Goal: Complete application form: Complete application form

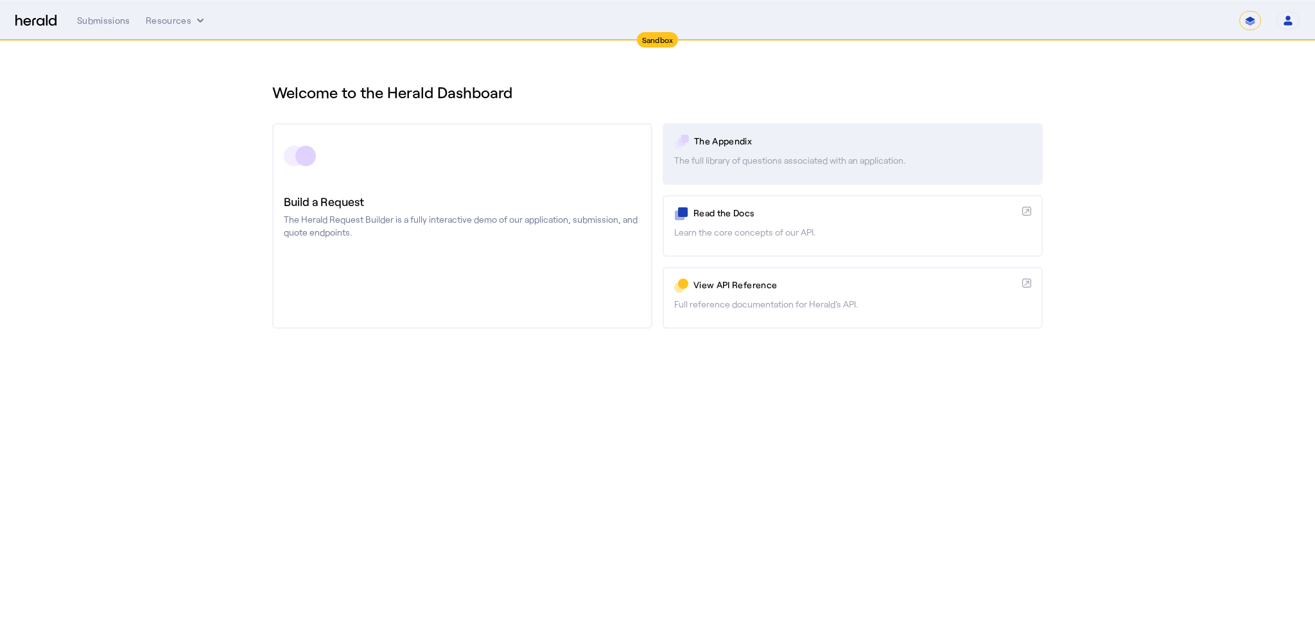
click at [722, 139] on p "The Appendix" at bounding box center [862, 141] width 337 height 13
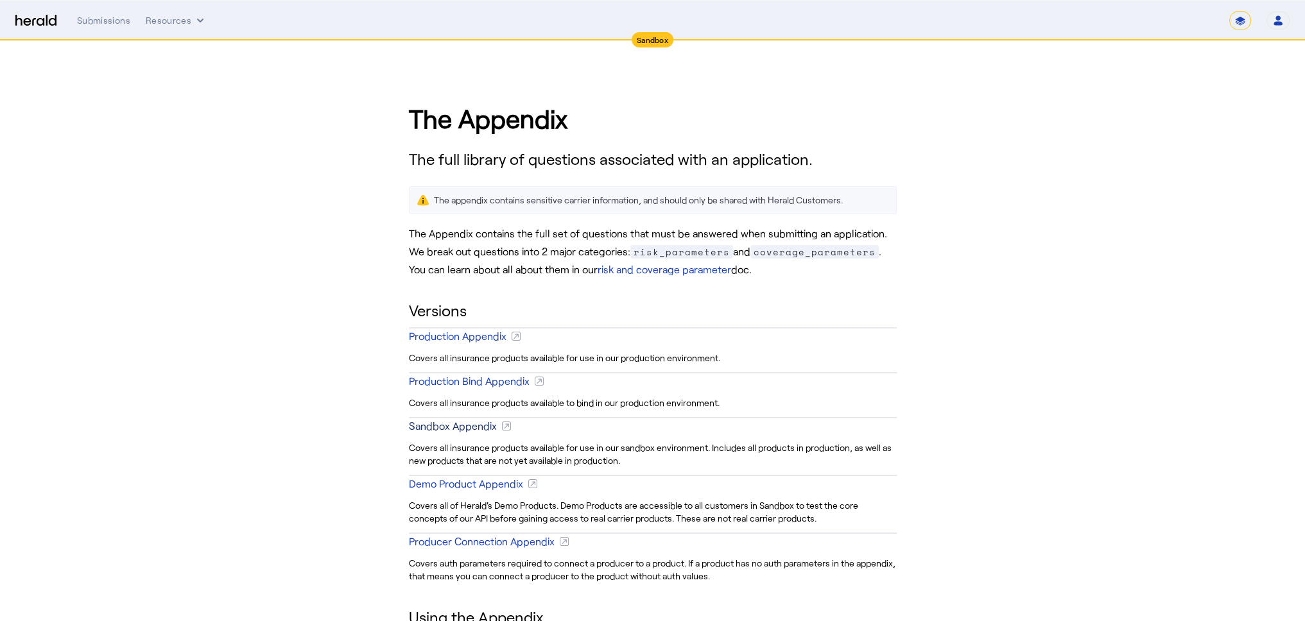
click at [474, 427] on div "Sandbox Appendix" at bounding box center [453, 426] width 88 height 15
click at [109, 19] on div "Submissions" at bounding box center [103, 20] width 53 height 13
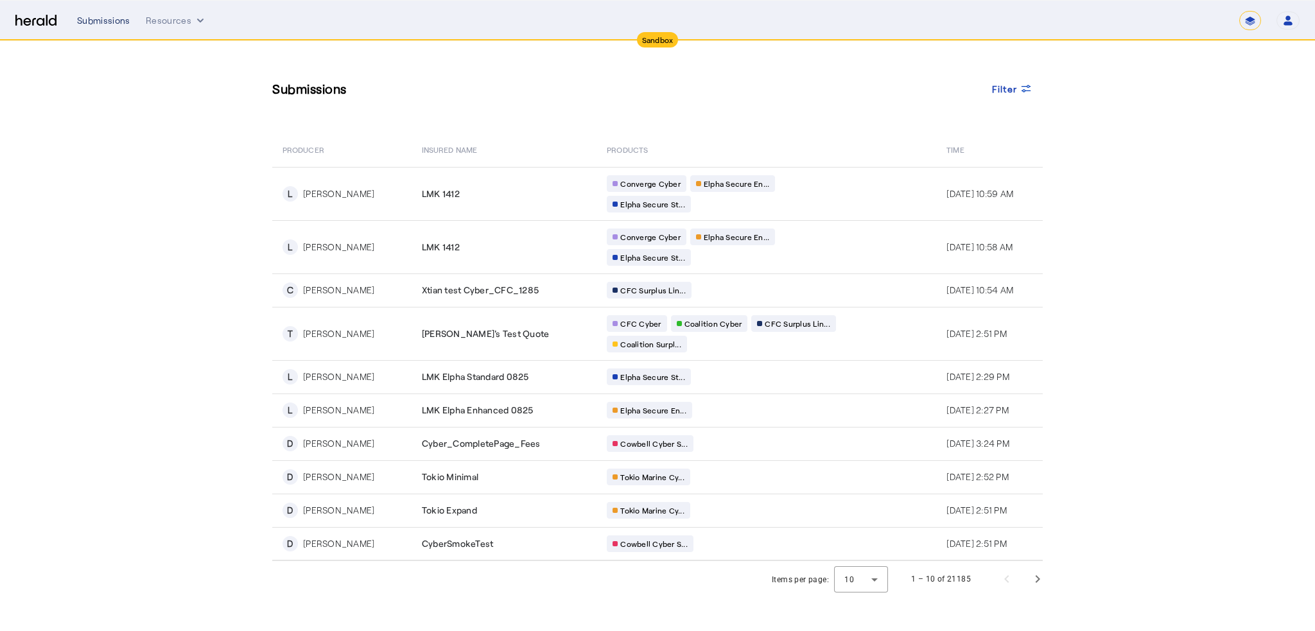
click at [107, 15] on div "Submissions" at bounding box center [103, 20] width 53 height 13
click at [1251, 22] on select "**********" at bounding box center [1250, 20] width 22 height 19
click at [1293, 20] on icon "button" at bounding box center [1288, 21] width 12 height 12
click at [1106, 58] on div at bounding box center [657, 315] width 1315 height 631
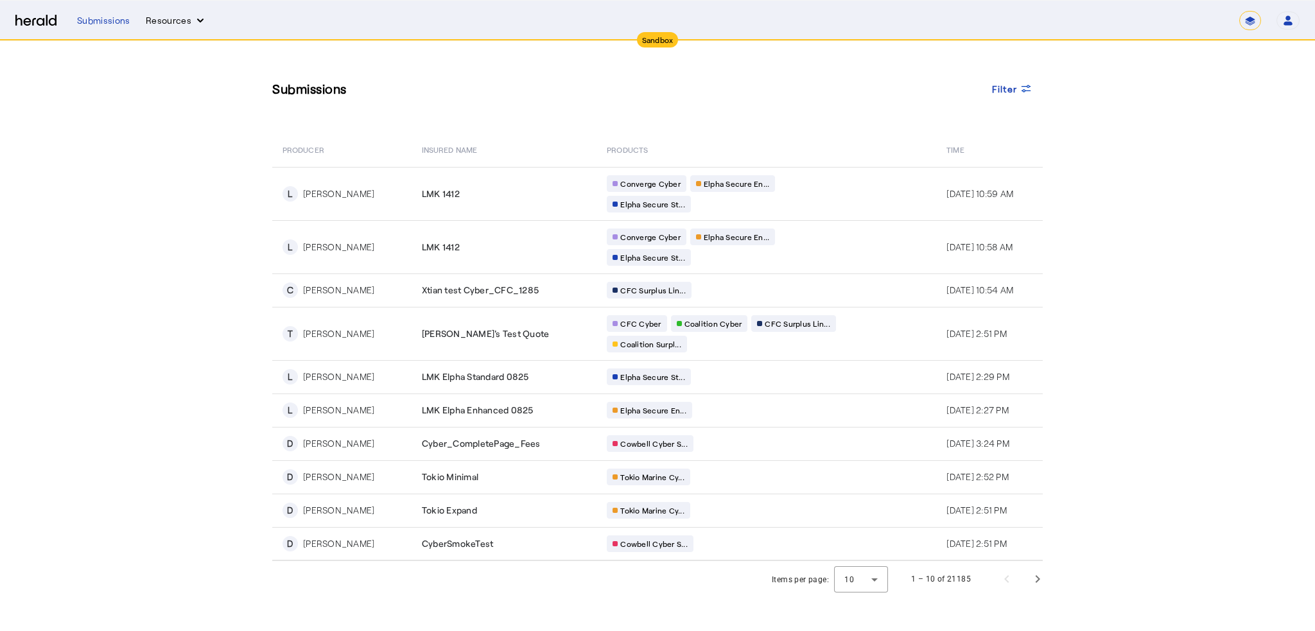
click at [161, 21] on button "Resources" at bounding box center [176, 20] width 61 height 13
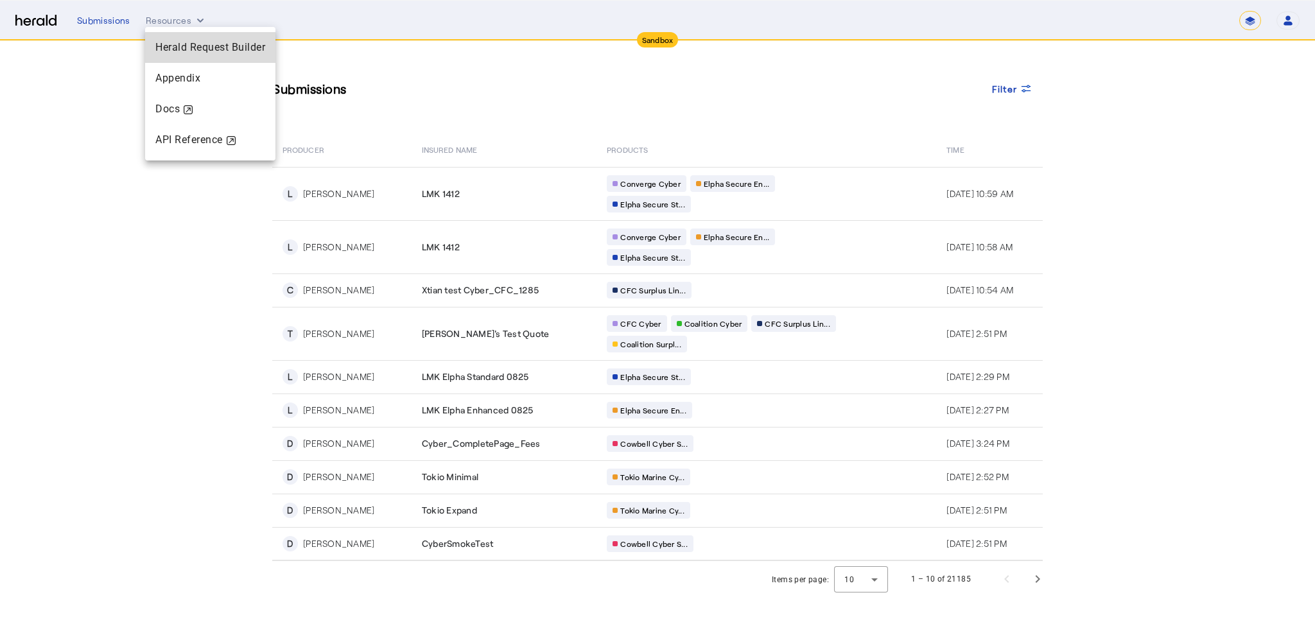
click at [199, 52] on span "Herald Request Builder" at bounding box center [210, 47] width 110 height 12
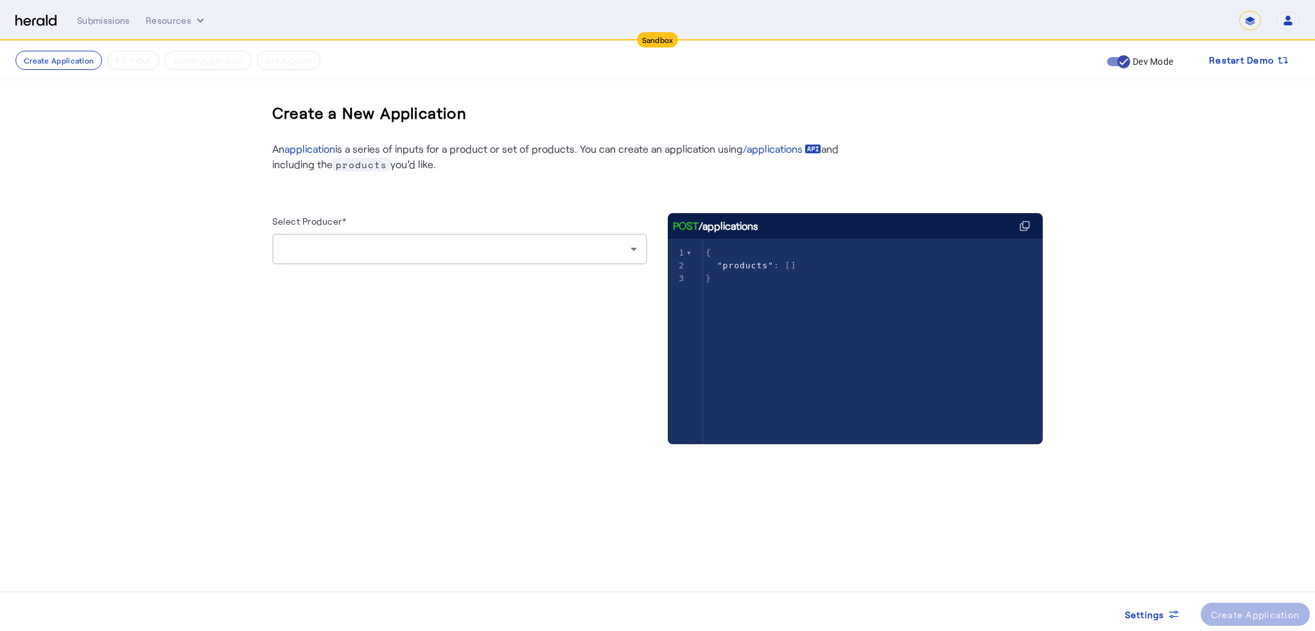
click at [548, 247] on div at bounding box center [456, 248] width 348 height 15
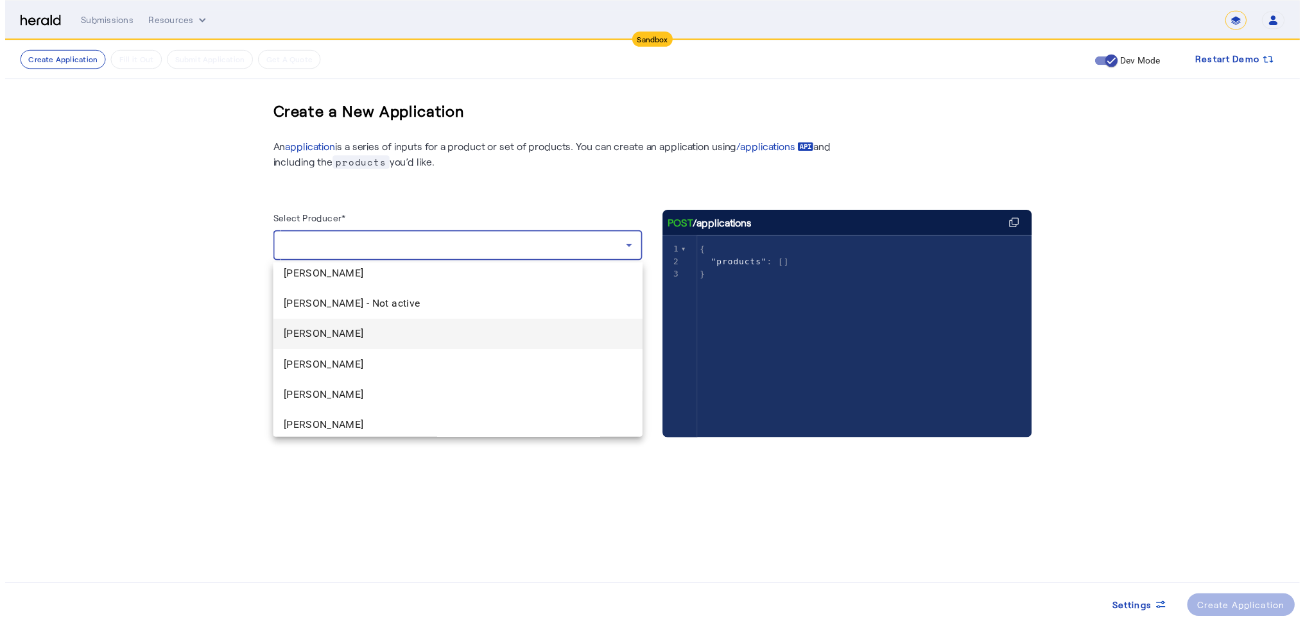
scroll to position [128, 0]
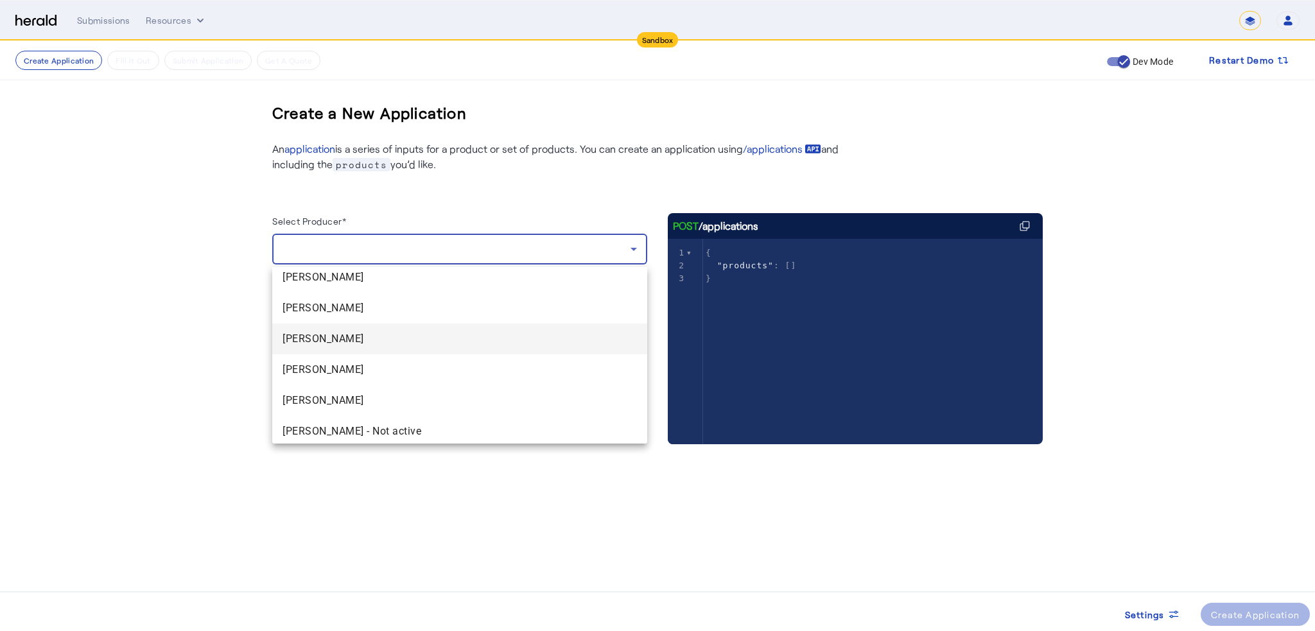
click at [352, 345] on span "[PERSON_NAME]" at bounding box center [459, 338] width 354 height 15
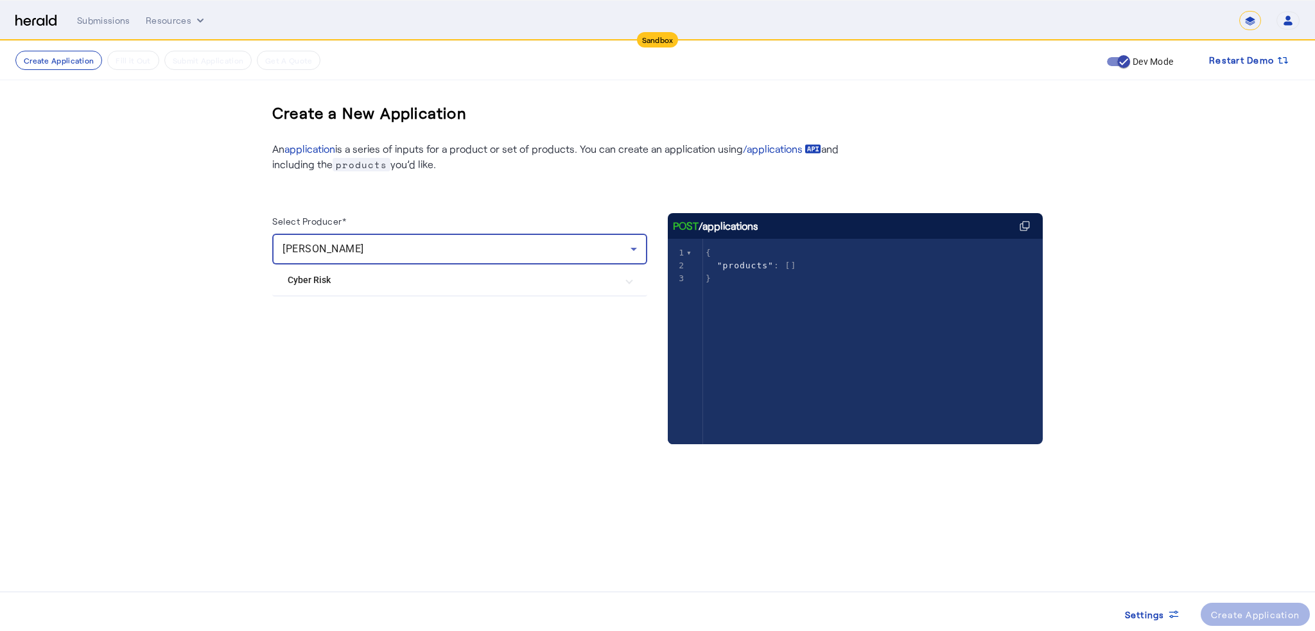
click at [352, 290] on mat-expansion-panel-header "Cyber Risk" at bounding box center [459, 279] width 375 height 31
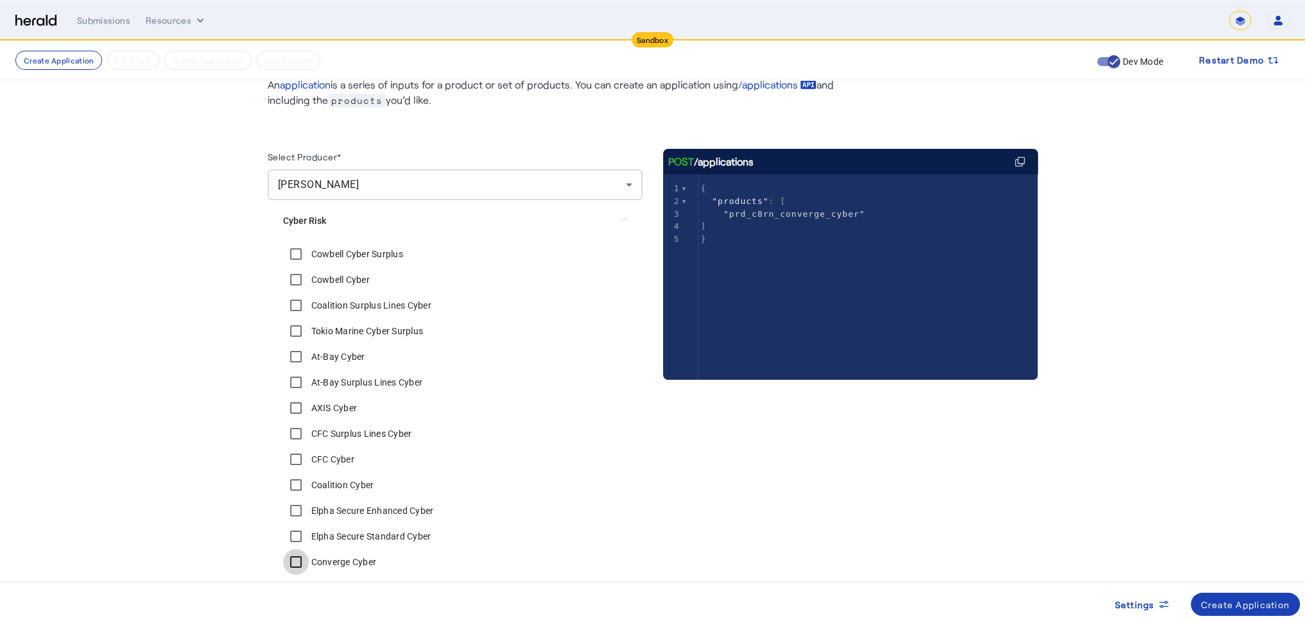
scroll to position [126, 0]
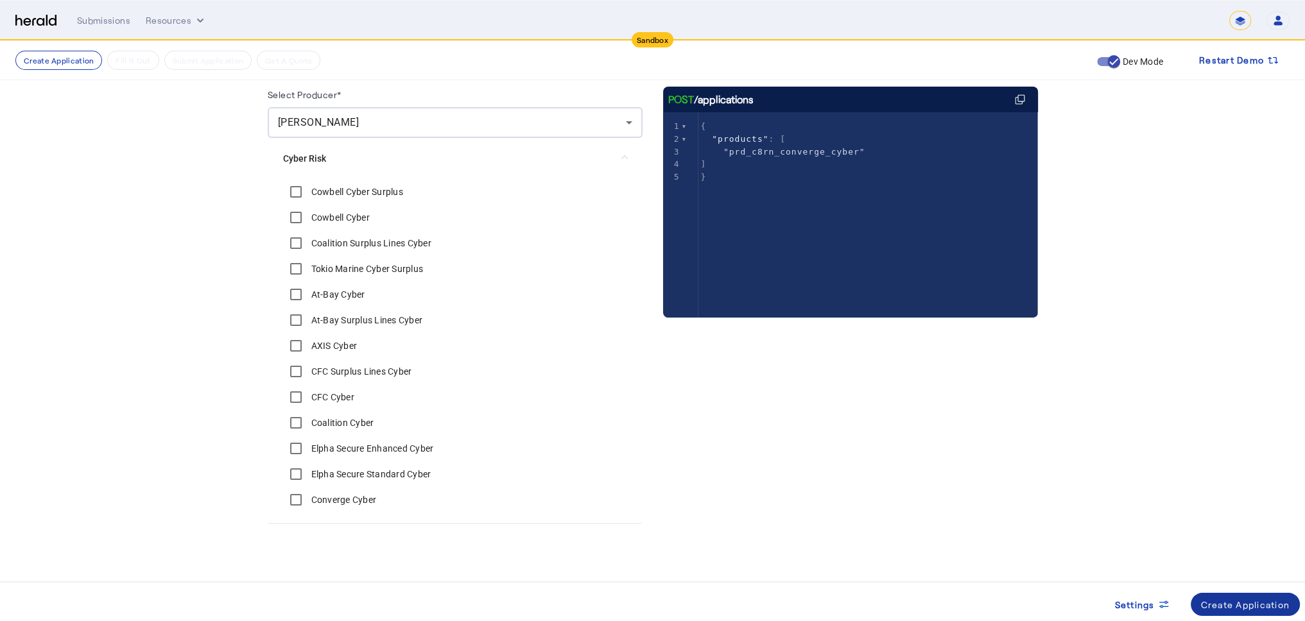
click at [1260, 596] on span at bounding box center [1246, 604] width 110 height 31
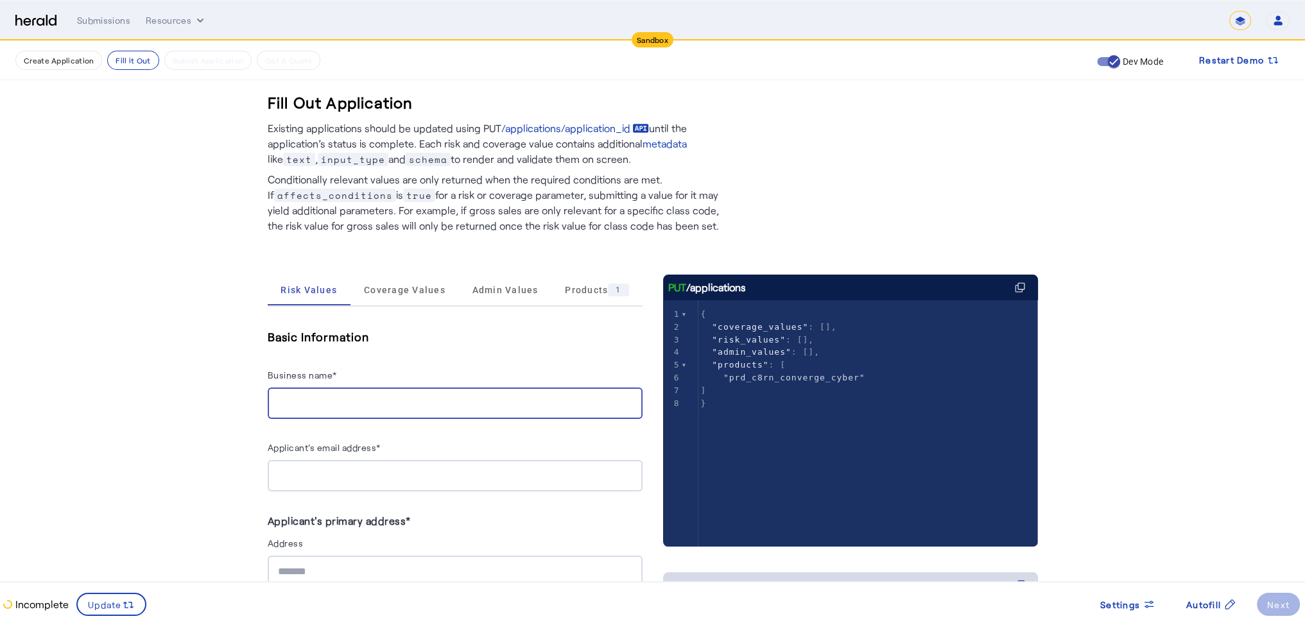
click at [349, 402] on input "Business name*" at bounding box center [455, 403] width 354 height 15
type input "**********"
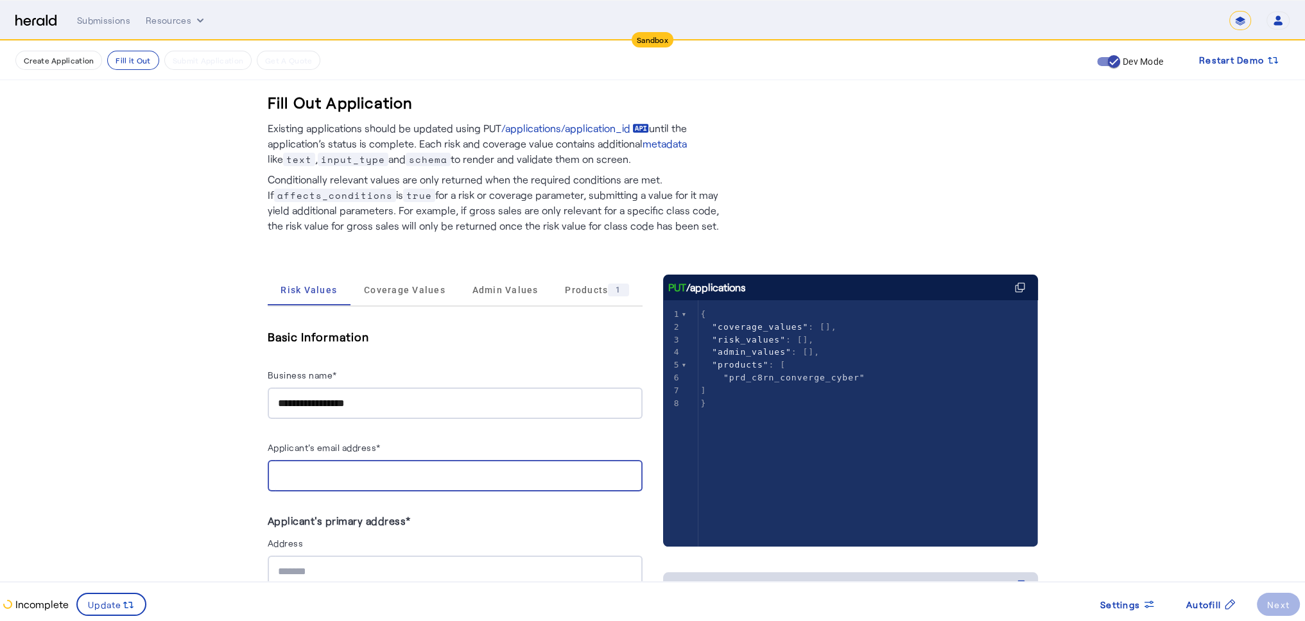
click at [440, 476] on input "Applicant's email address*" at bounding box center [455, 476] width 354 height 15
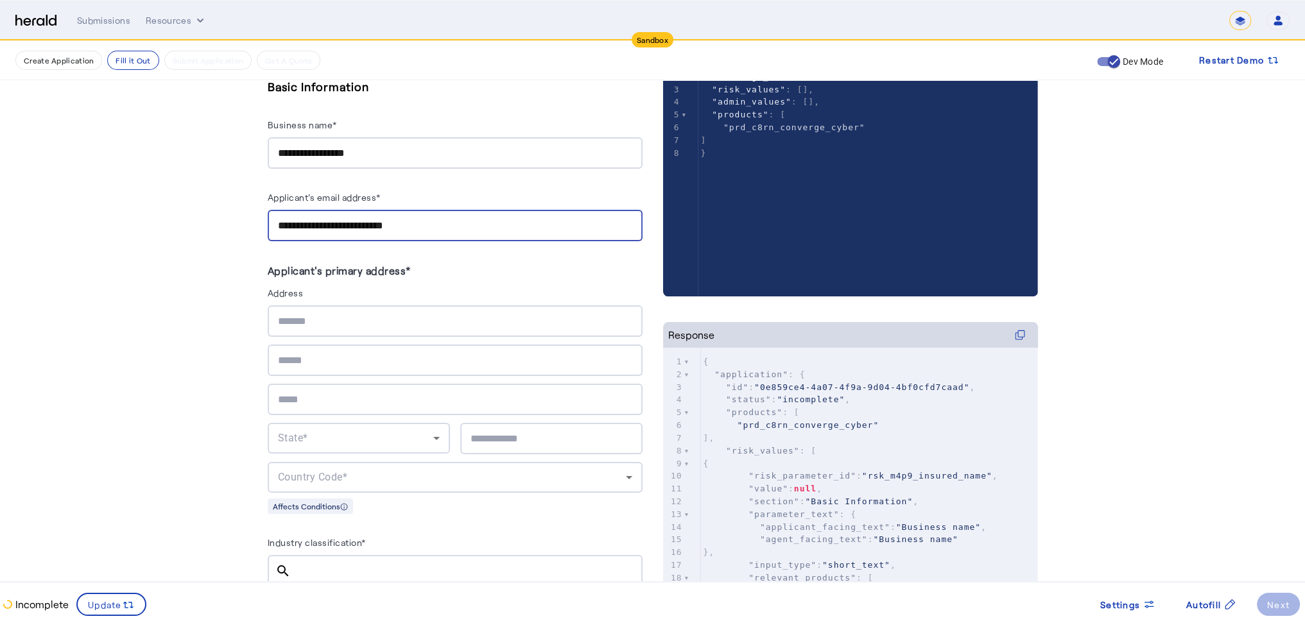
scroll to position [257, 0]
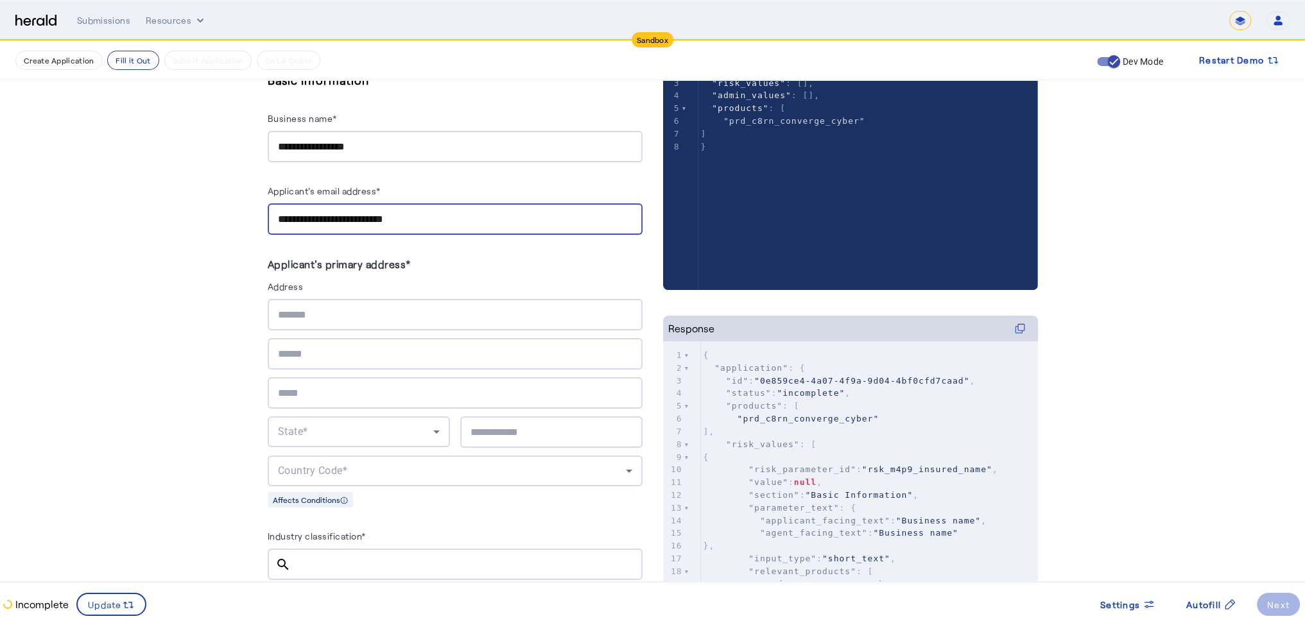
type input "**********"
click at [360, 315] on input "text" at bounding box center [455, 315] width 354 height 15
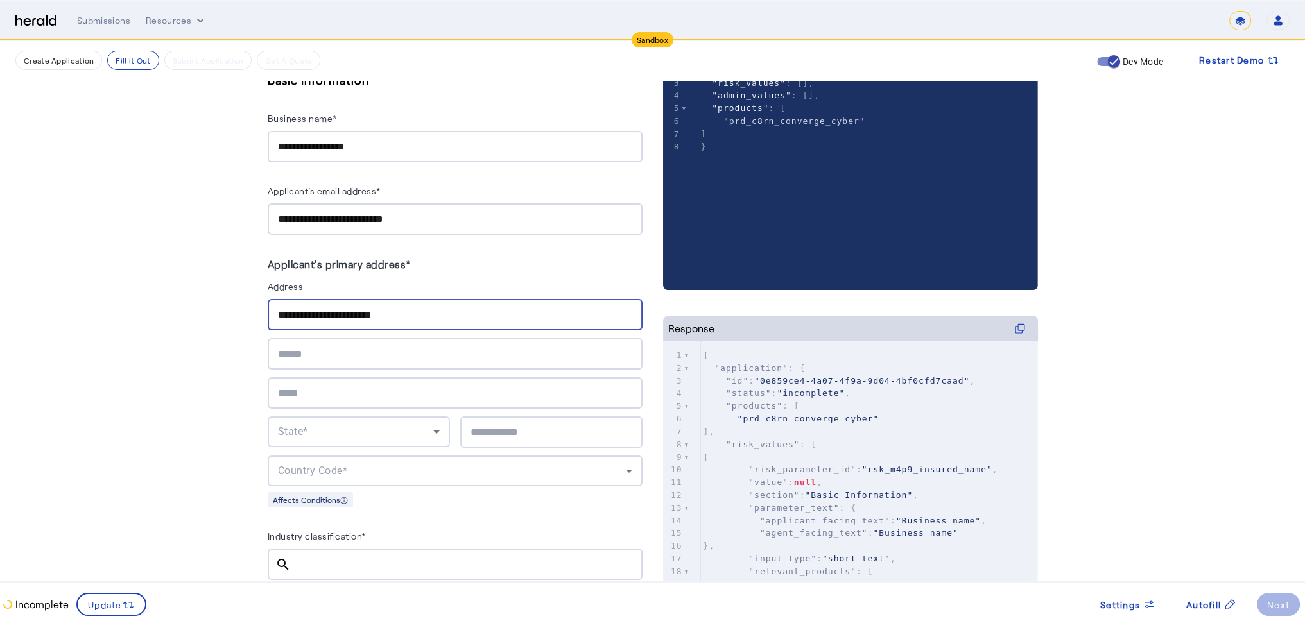
type input "**********"
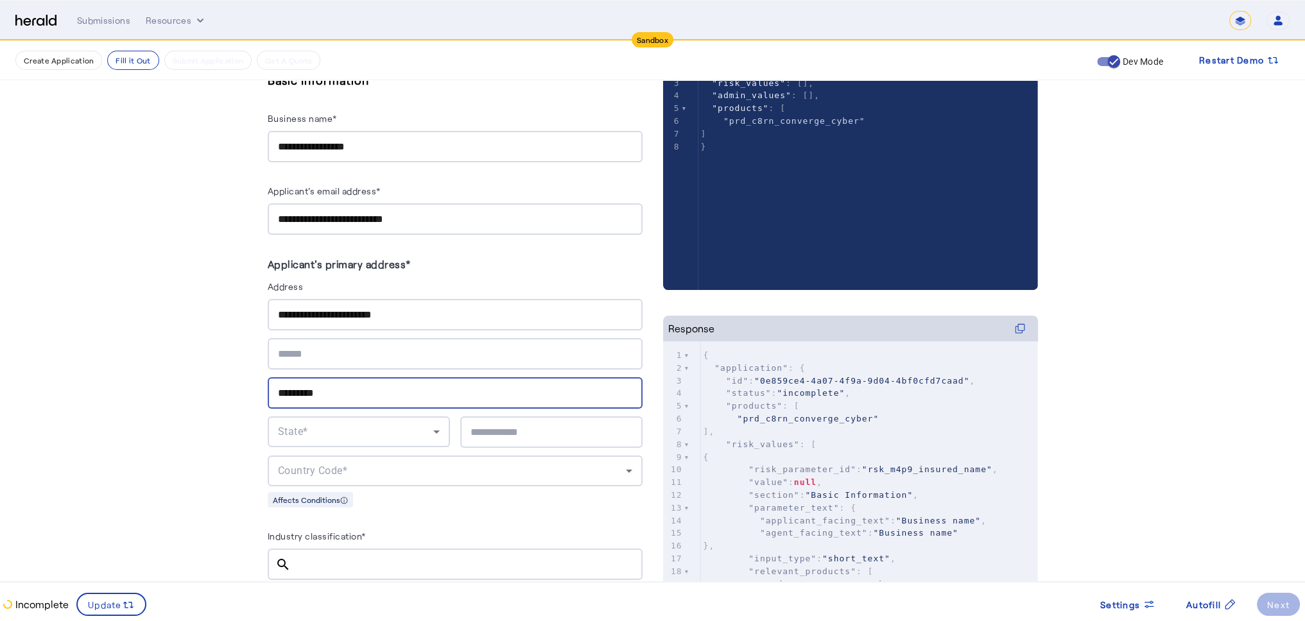
type input "*********"
type input "*****"
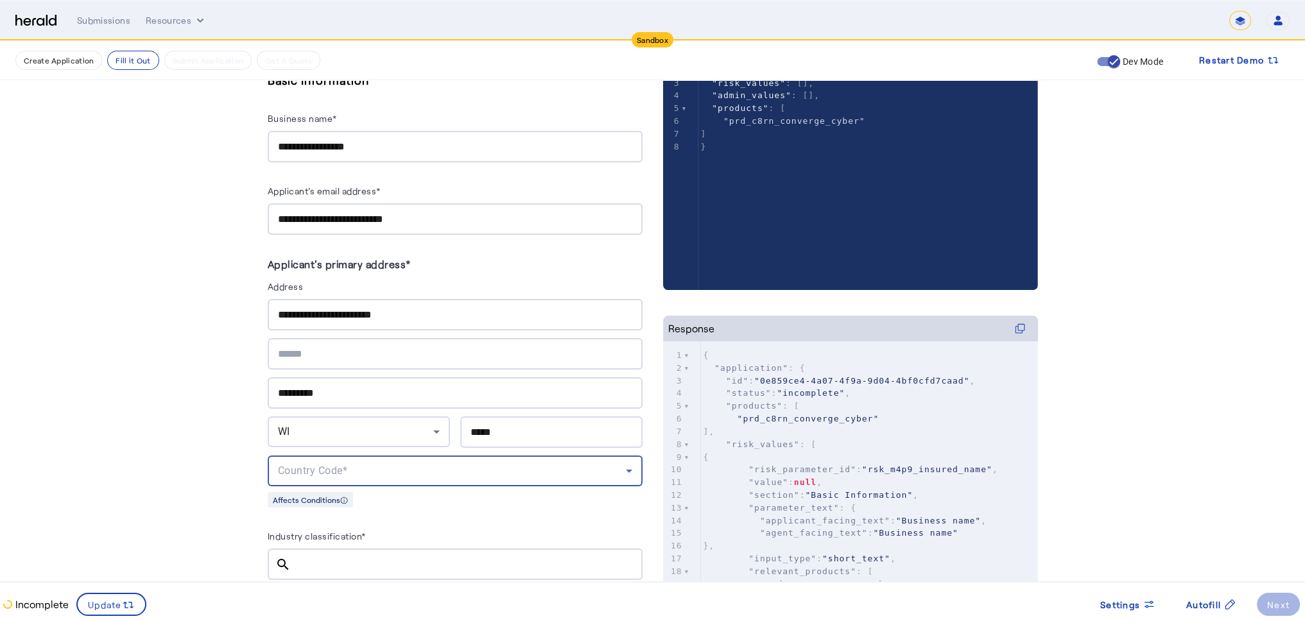
click at [494, 467] on div "Country Code*" at bounding box center [452, 471] width 348 height 15
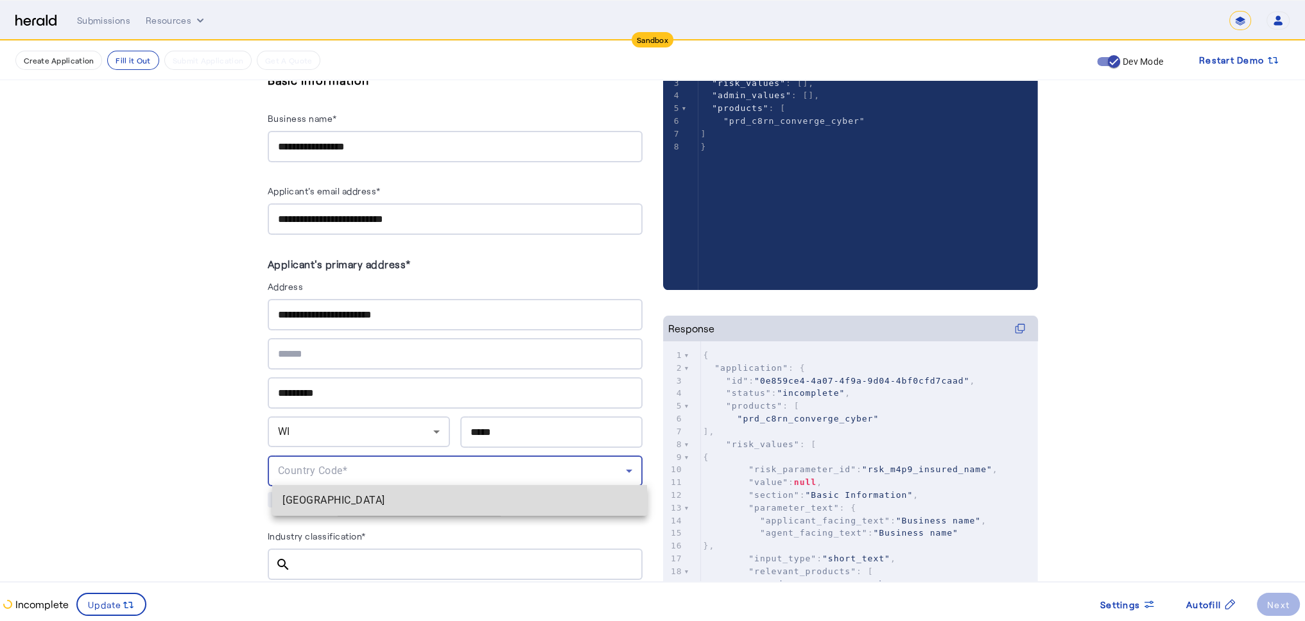
click at [411, 500] on span "[GEOGRAPHIC_DATA]" at bounding box center [459, 500] width 354 height 15
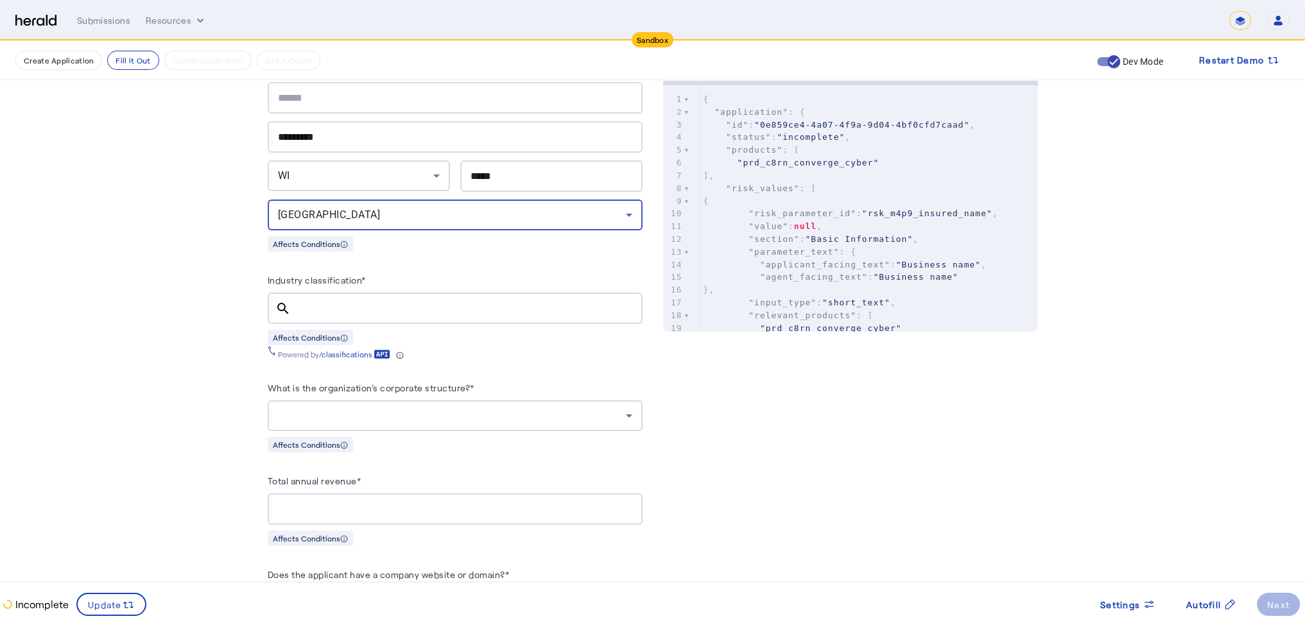
scroll to position [514, 0]
click at [370, 295] on div at bounding box center [466, 307] width 331 height 31
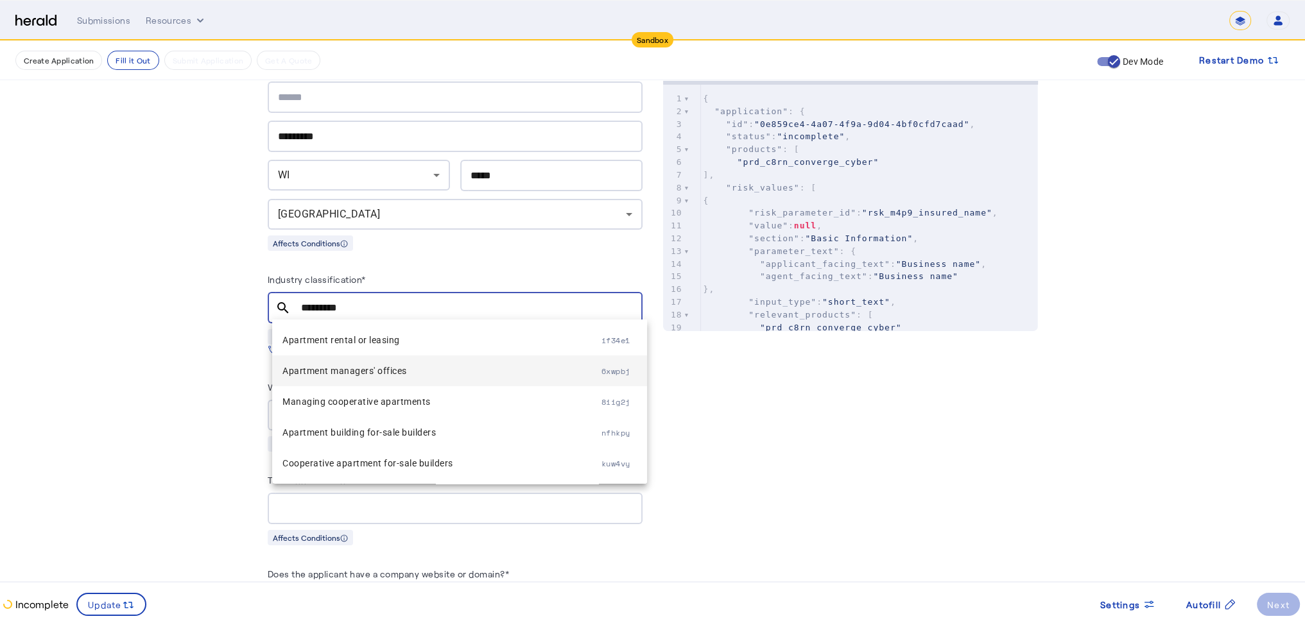
type input "*********"
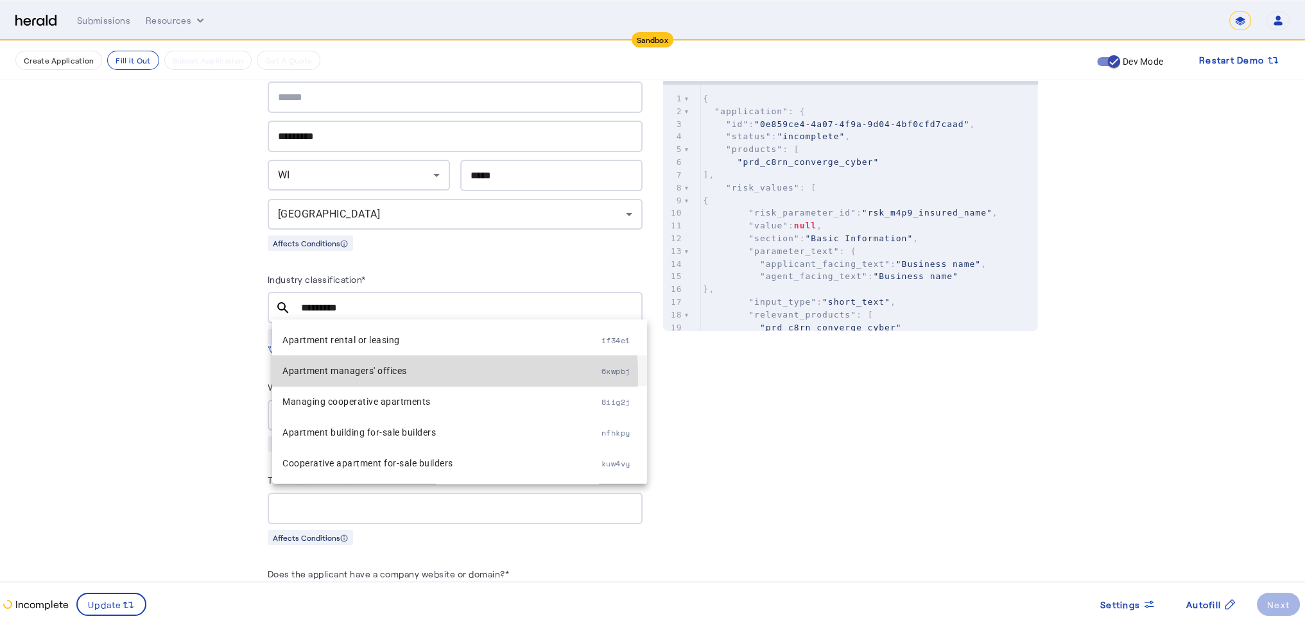
click at [373, 377] on span "Apartment managers' offices" at bounding box center [441, 370] width 319 height 15
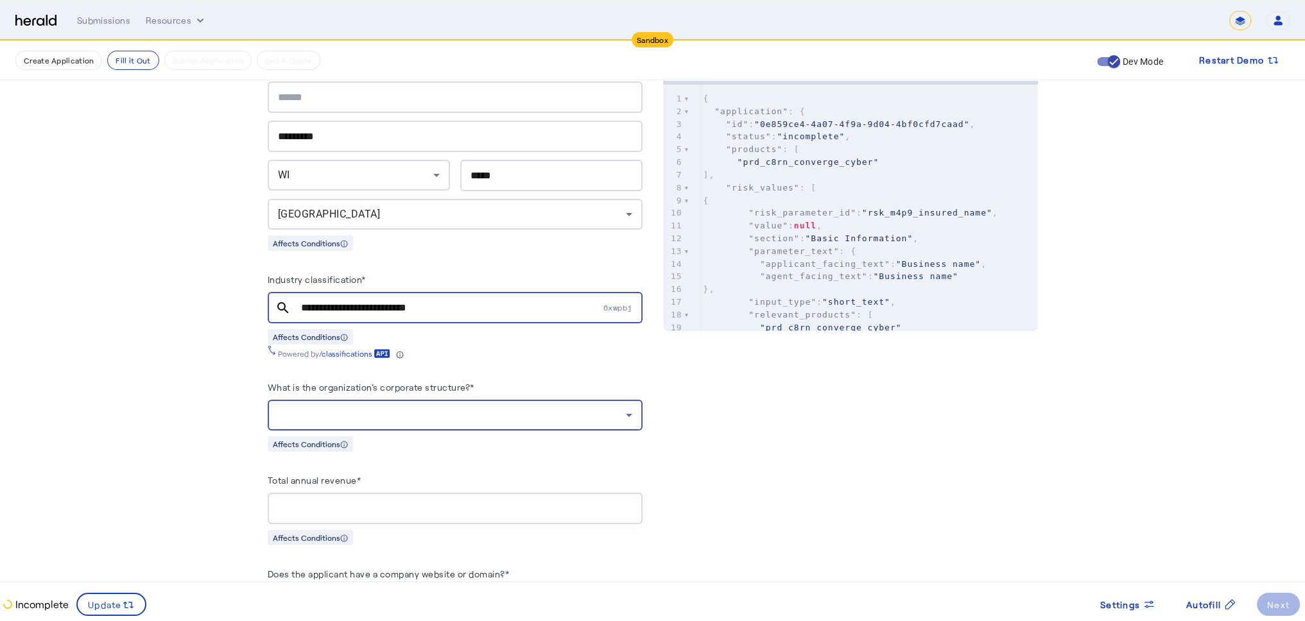
click at [534, 410] on div at bounding box center [452, 415] width 348 height 15
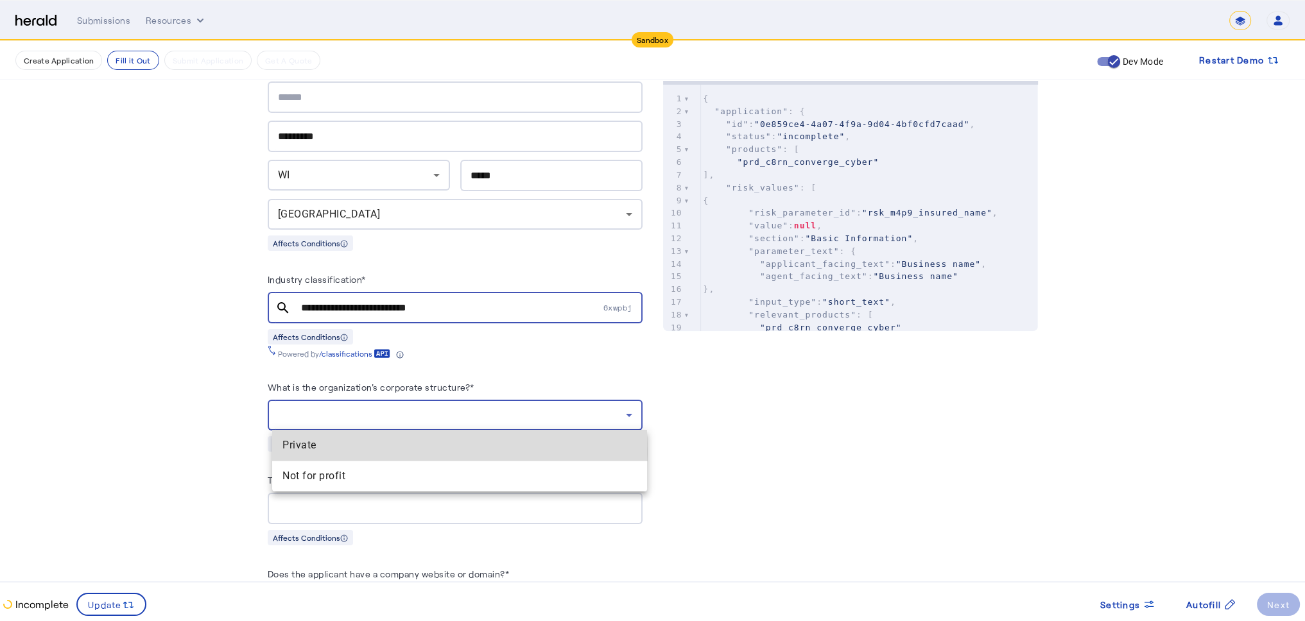
click at [291, 453] on span "Private" at bounding box center [459, 445] width 354 height 15
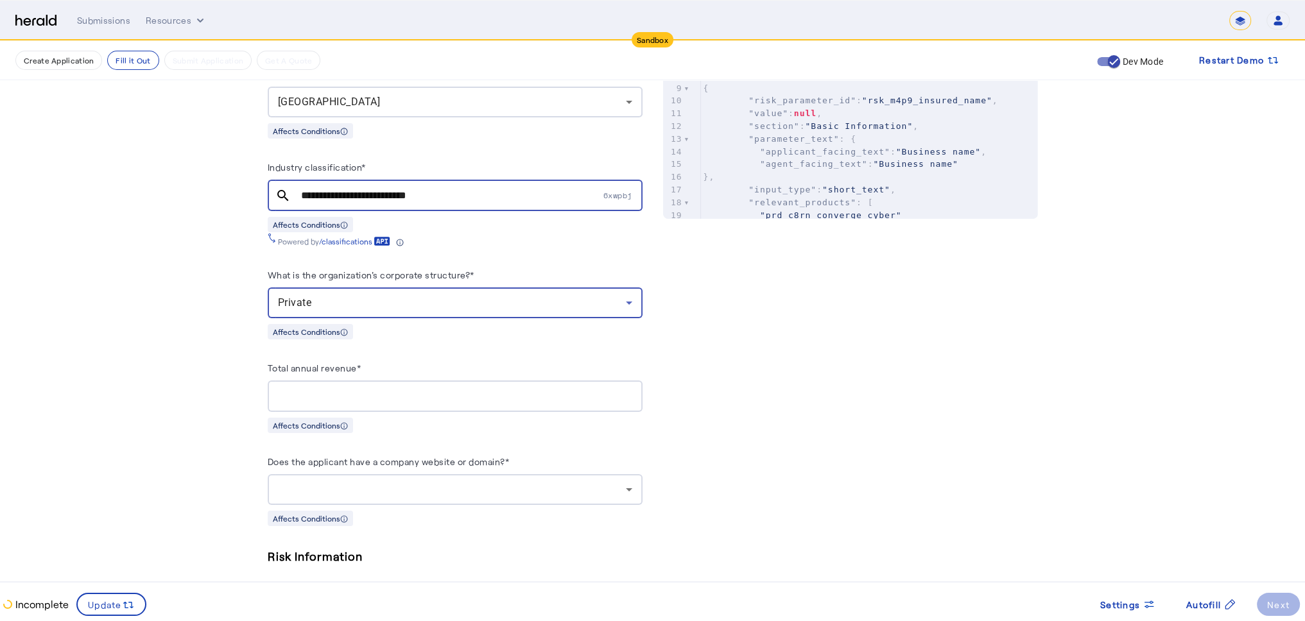
scroll to position [642, 0]
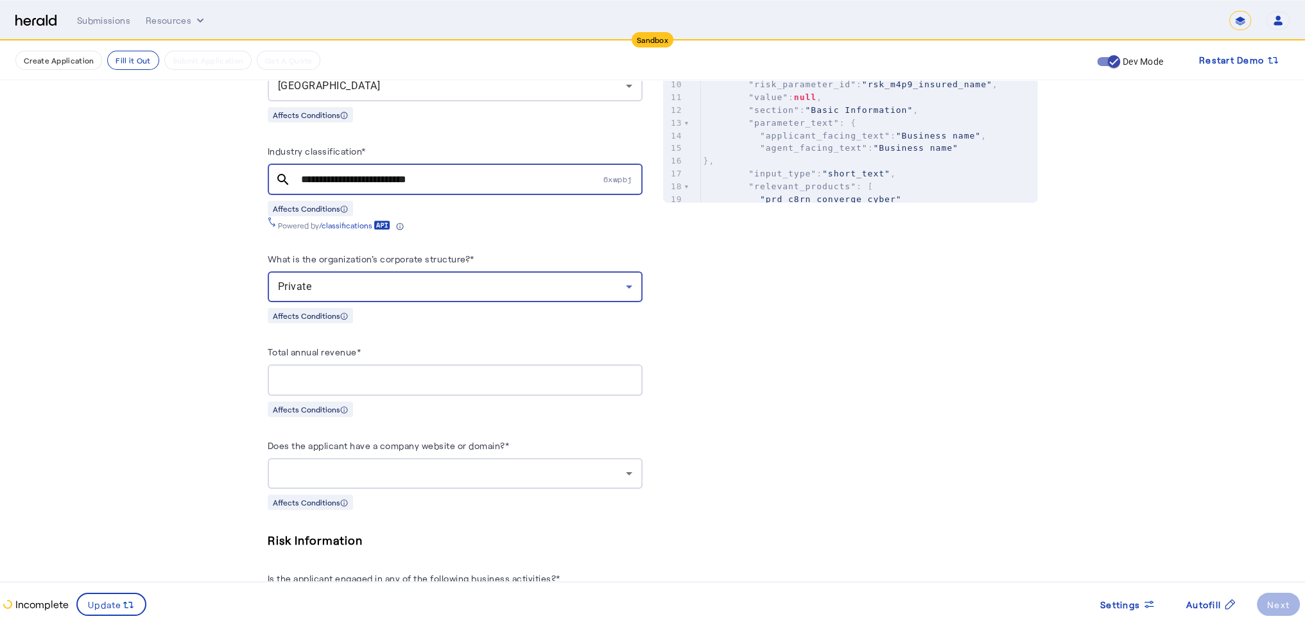
drag, startPoint x: 364, startPoint y: 372, endPoint x: 412, endPoint y: 380, distance: 48.9
click at [374, 376] on input "Total annual revenue*" at bounding box center [455, 380] width 354 height 15
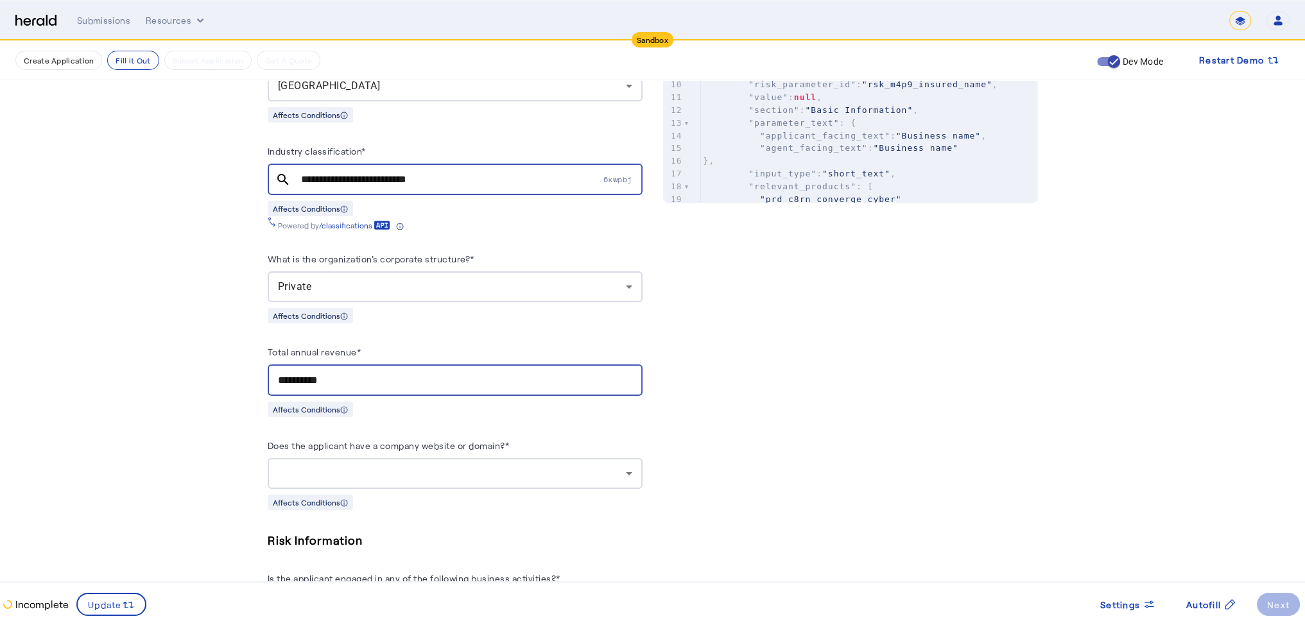
type input "**********"
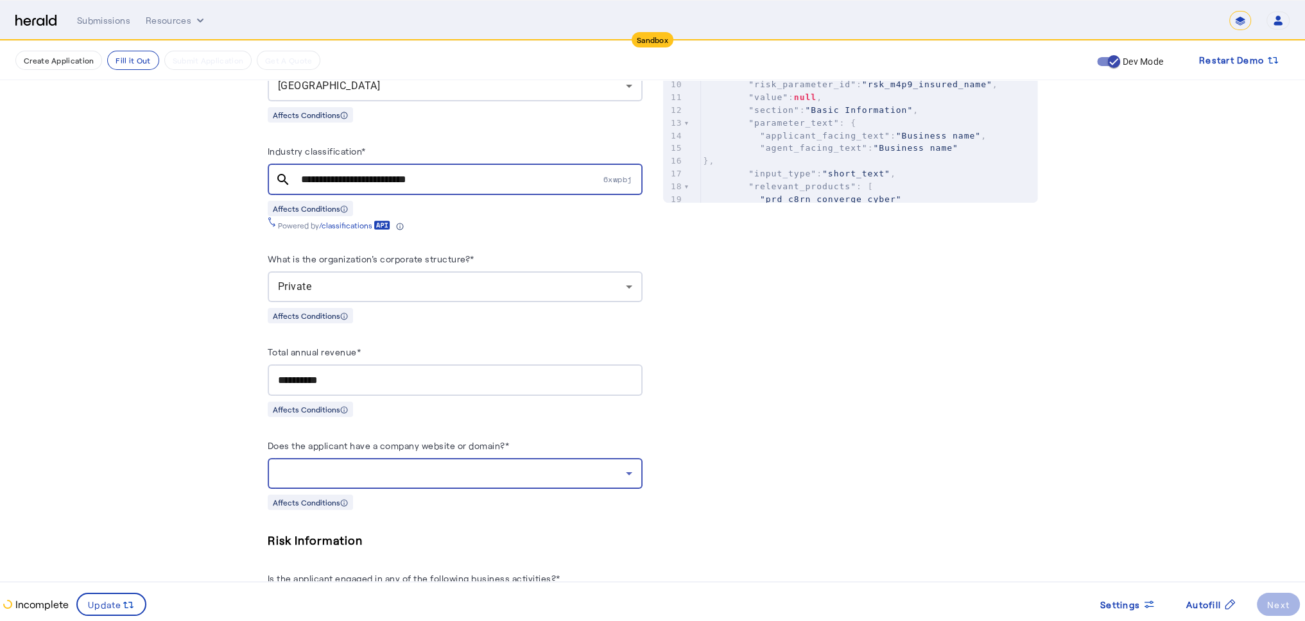
click at [469, 466] on div at bounding box center [452, 473] width 348 height 15
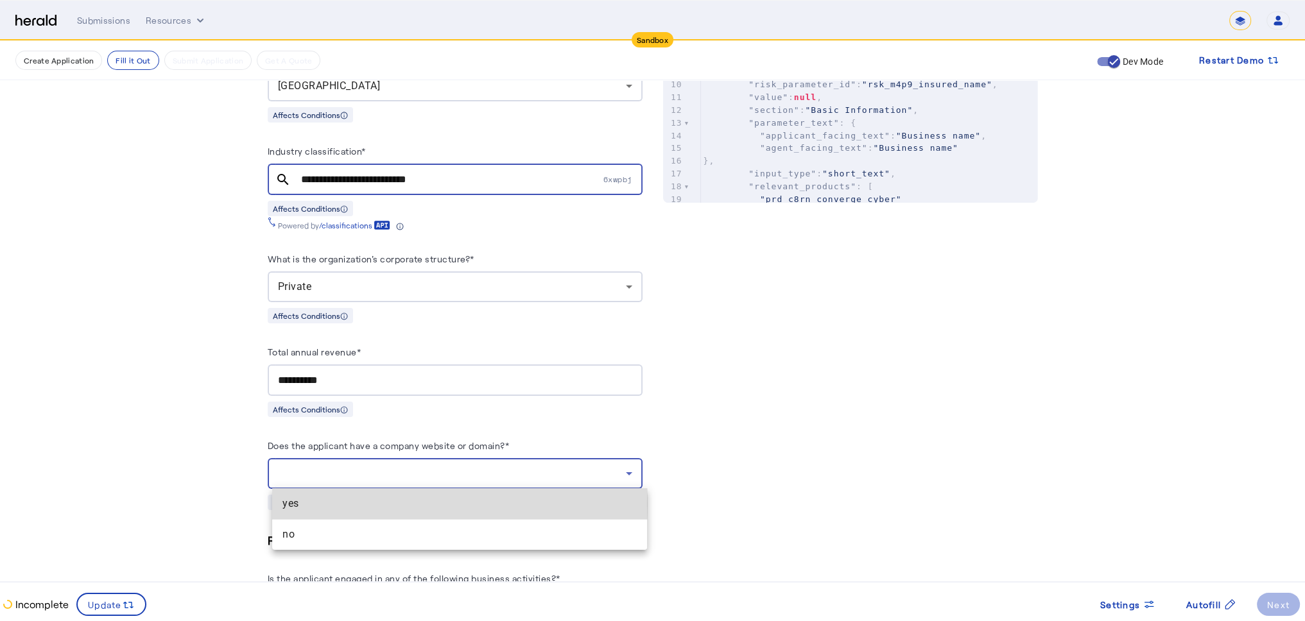
click at [347, 504] on span "yes" at bounding box center [459, 503] width 354 height 15
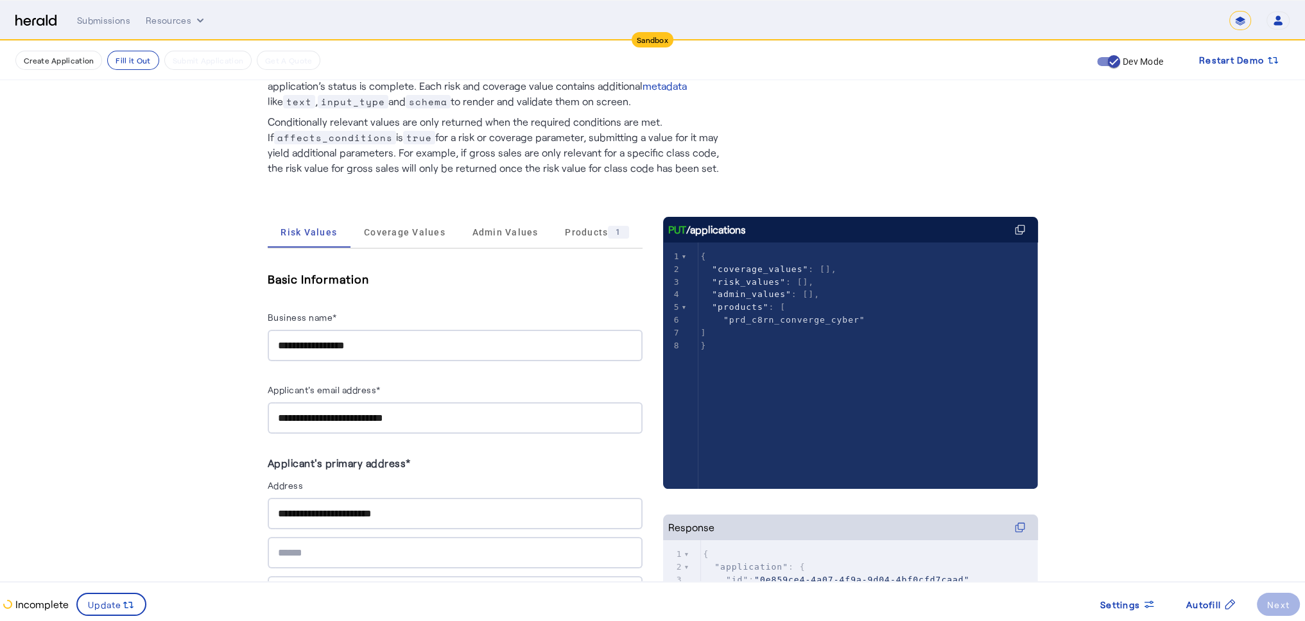
scroll to position [54, 0]
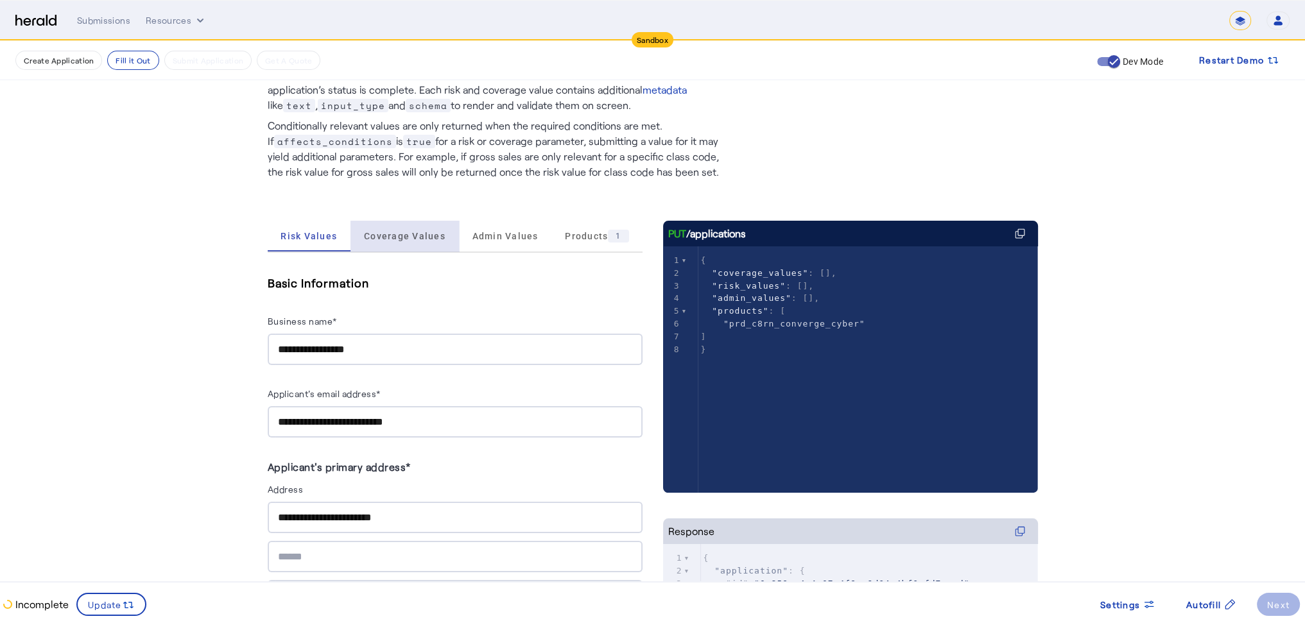
click at [420, 239] on span "Coverage Values" at bounding box center [405, 236] width 82 height 9
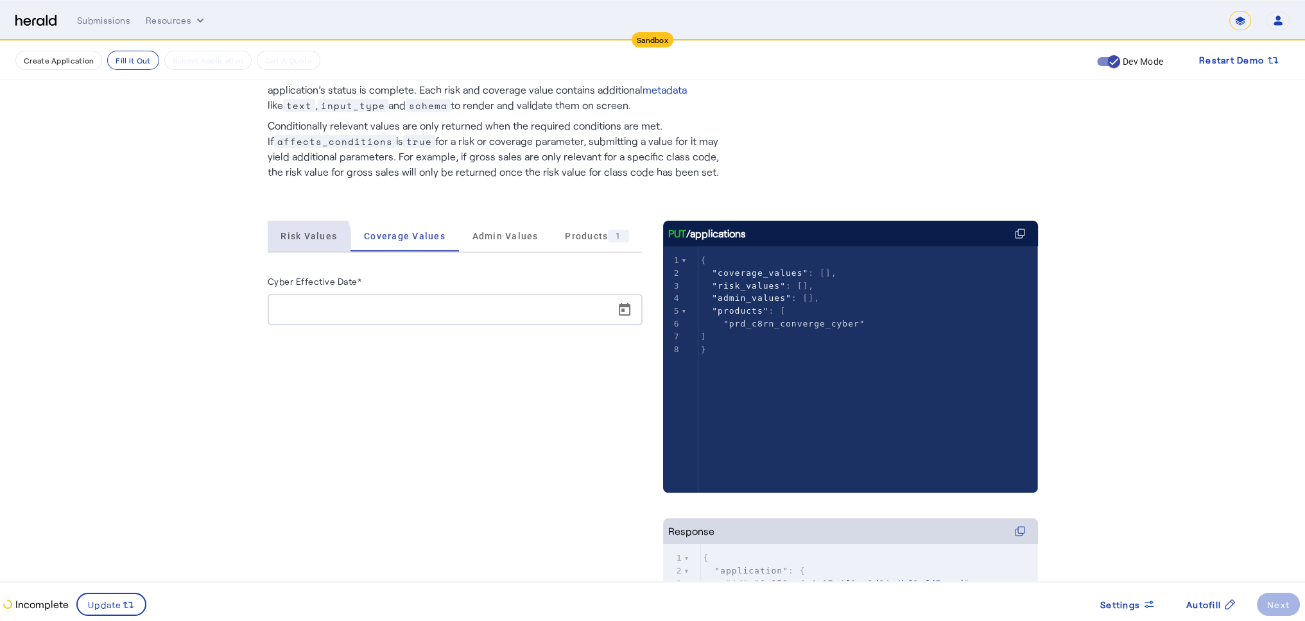
click at [309, 240] on span "Risk Values" at bounding box center [309, 236] width 56 height 9
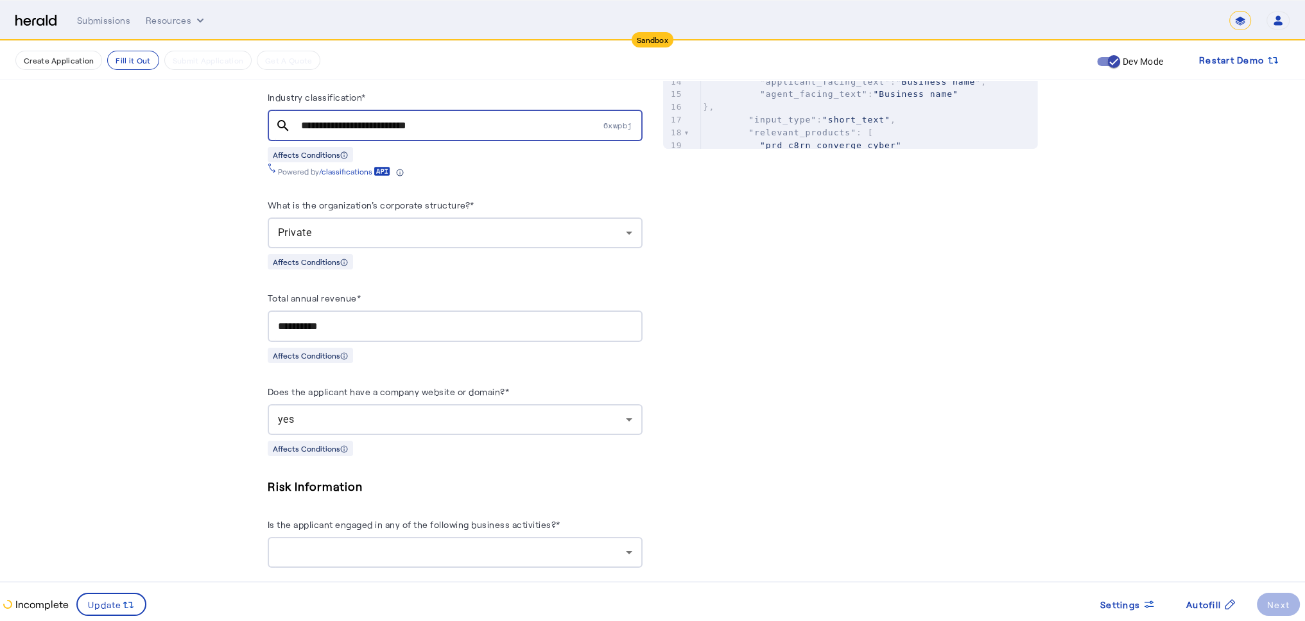
scroll to position [889, 0]
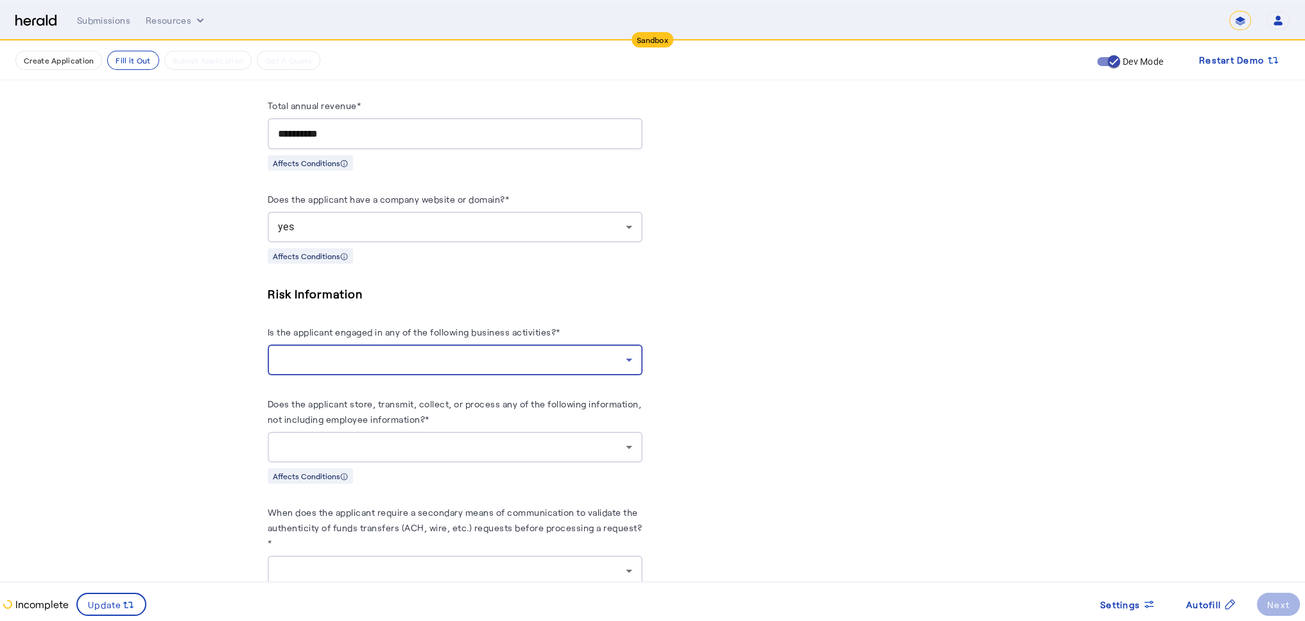
click at [451, 364] on div at bounding box center [452, 359] width 348 height 15
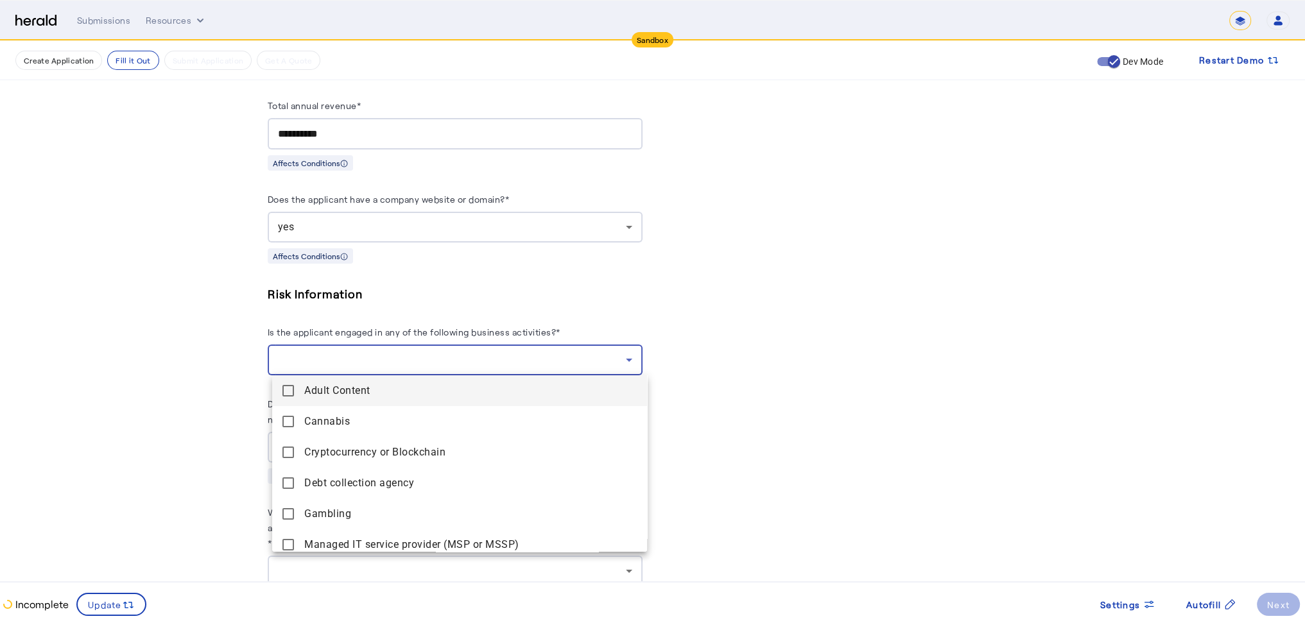
scroll to position [131, 0]
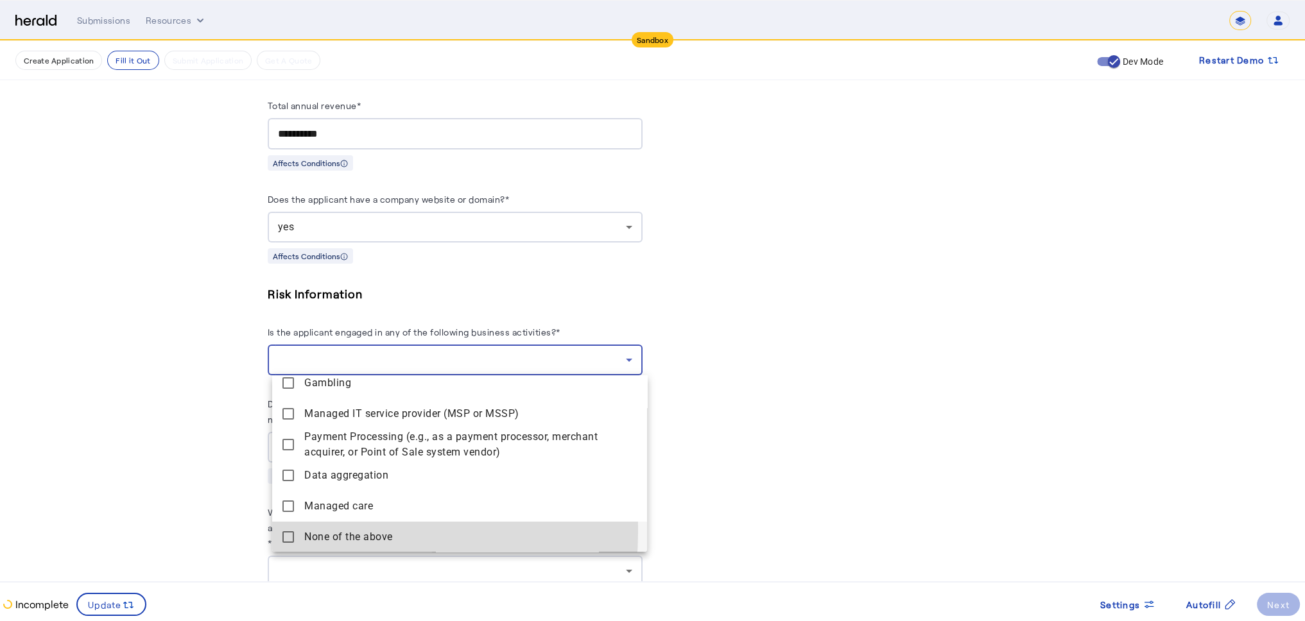
click at [290, 531] on above "None of the above" at bounding box center [459, 537] width 375 height 31
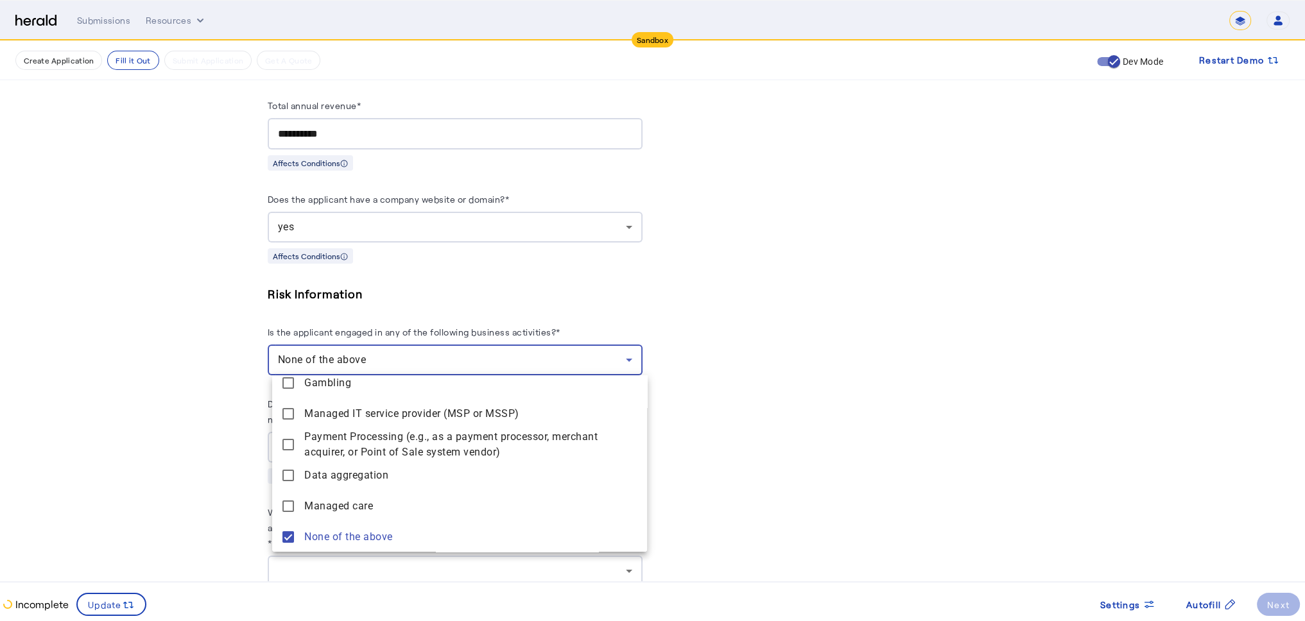
click at [783, 422] on div at bounding box center [652, 310] width 1305 height 621
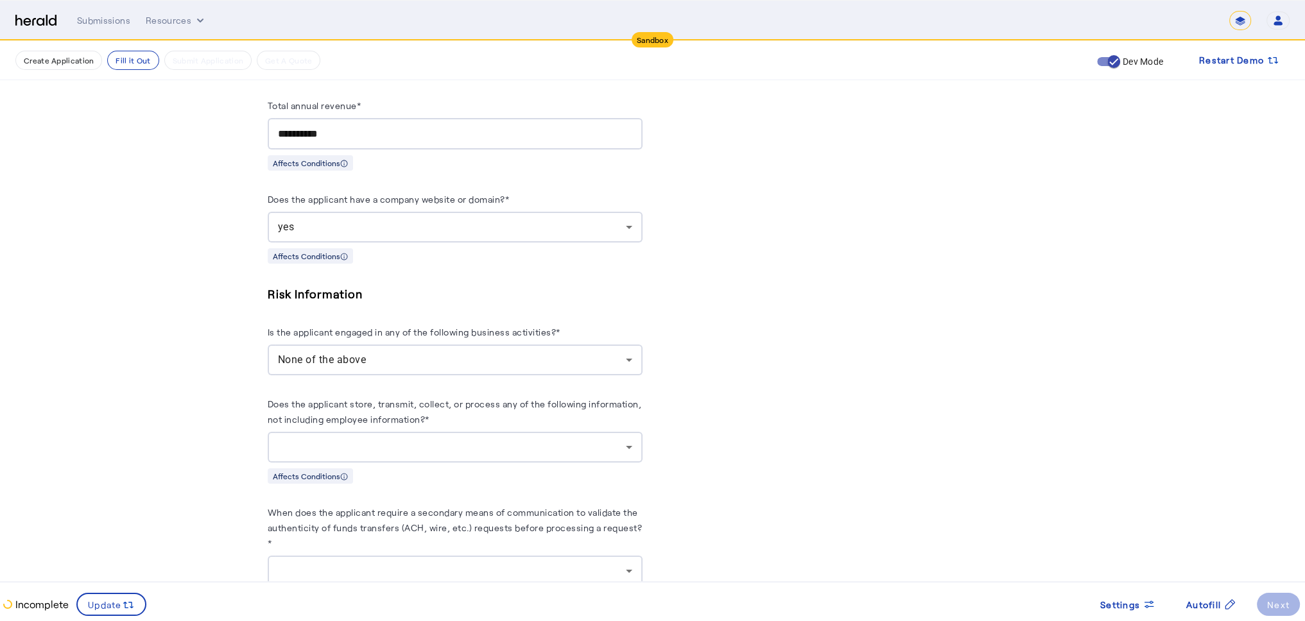
click at [453, 440] on div at bounding box center [452, 447] width 348 height 15
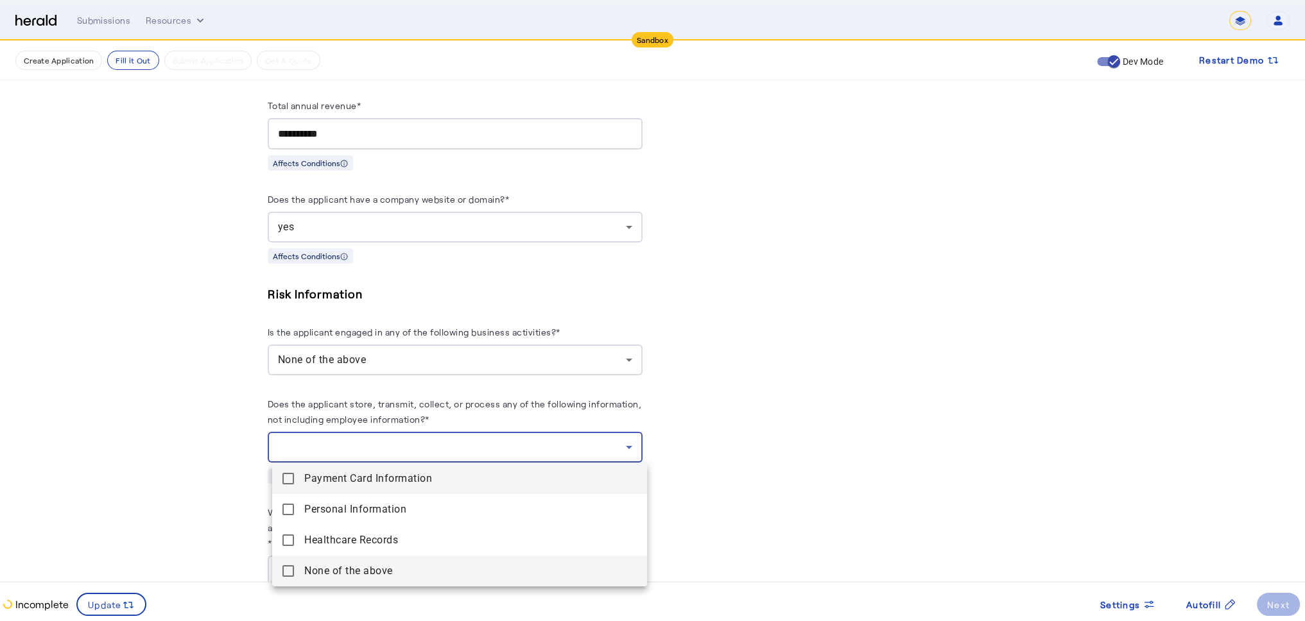
click at [290, 566] on mat-pseudo-checkbox at bounding box center [288, 572] width 12 height 12
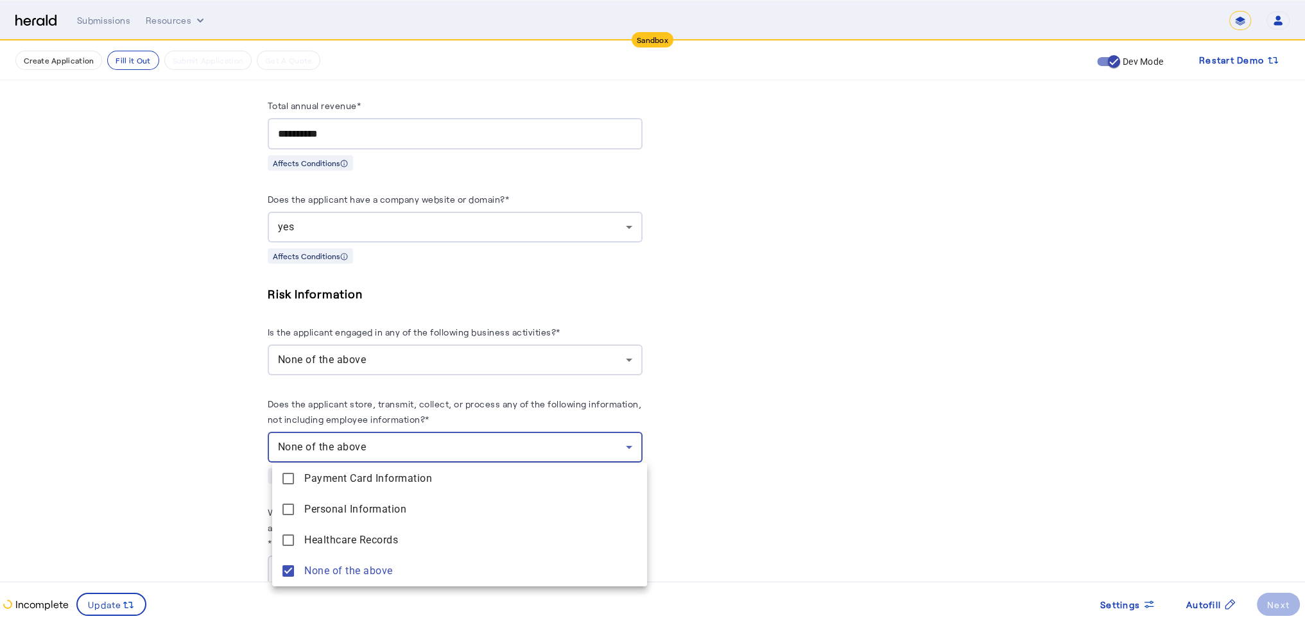
click at [849, 458] on div at bounding box center [652, 310] width 1305 height 621
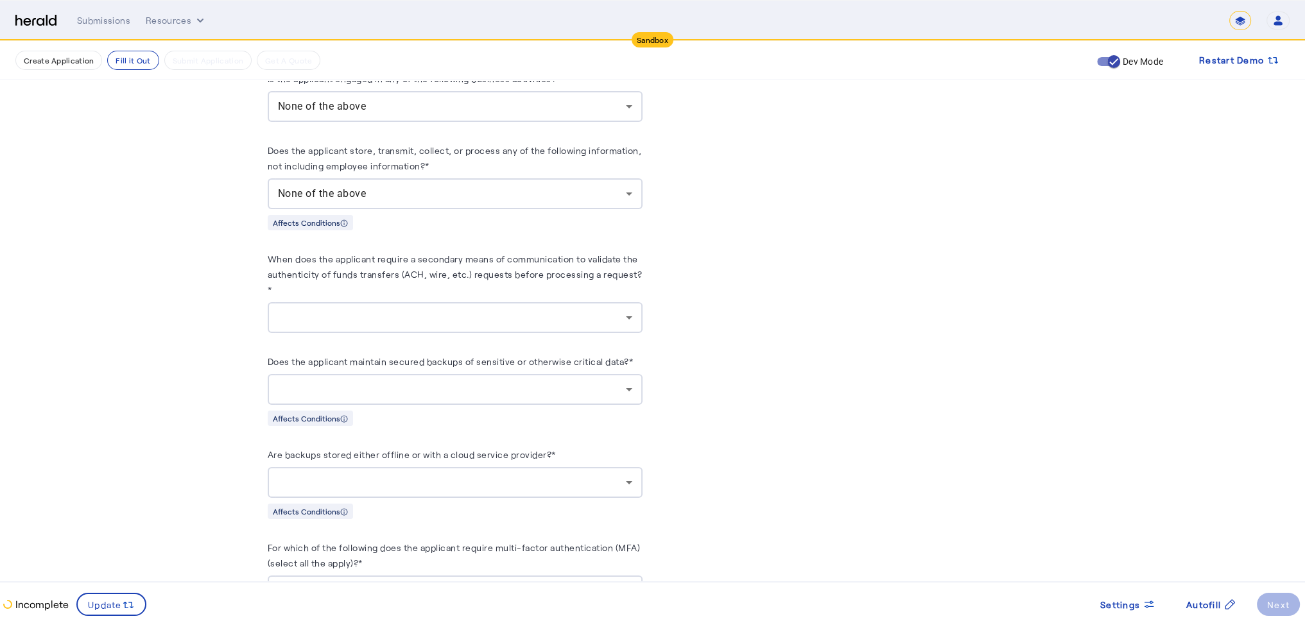
scroll to position [1145, 0]
click at [485, 308] on div at bounding box center [452, 314] width 348 height 15
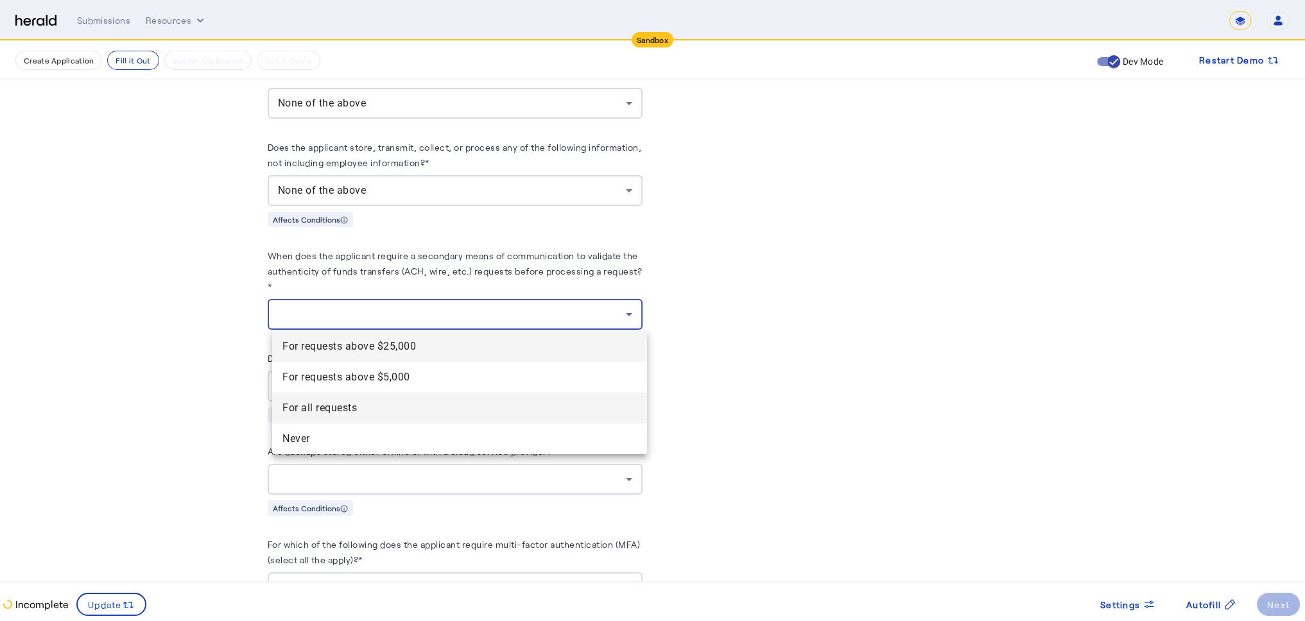
click at [347, 398] on requests "For all requests" at bounding box center [459, 408] width 375 height 31
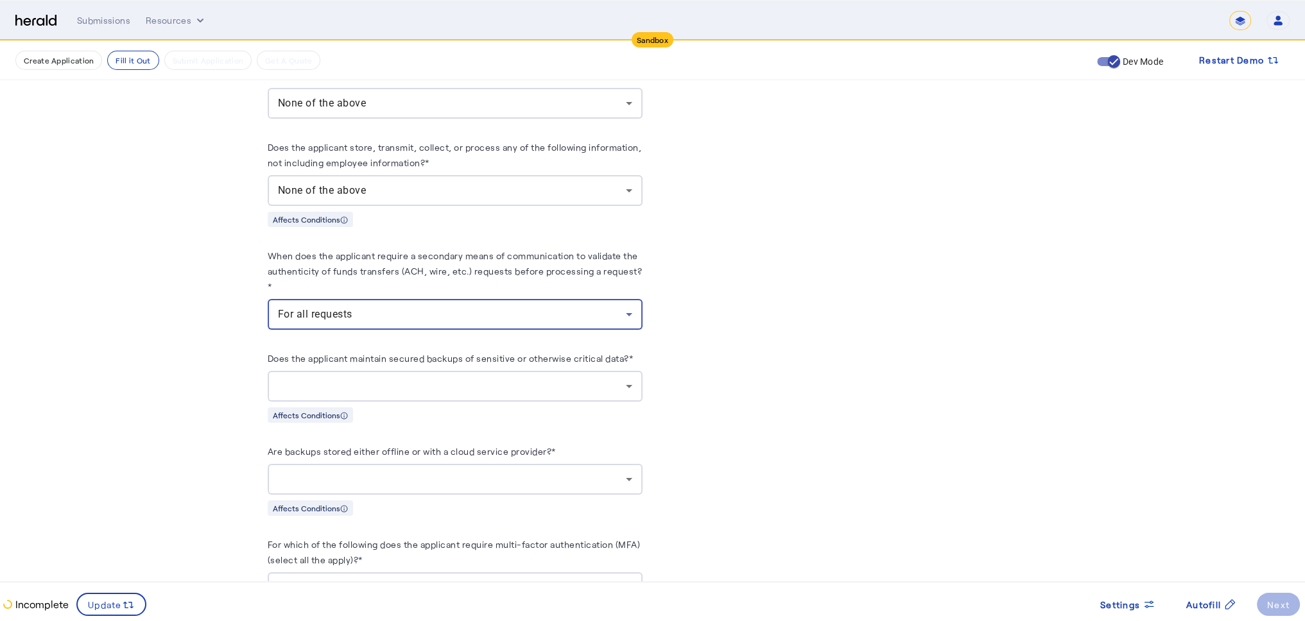
click at [347, 388] on div at bounding box center [452, 386] width 348 height 15
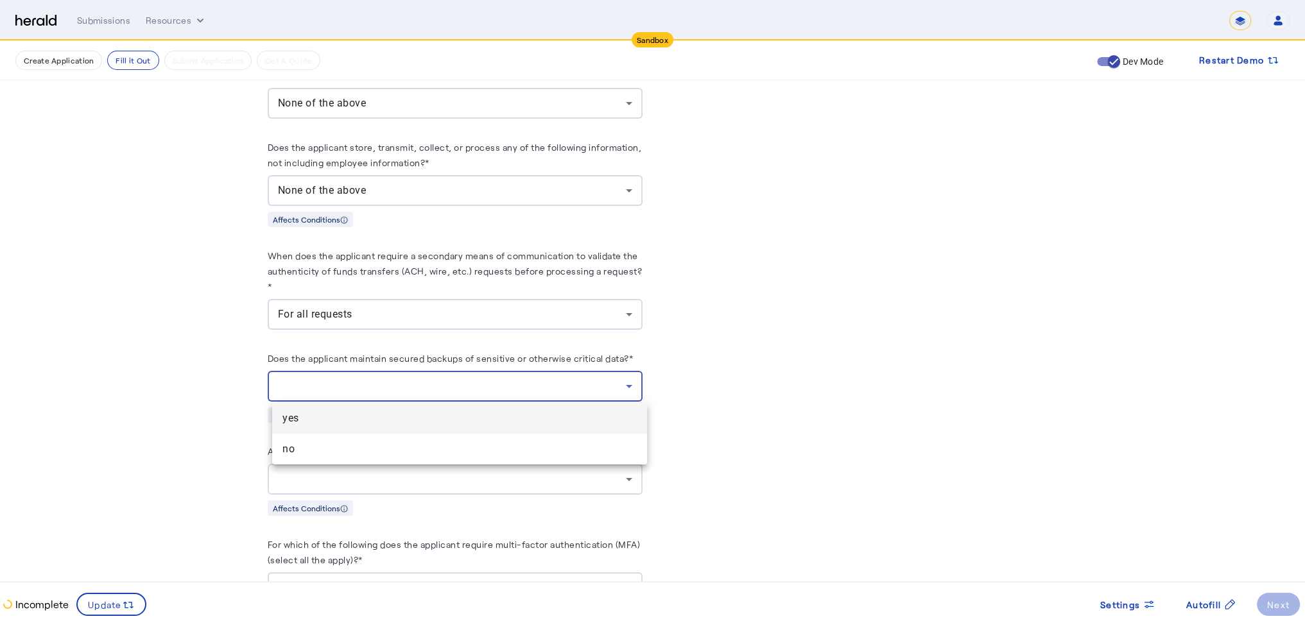
click at [338, 416] on span "yes" at bounding box center [459, 418] width 354 height 15
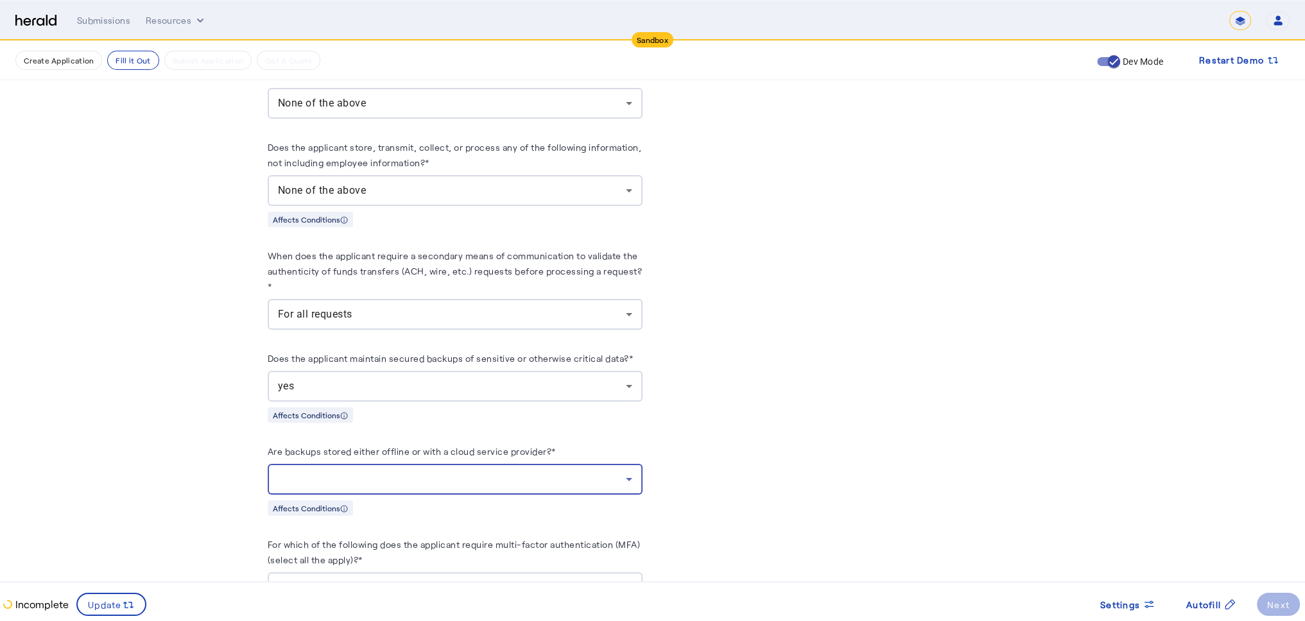
click at [385, 480] on div at bounding box center [452, 479] width 348 height 15
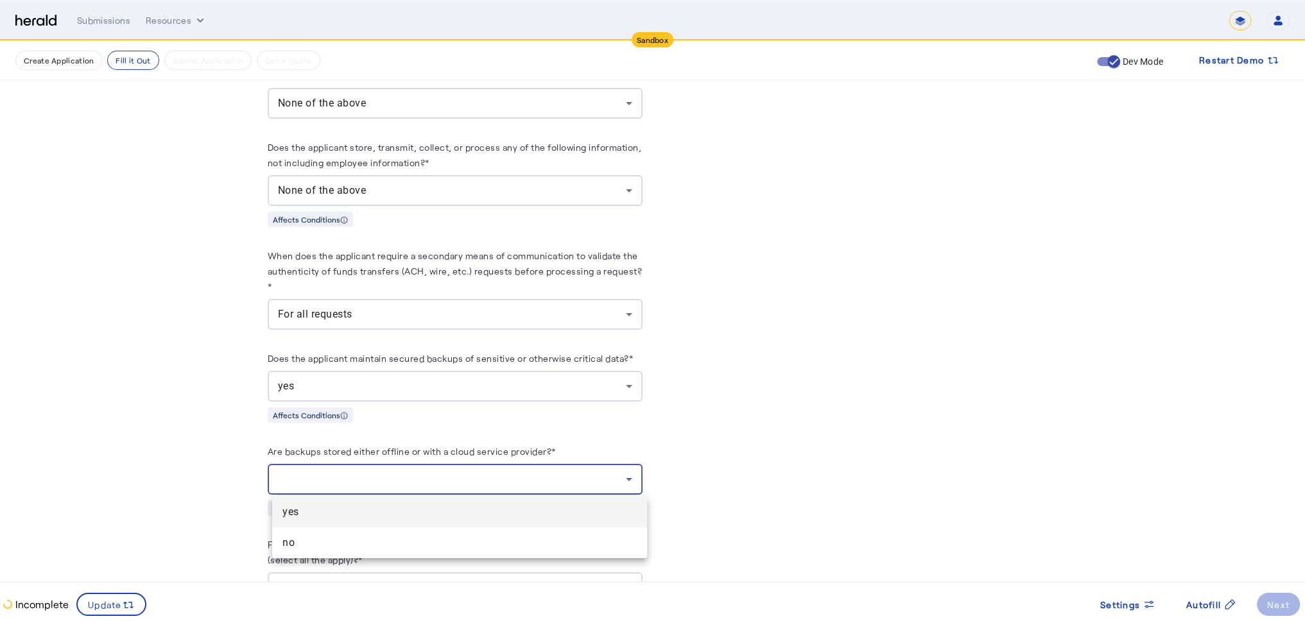
click at [372, 514] on span "yes" at bounding box center [459, 512] width 354 height 15
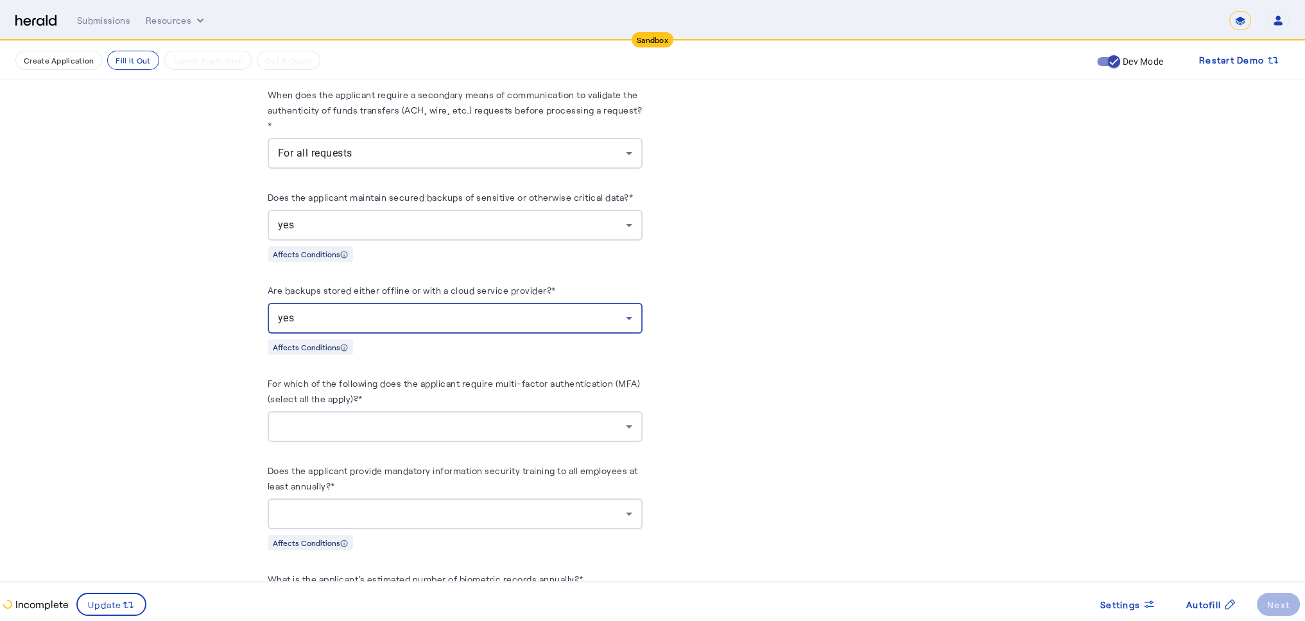
scroll to position [1338, 0]
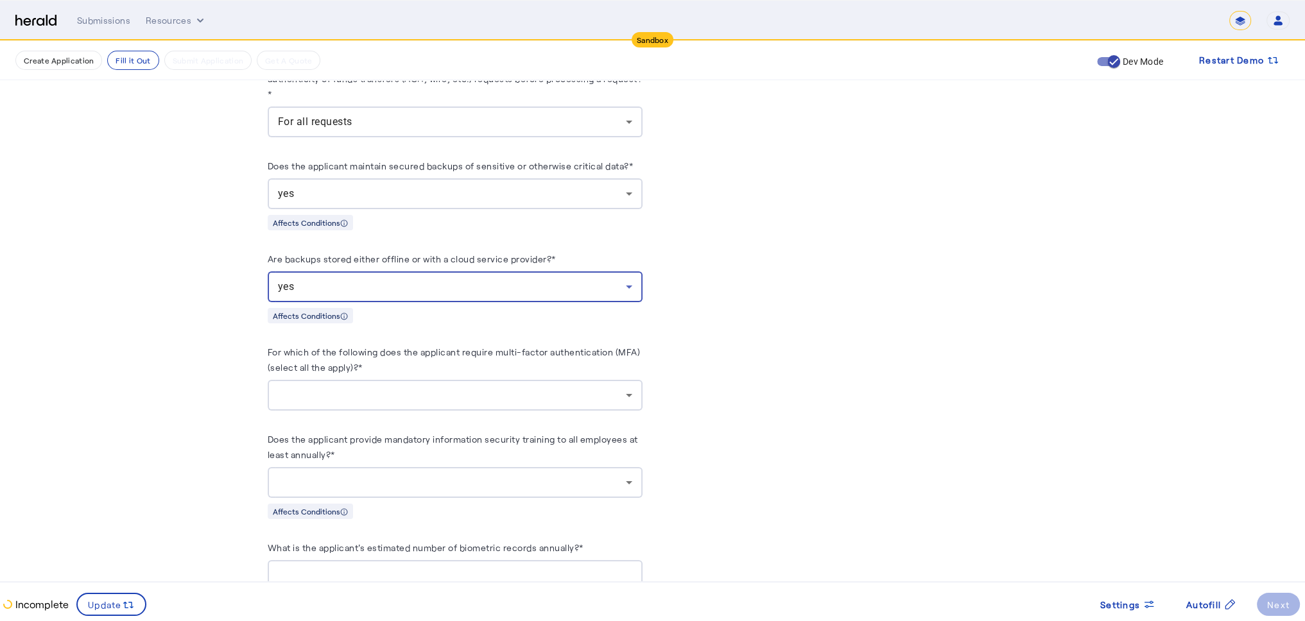
click at [390, 399] on div at bounding box center [452, 395] width 348 height 15
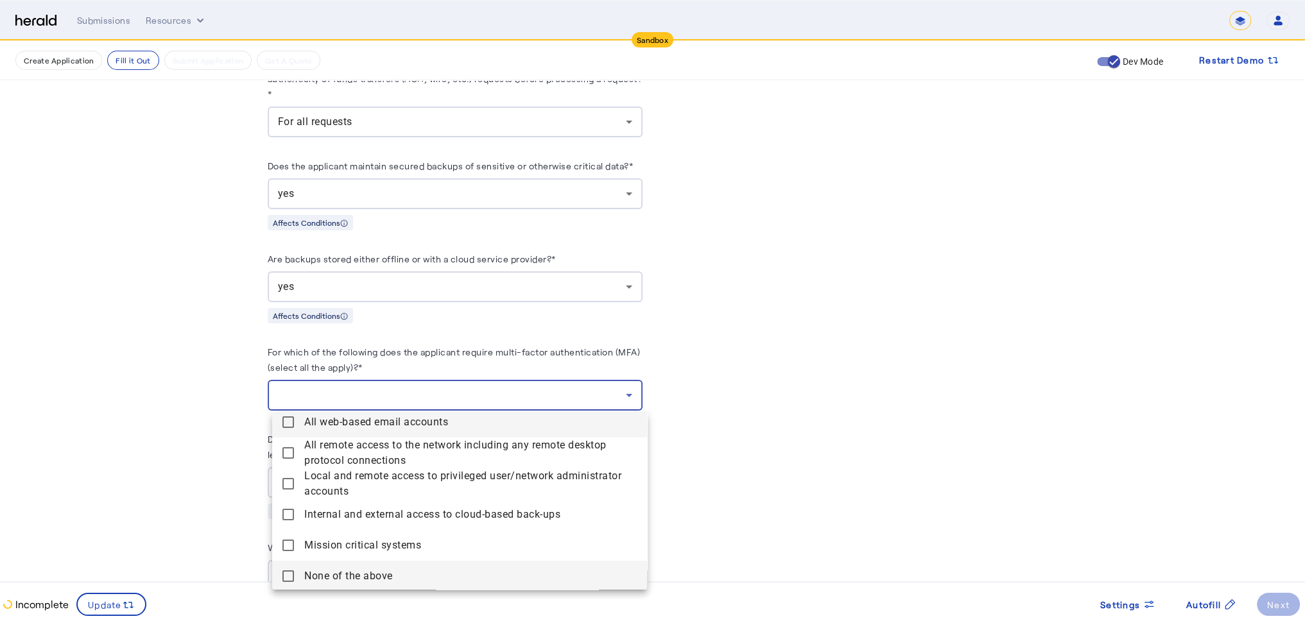
scroll to position [8, 0]
click at [287, 573] on mat-pseudo-checkbox at bounding box center [288, 575] width 12 height 12
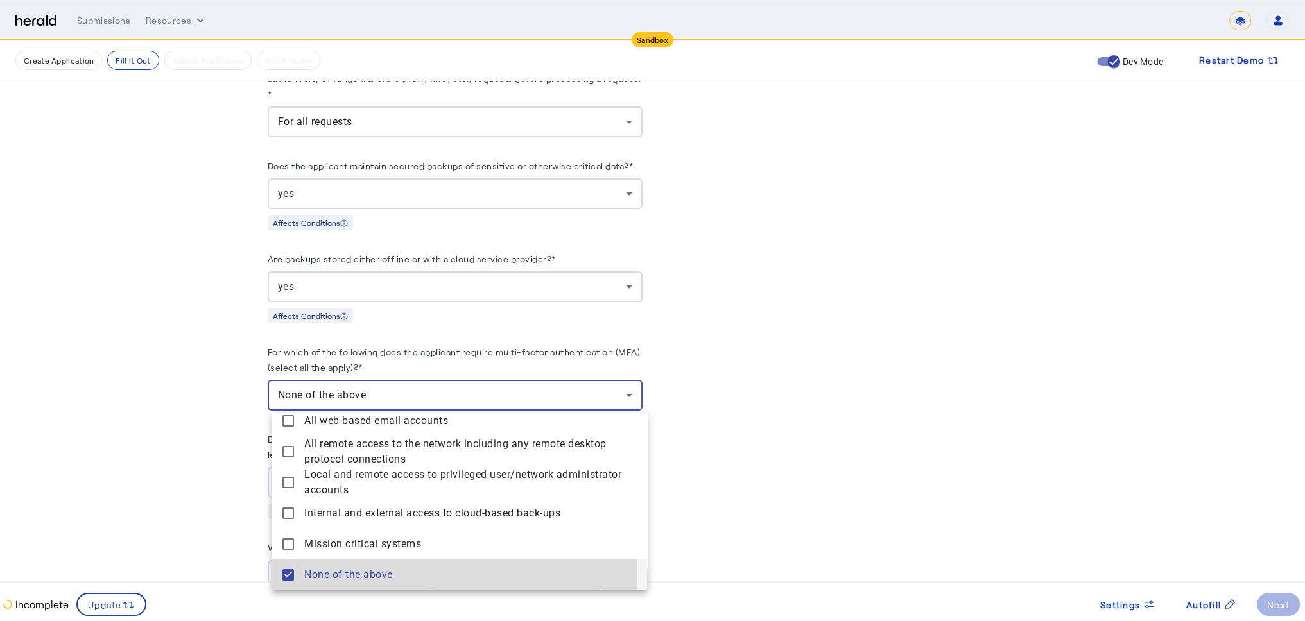
click at [287, 573] on mat-pseudo-checkbox at bounding box center [288, 575] width 12 height 12
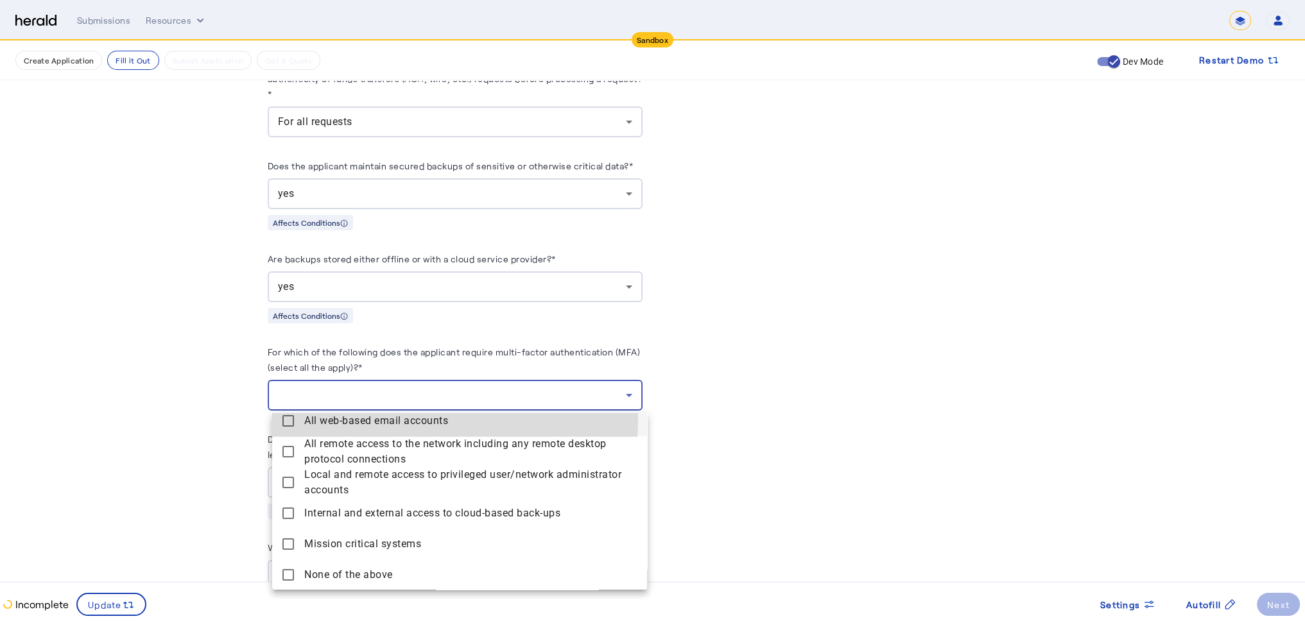
click at [288, 415] on mat-pseudo-checkbox at bounding box center [288, 421] width 12 height 12
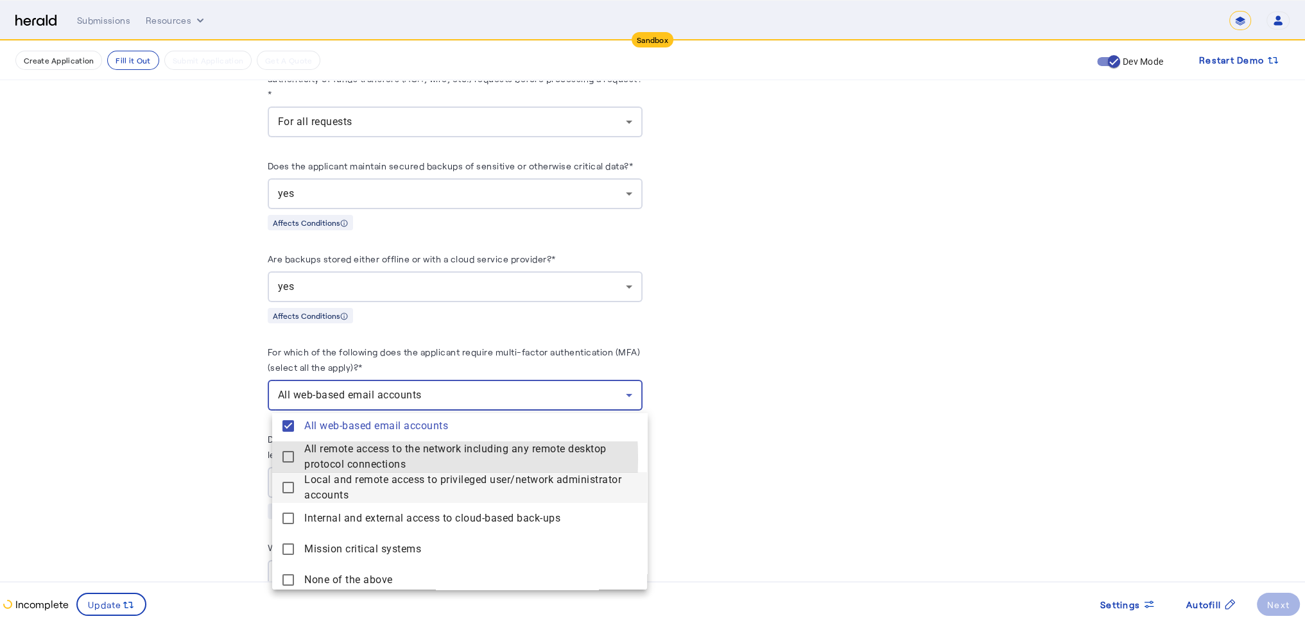
drag, startPoint x: 290, startPoint y: 460, endPoint x: 289, endPoint y: 473, distance: 12.9
click at [289, 460] on mat-pseudo-checkbox at bounding box center [288, 457] width 12 height 12
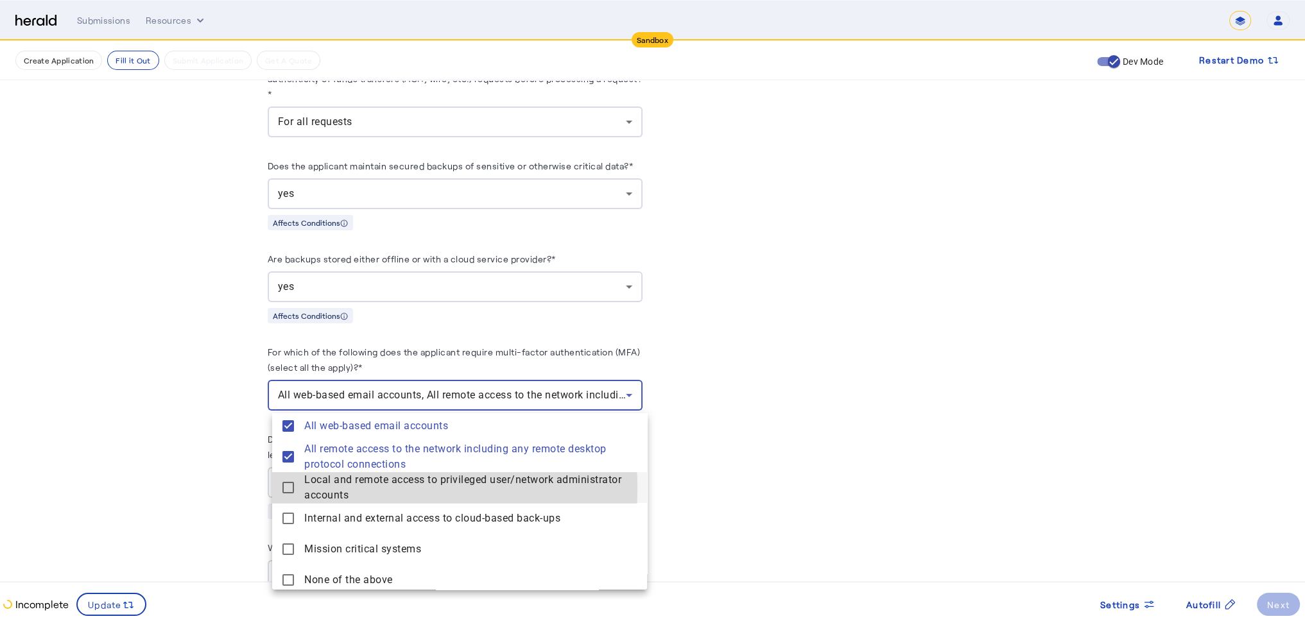
click at [287, 490] on mat-pseudo-checkbox at bounding box center [288, 488] width 12 height 12
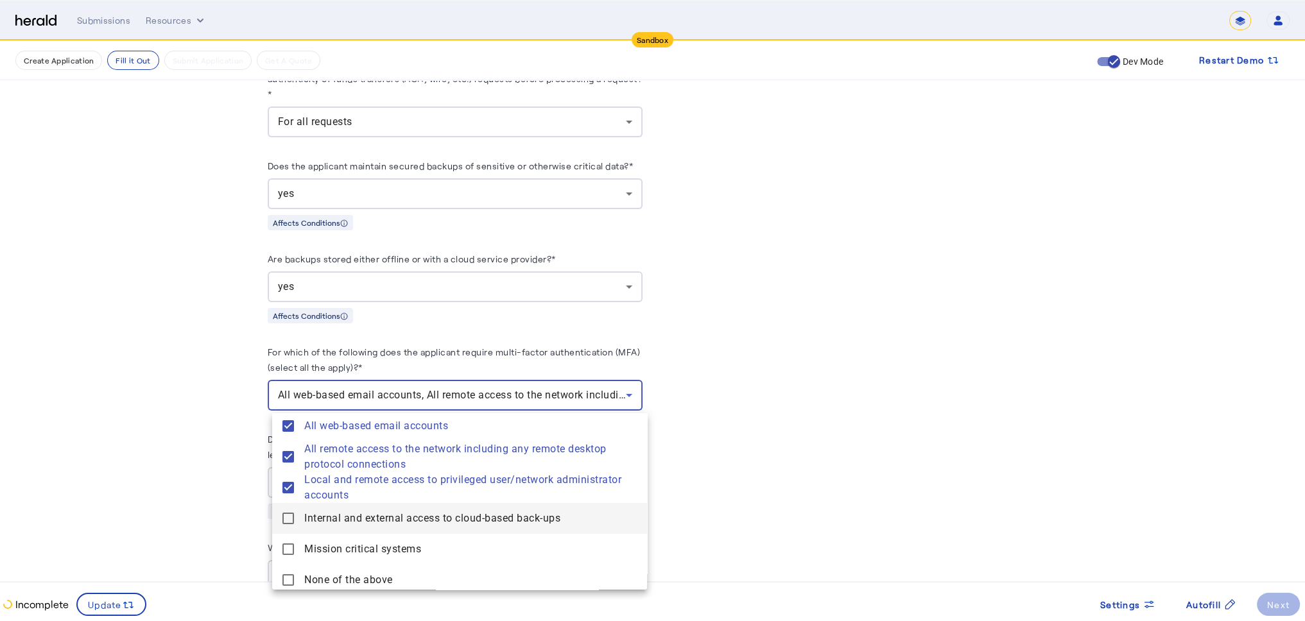
click at [291, 521] on mat-pseudo-checkbox at bounding box center [288, 519] width 12 height 12
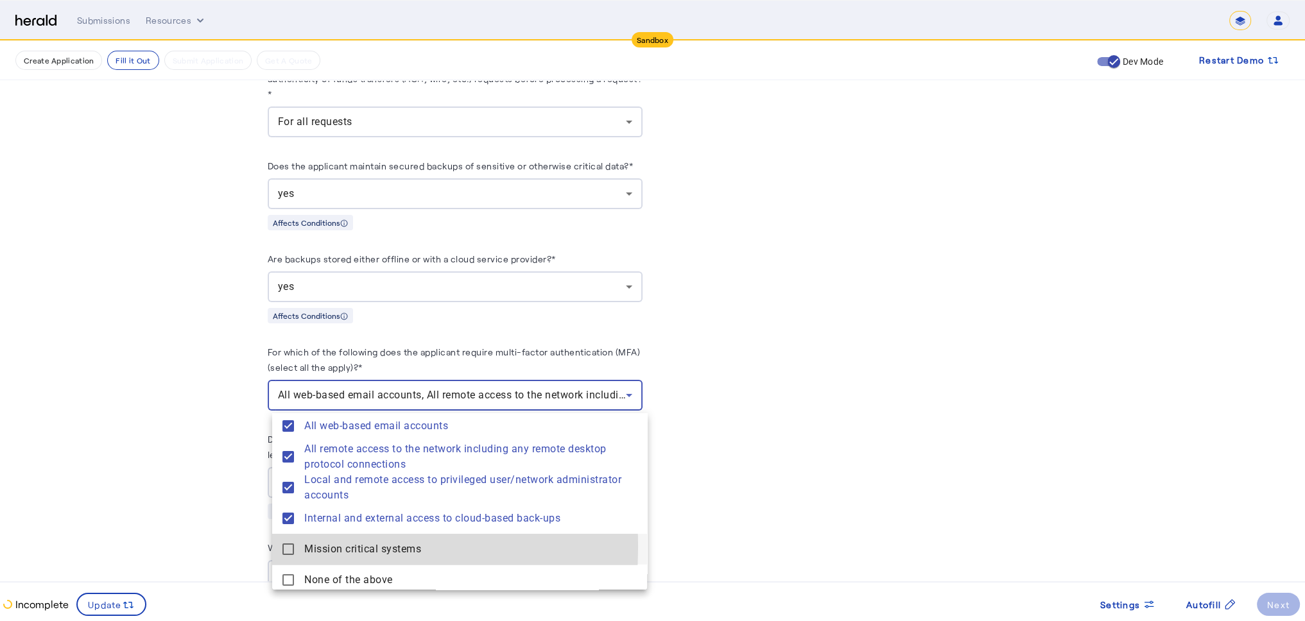
click at [289, 547] on mat-pseudo-checkbox at bounding box center [288, 550] width 12 height 12
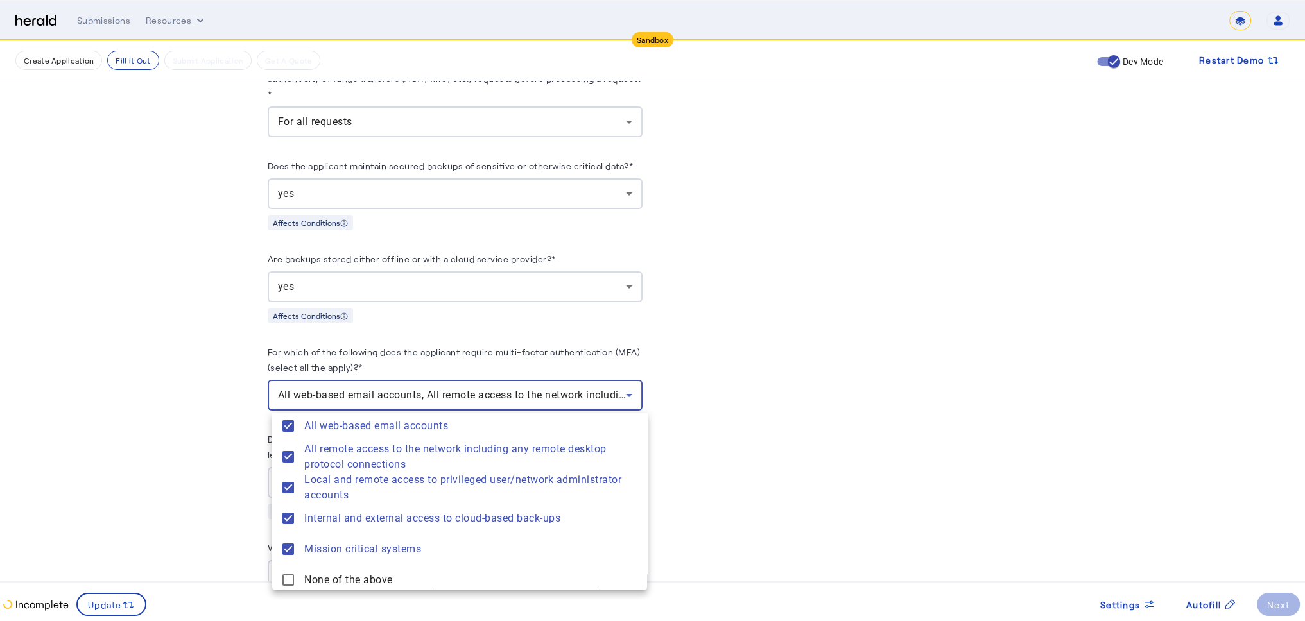
click at [840, 398] on div at bounding box center [652, 310] width 1305 height 621
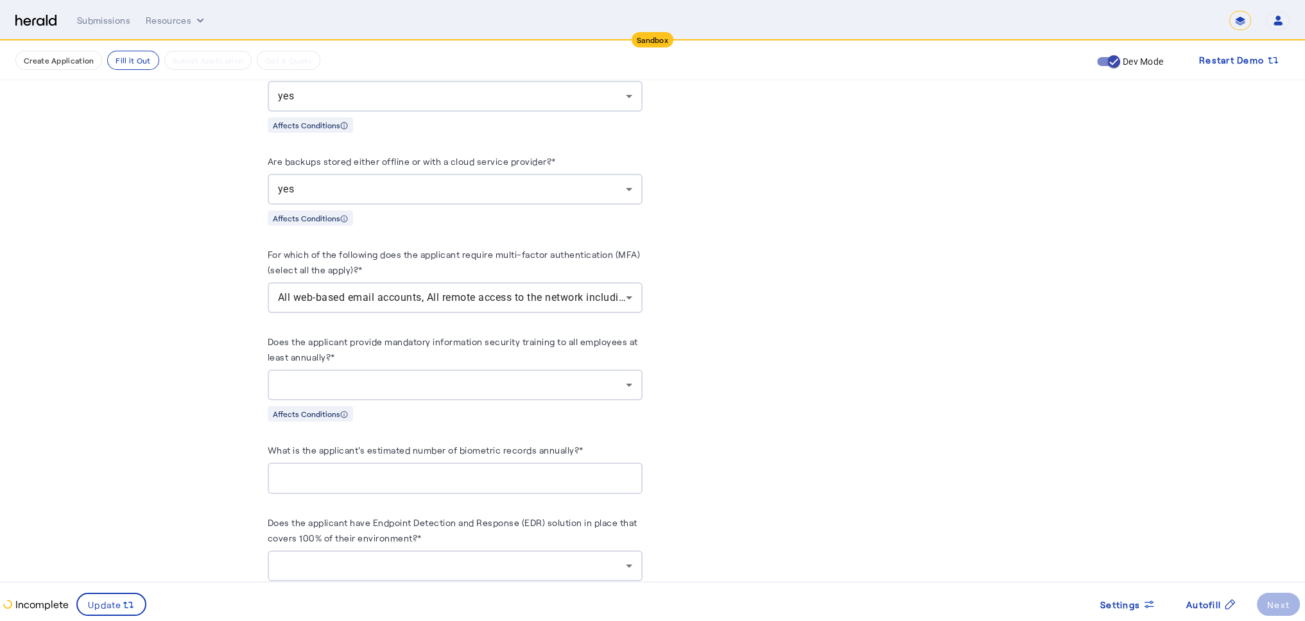
scroll to position [1530, 0]
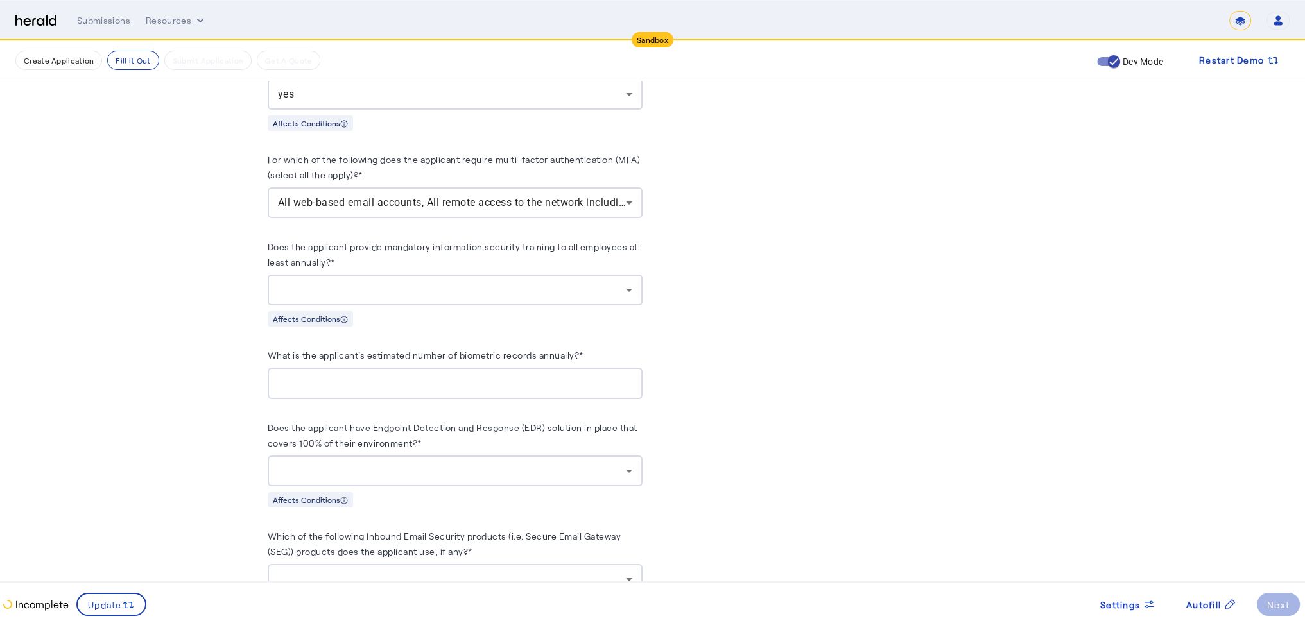
click at [440, 295] on div at bounding box center [452, 289] width 348 height 15
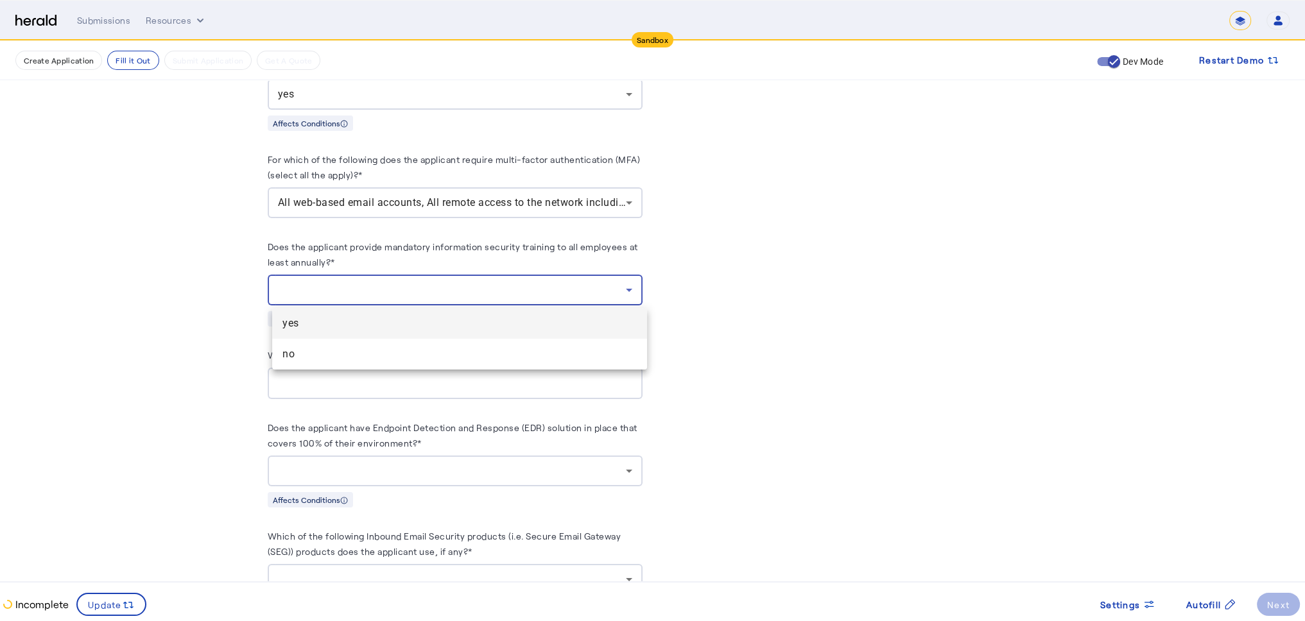
click at [370, 320] on span "yes" at bounding box center [459, 323] width 354 height 15
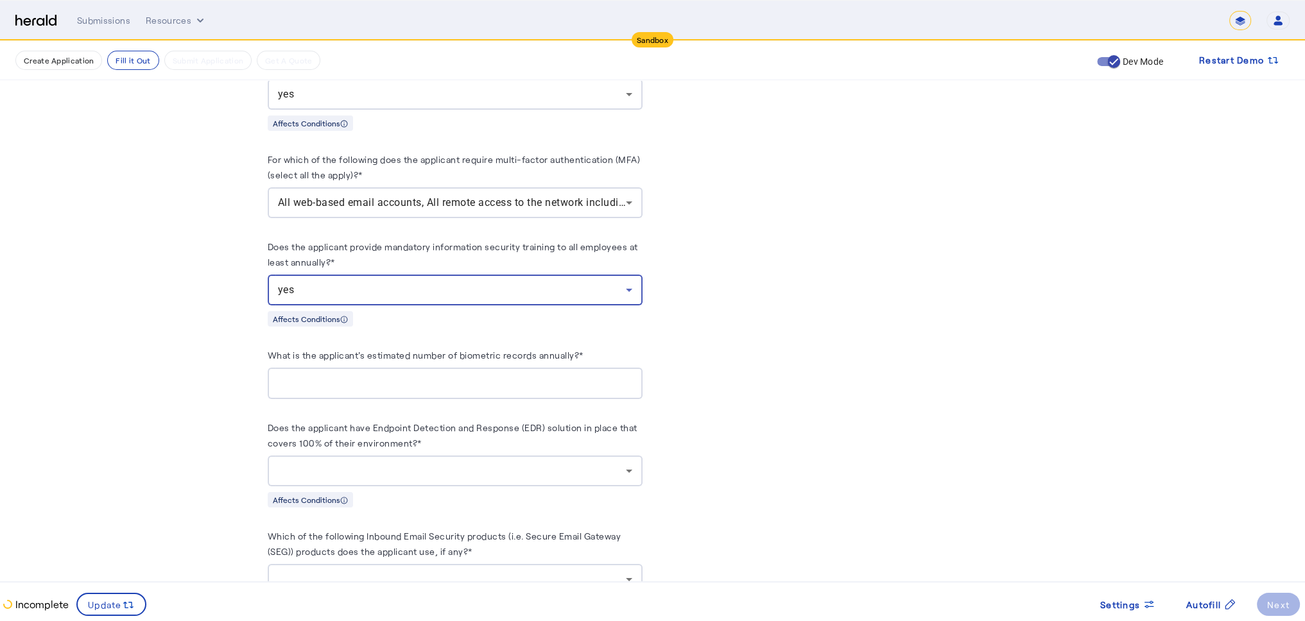
click at [372, 386] on input "What is the applicant's estimated number of biometric records annually?*" at bounding box center [455, 383] width 354 height 15
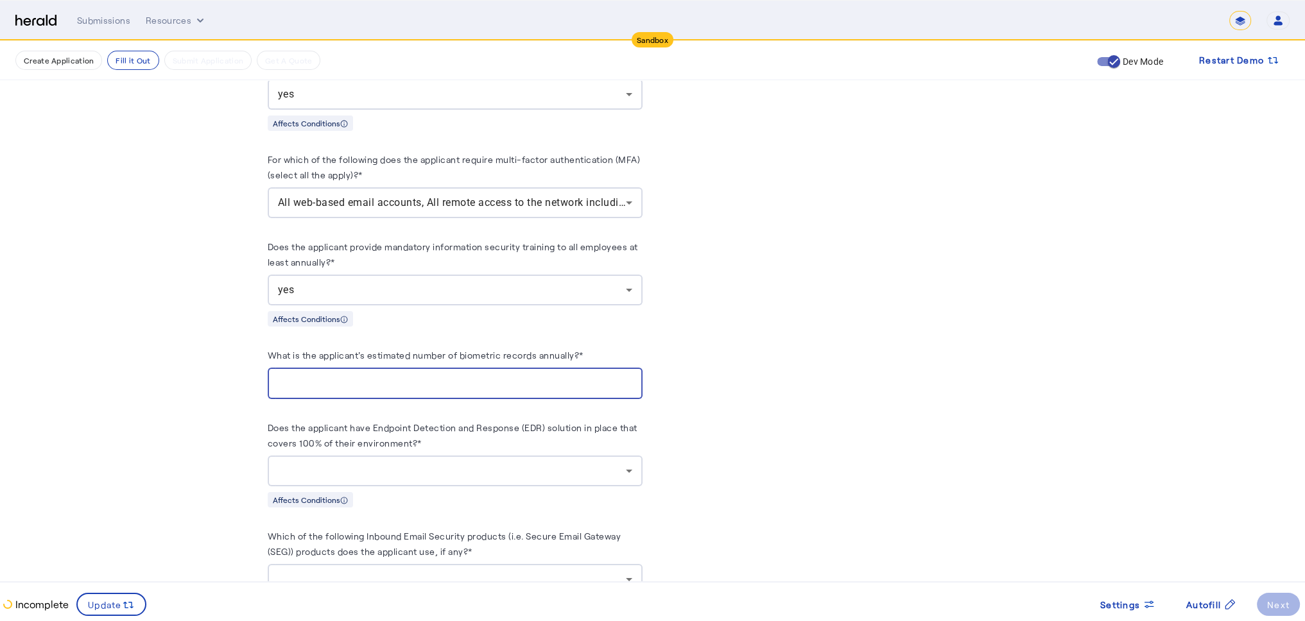
type input "****"
click at [442, 480] on div at bounding box center [455, 471] width 354 height 31
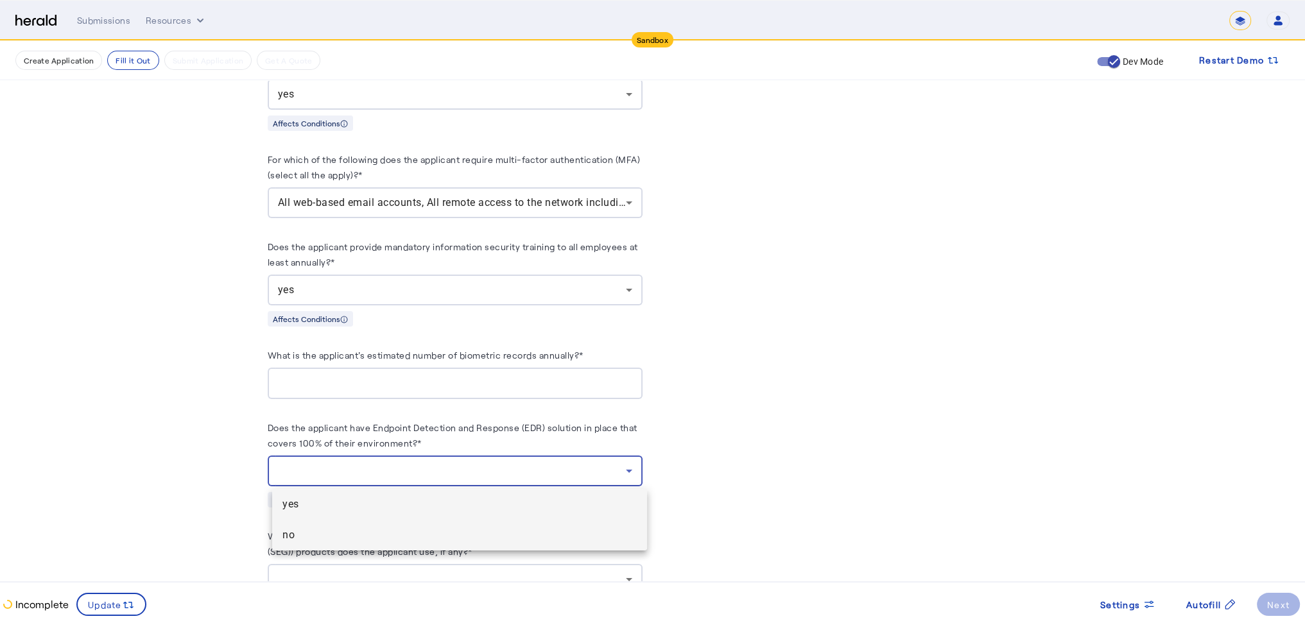
click at [381, 530] on span "no" at bounding box center [459, 535] width 354 height 15
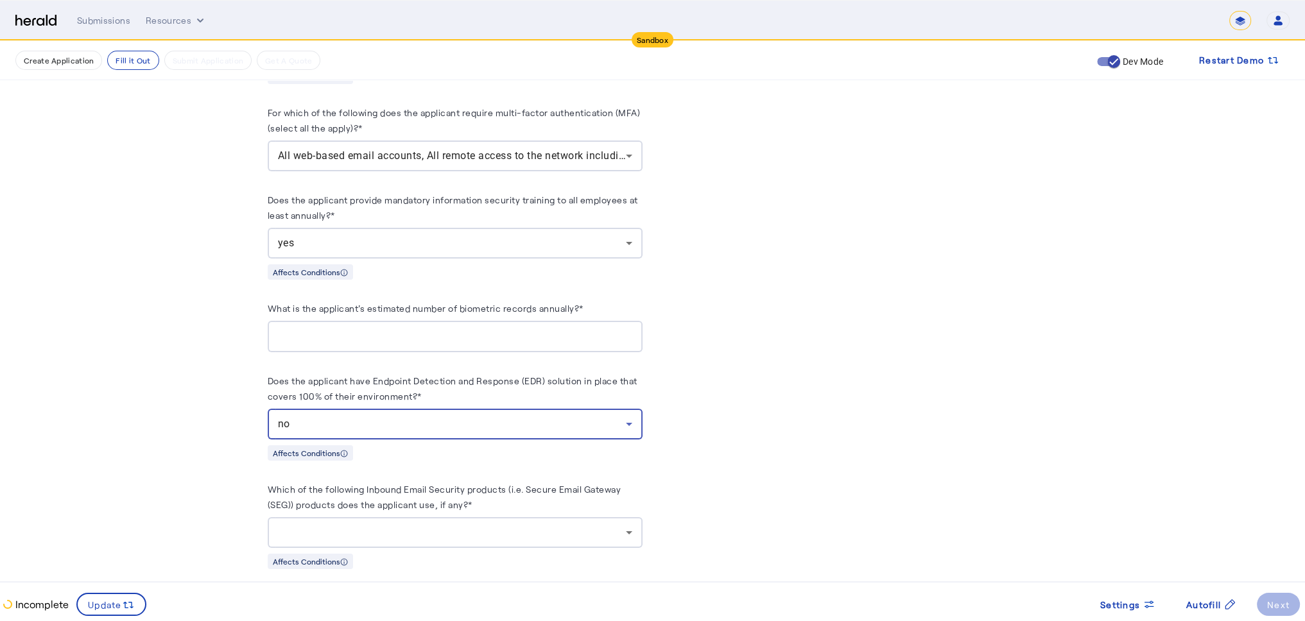
scroll to position [1723, 0]
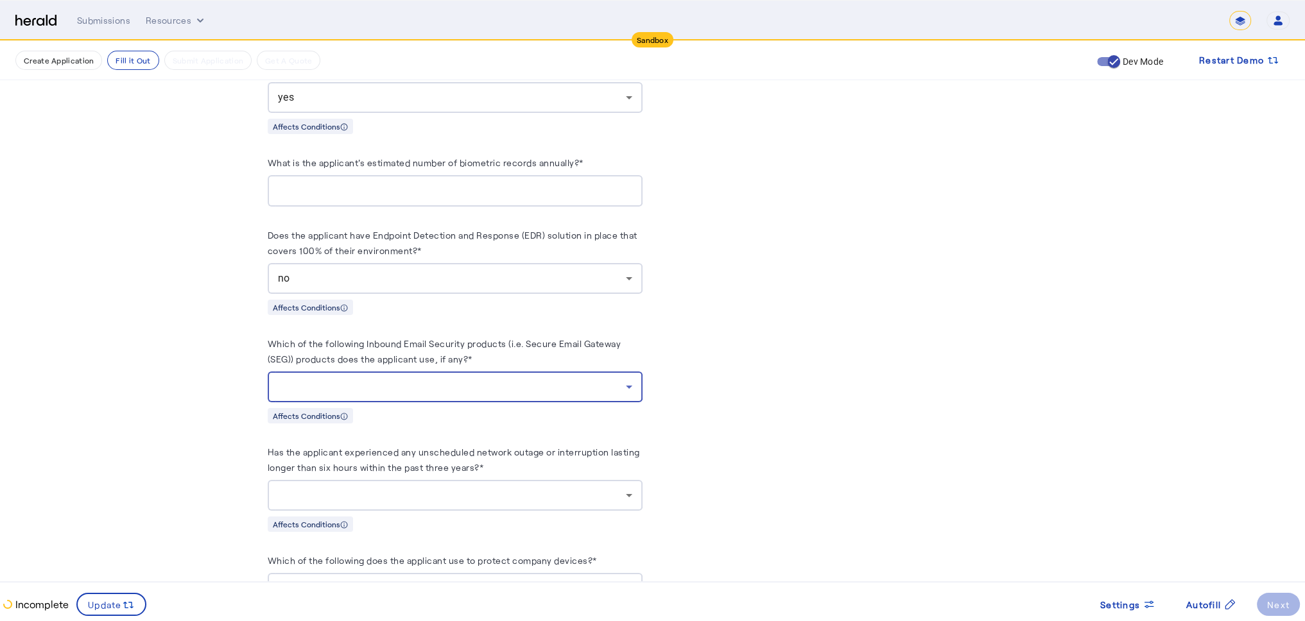
click at [419, 394] on div at bounding box center [452, 386] width 348 height 15
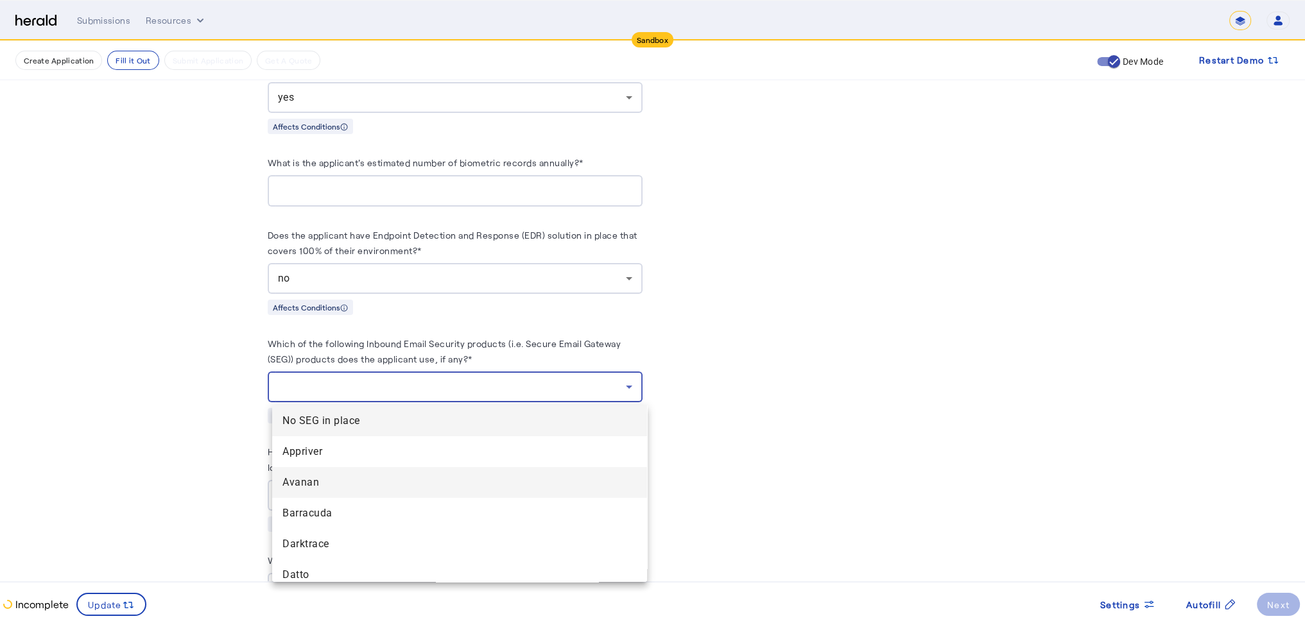
click at [329, 479] on span "Avanan" at bounding box center [459, 482] width 354 height 15
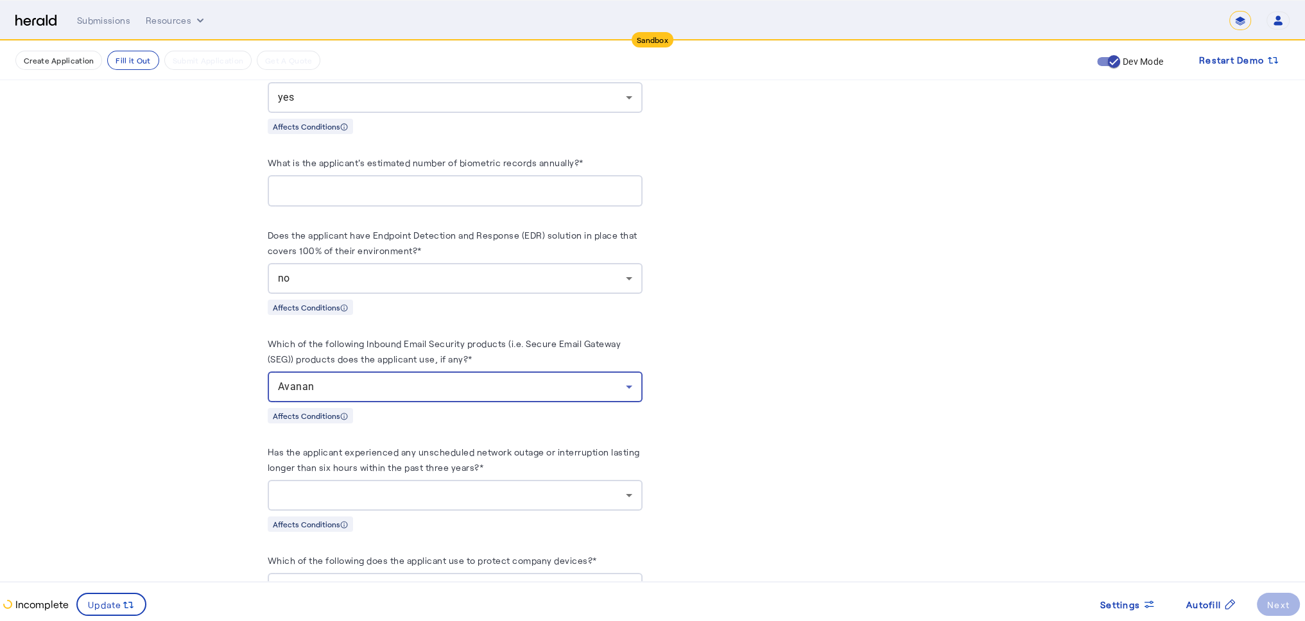
click at [370, 503] on div at bounding box center [452, 495] width 348 height 15
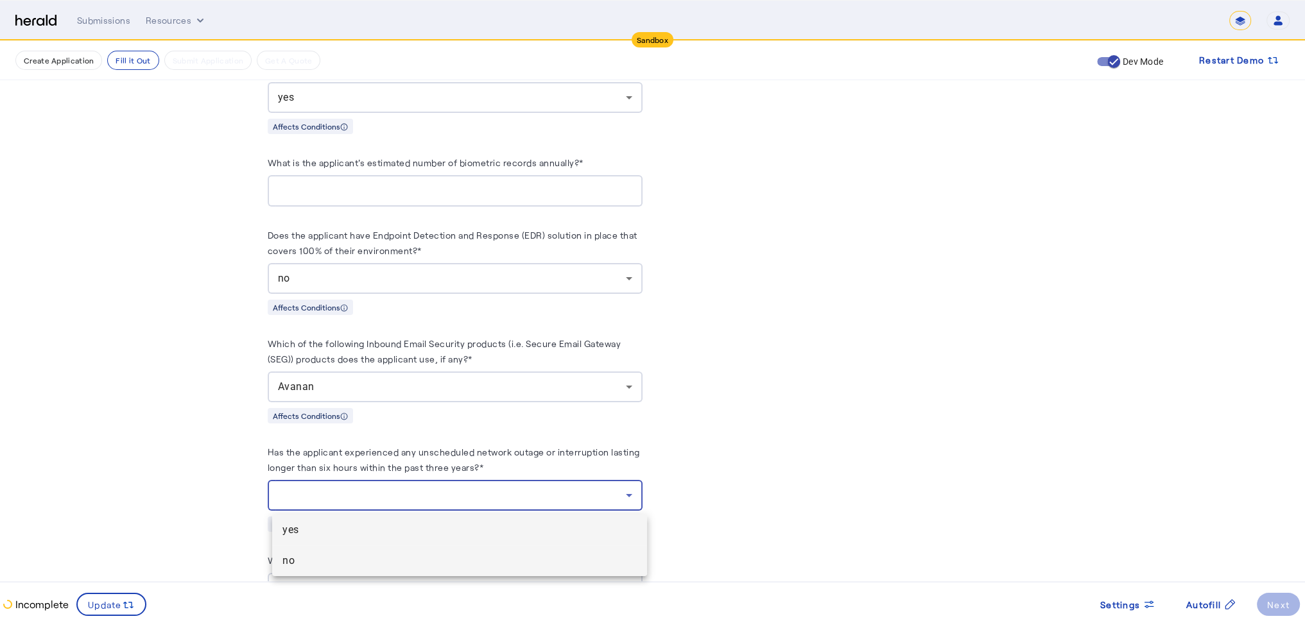
click at [362, 559] on span "no" at bounding box center [459, 560] width 354 height 15
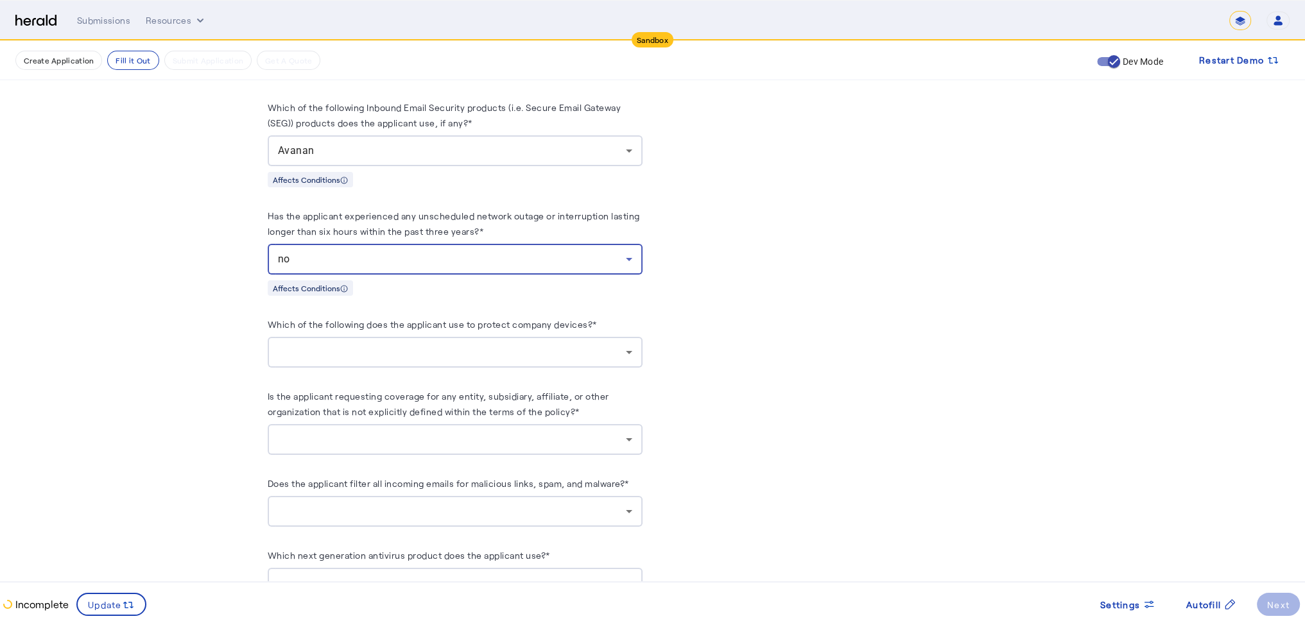
scroll to position [1980, 0]
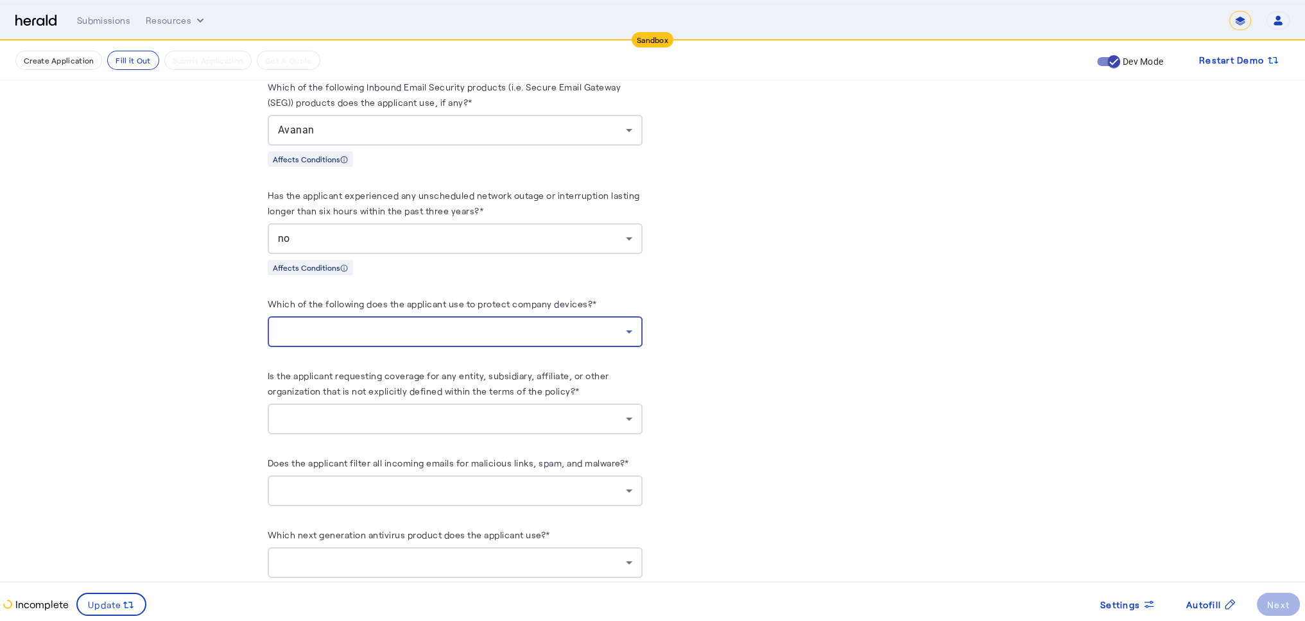
click at [383, 327] on div at bounding box center [452, 331] width 348 height 15
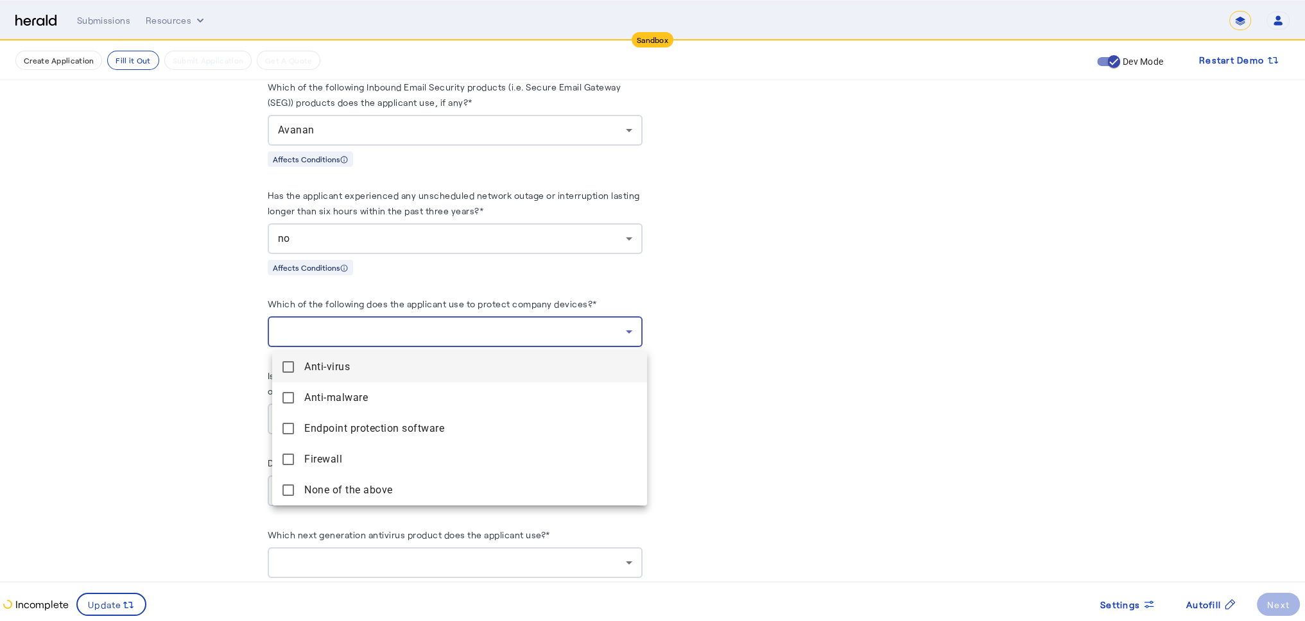
click at [288, 363] on mat-pseudo-checkbox at bounding box center [288, 367] width 12 height 12
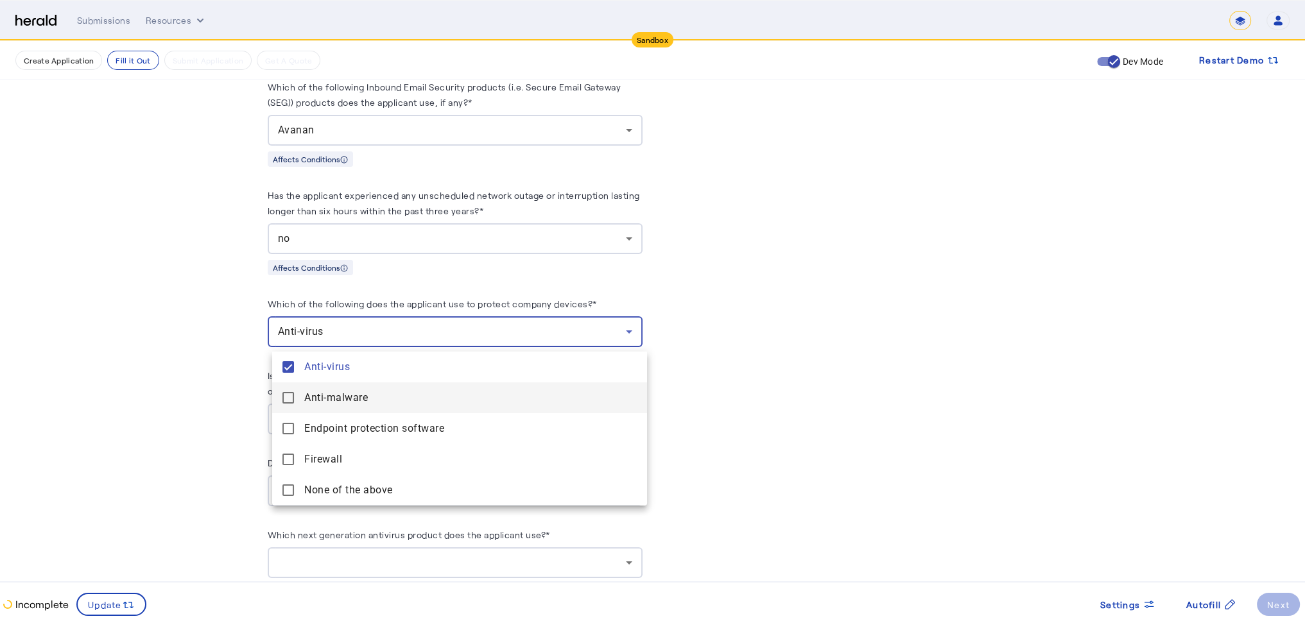
click at [289, 400] on mat-pseudo-checkbox at bounding box center [288, 398] width 12 height 12
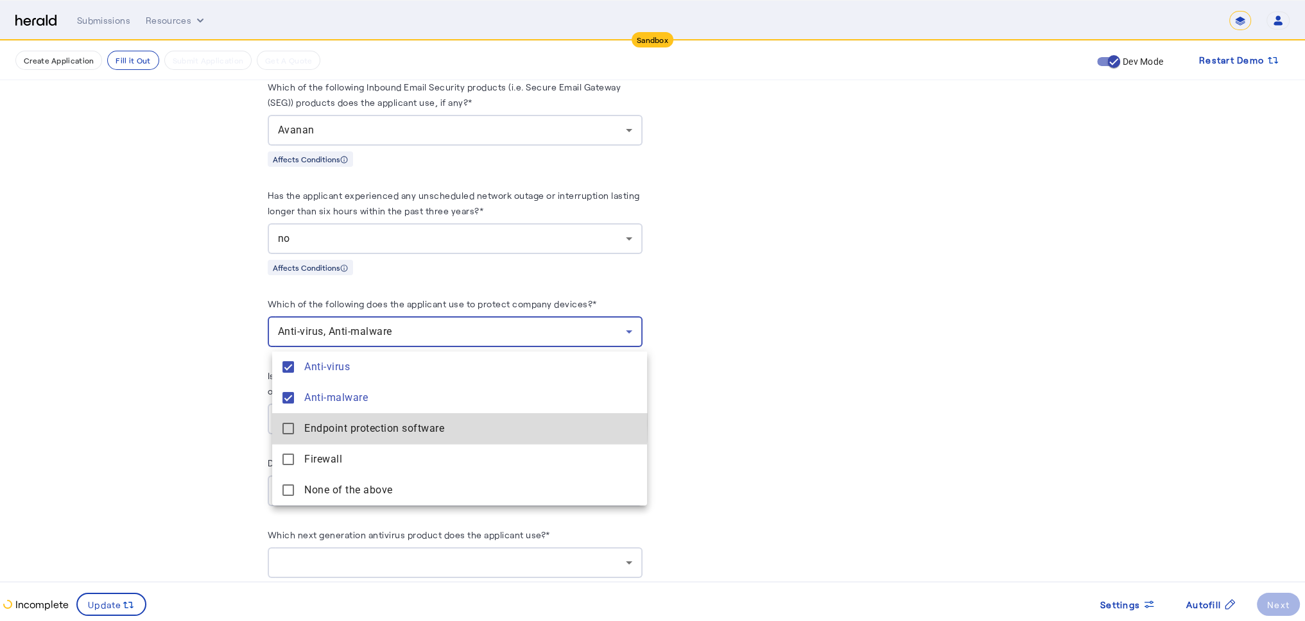
click at [290, 423] on mat-pseudo-checkbox at bounding box center [288, 429] width 12 height 12
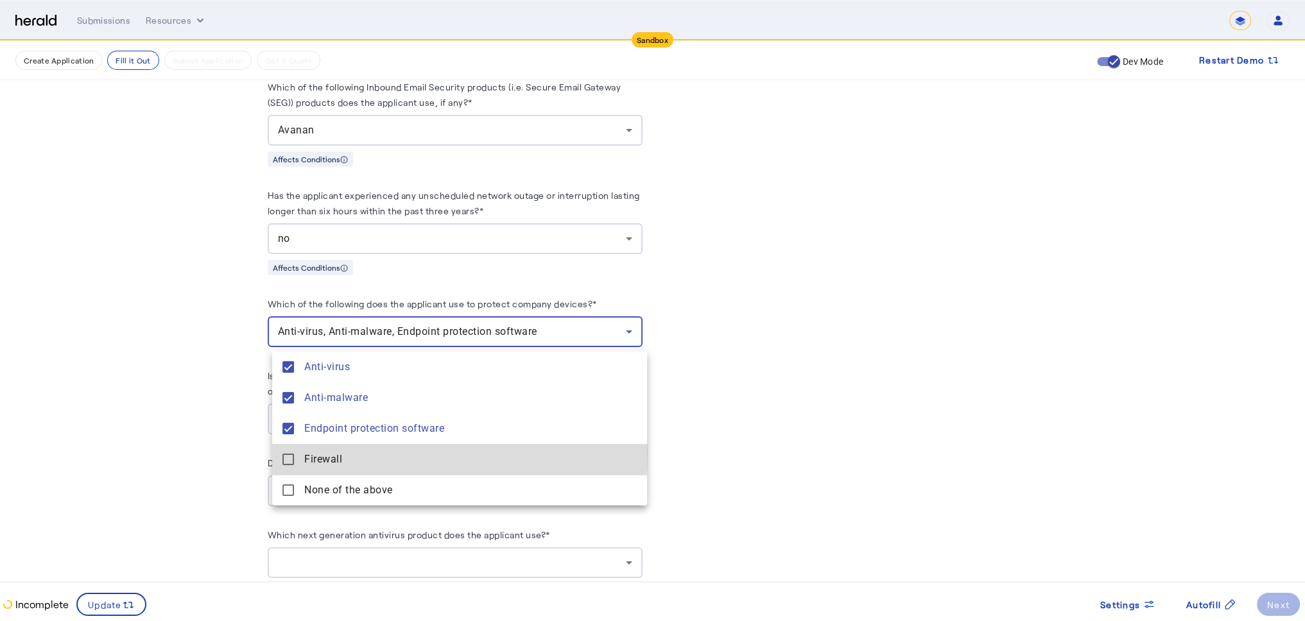
click at [293, 451] on mat-option "Firewall" at bounding box center [459, 459] width 375 height 31
click at [862, 443] on div at bounding box center [652, 310] width 1305 height 621
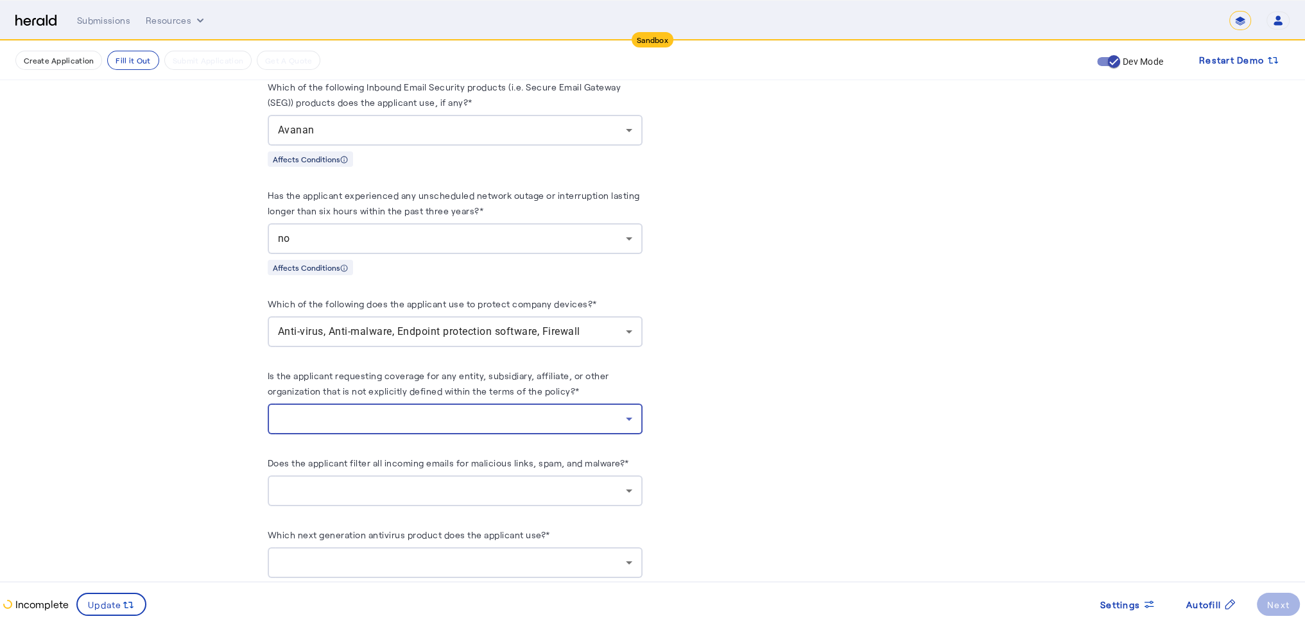
click at [467, 417] on div at bounding box center [452, 419] width 348 height 15
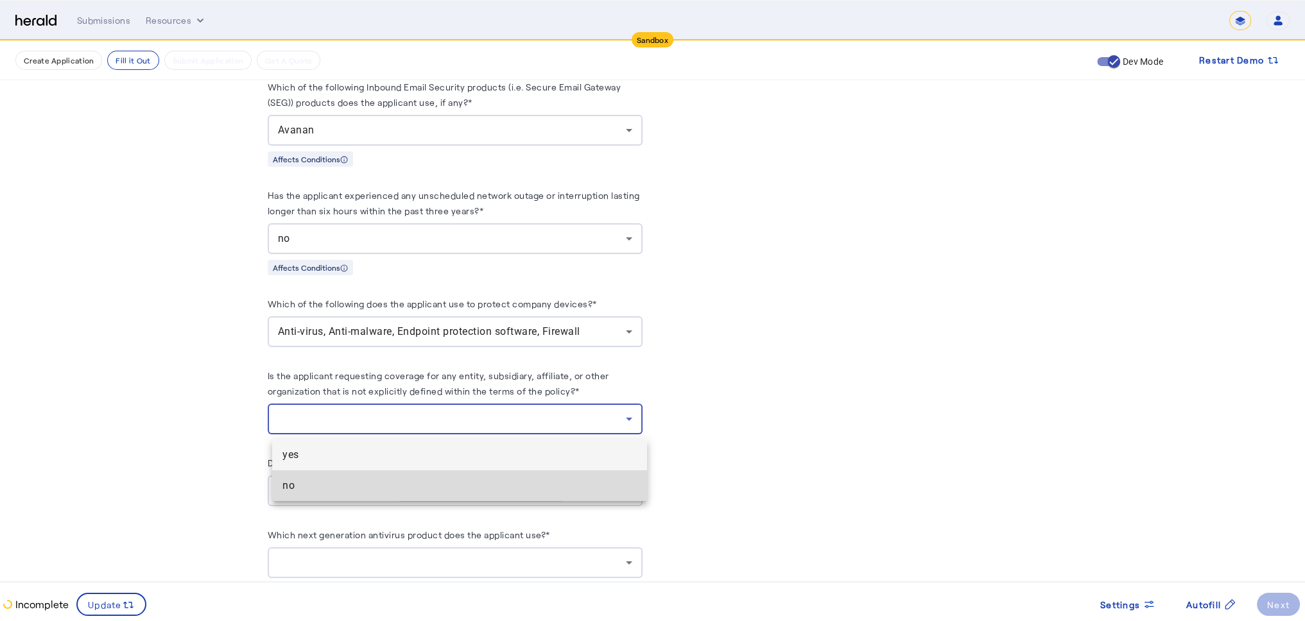
click at [442, 483] on span "no" at bounding box center [459, 485] width 354 height 15
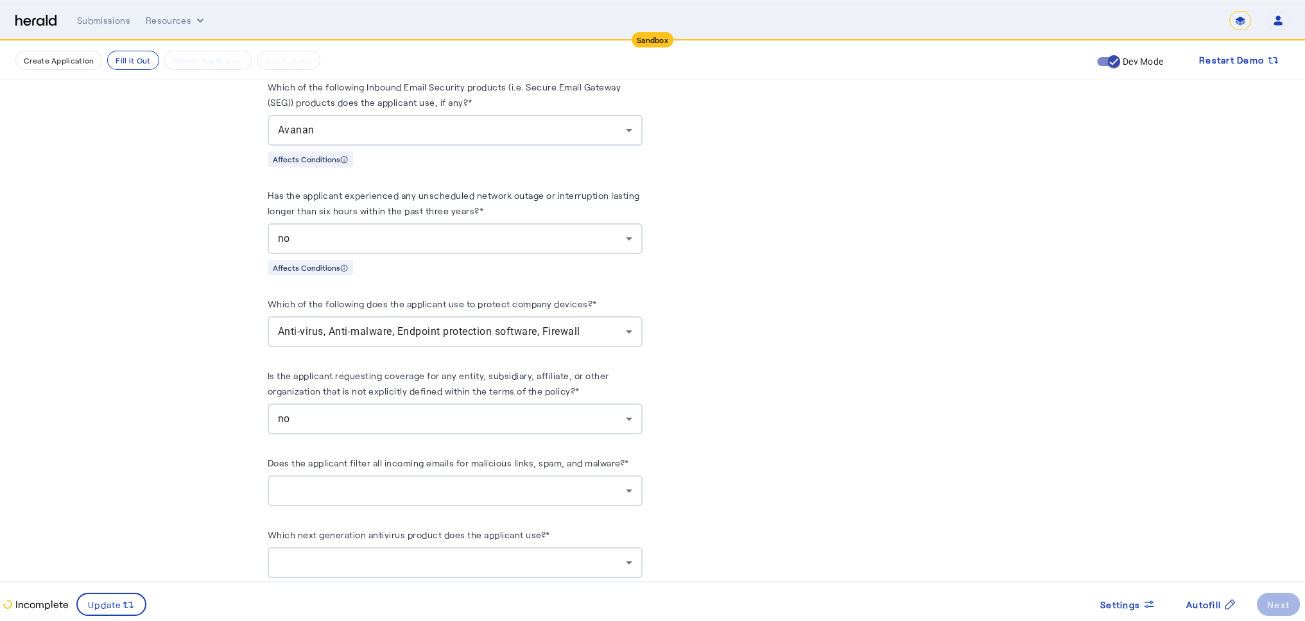
click at [442, 483] on div at bounding box center [455, 491] width 354 height 31
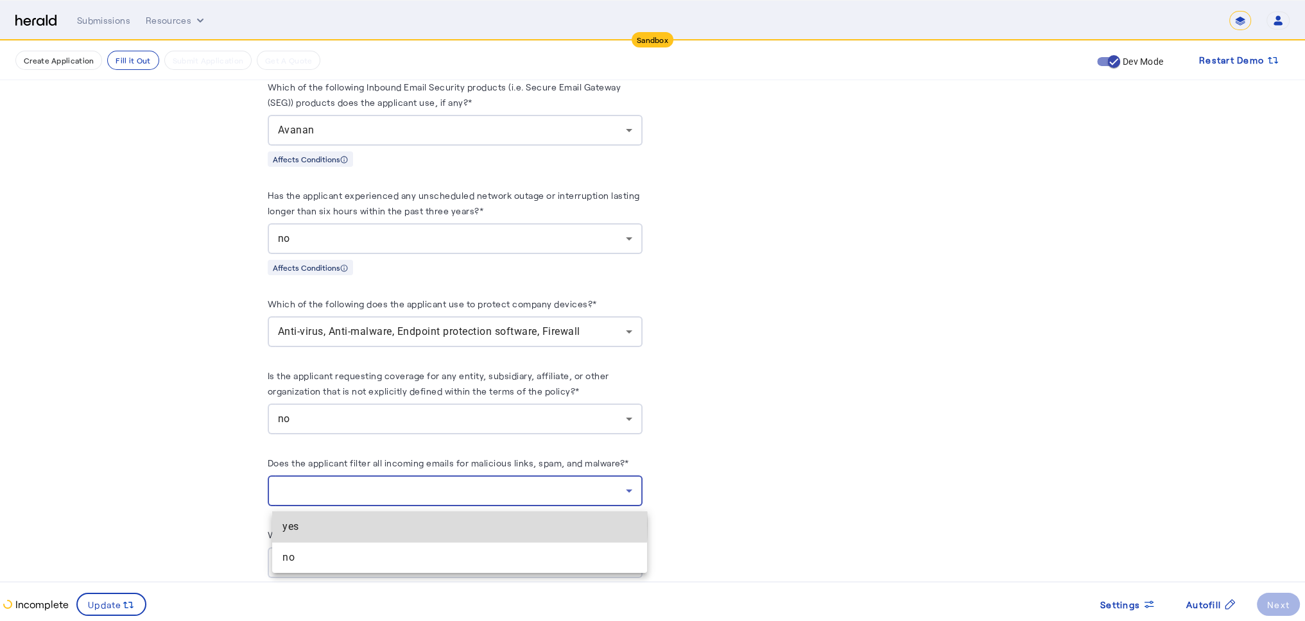
click at [411, 525] on span "yes" at bounding box center [459, 526] width 354 height 15
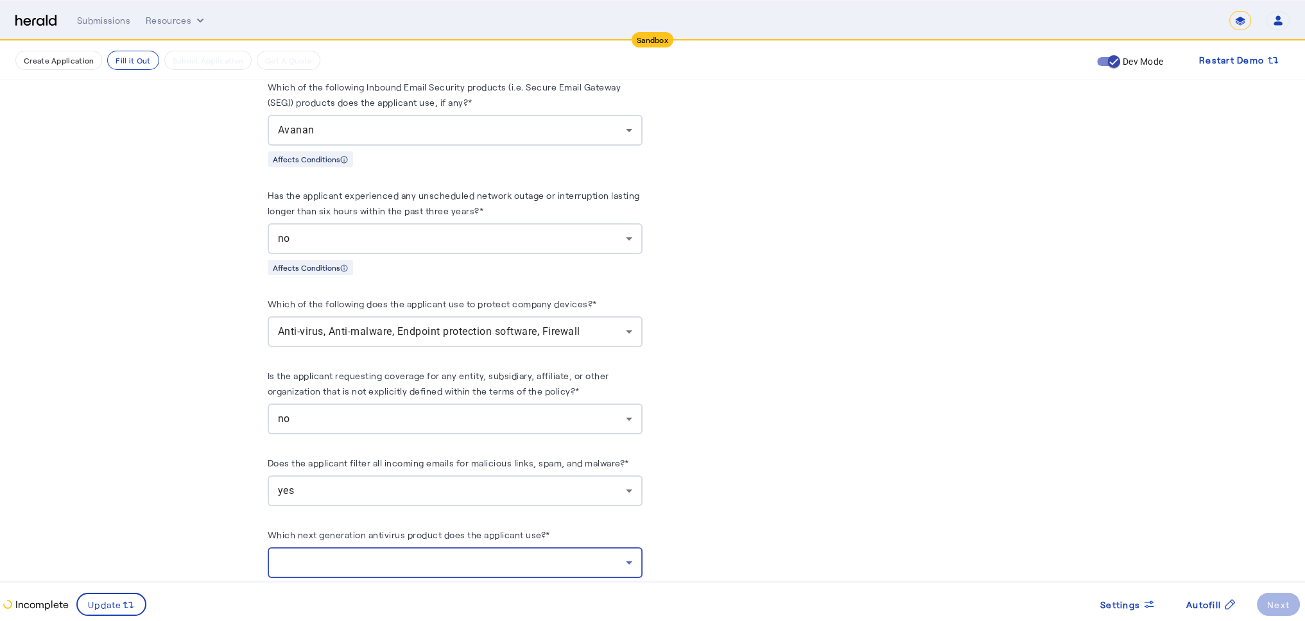
click at [421, 571] on div at bounding box center [452, 562] width 348 height 15
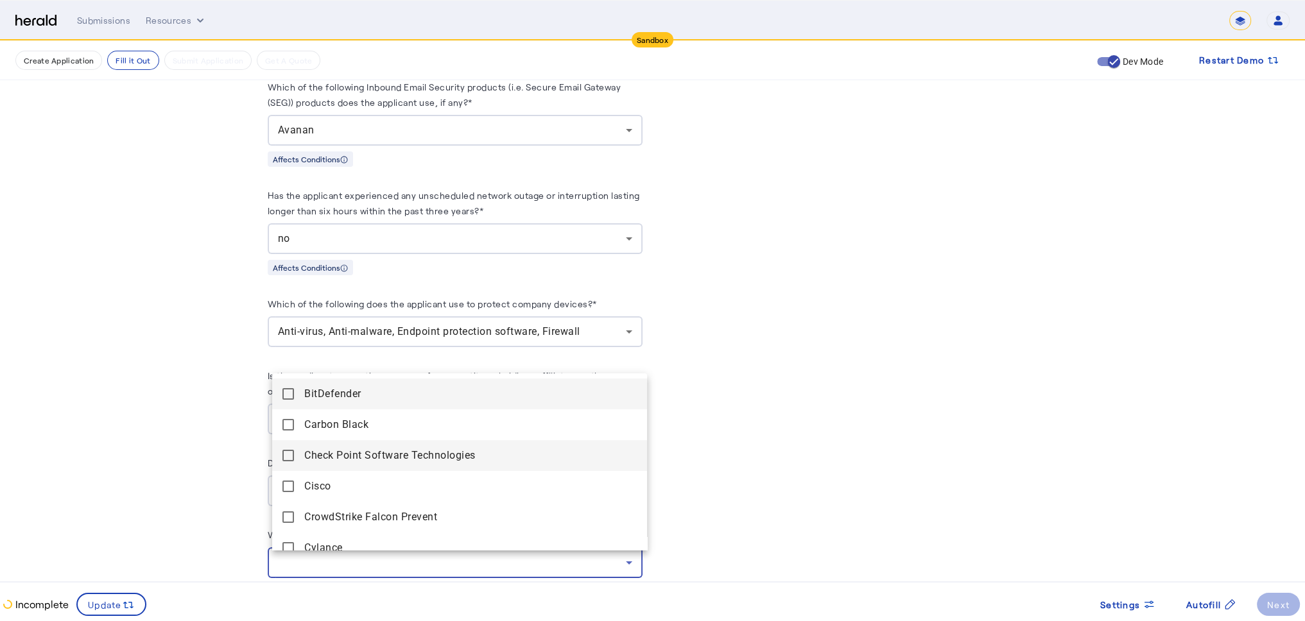
click at [286, 455] on mat-pseudo-checkbox at bounding box center [288, 456] width 12 height 12
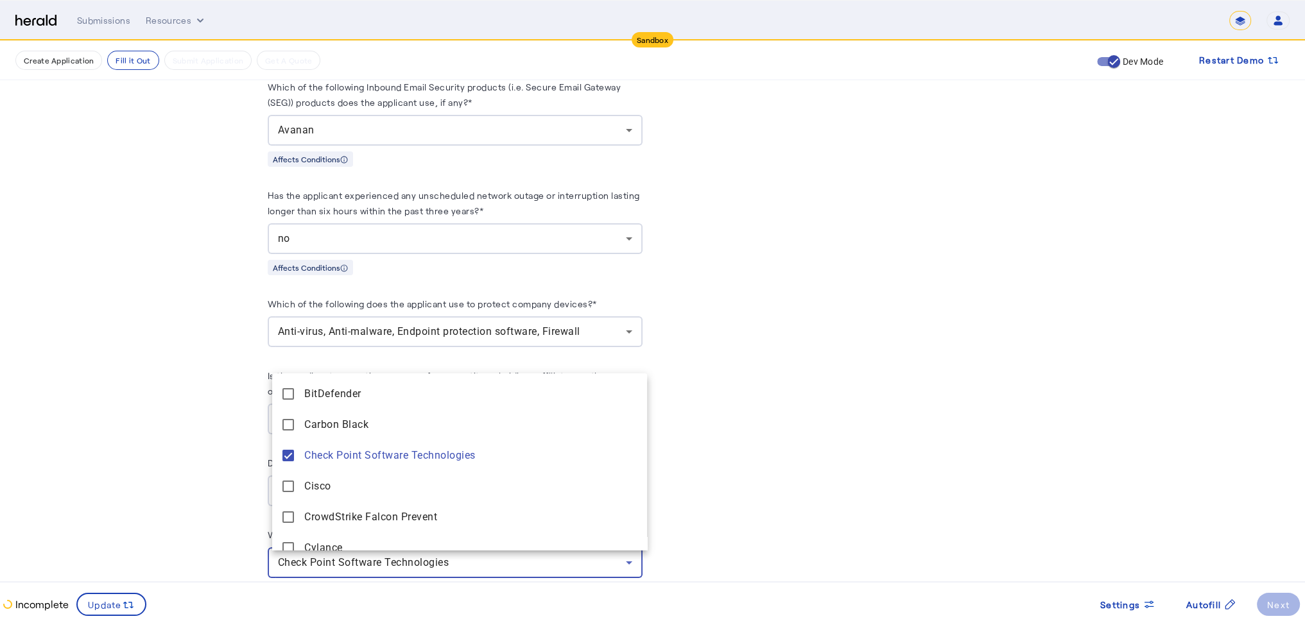
click at [698, 474] on div at bounding box center [652, 310] width 1305 height 621
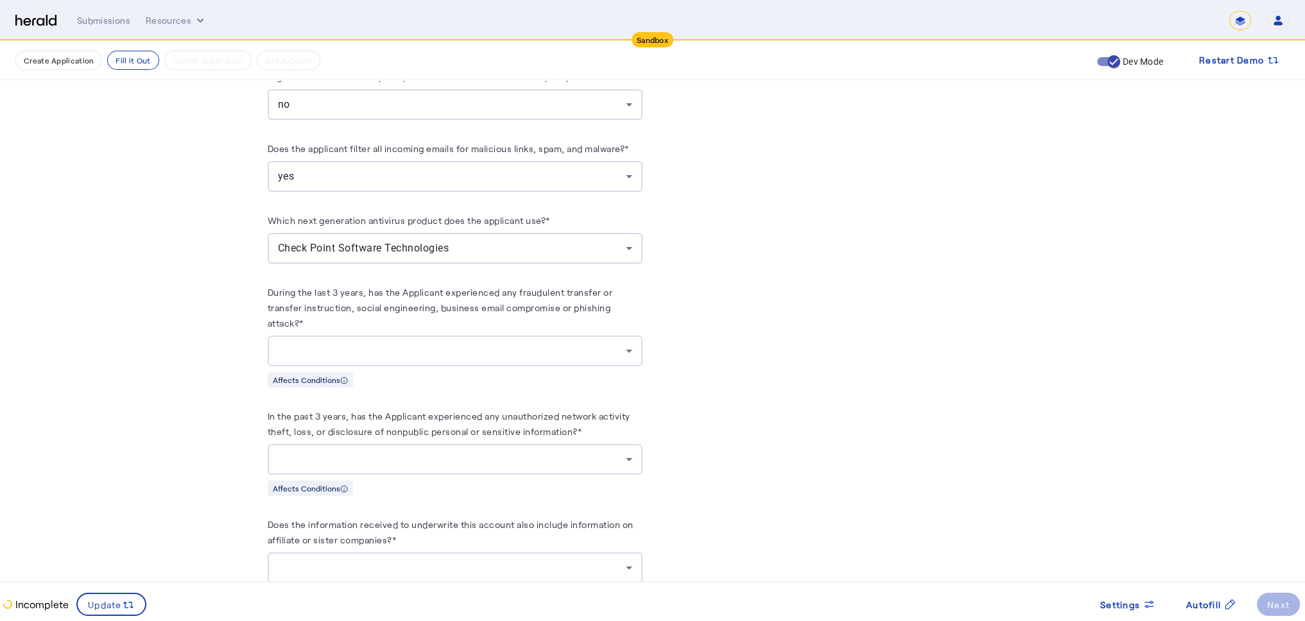
scroll to position [2301, 0]
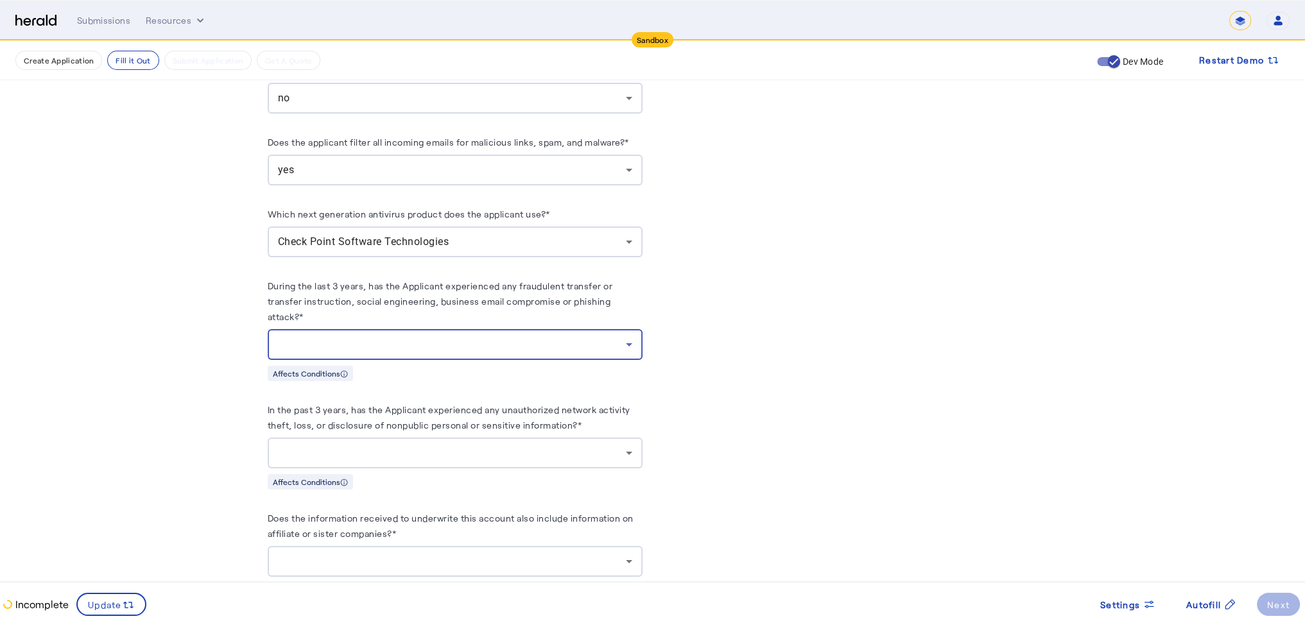
click at [401, 351] on div at bounding box center [452, 344] width 348 height 15
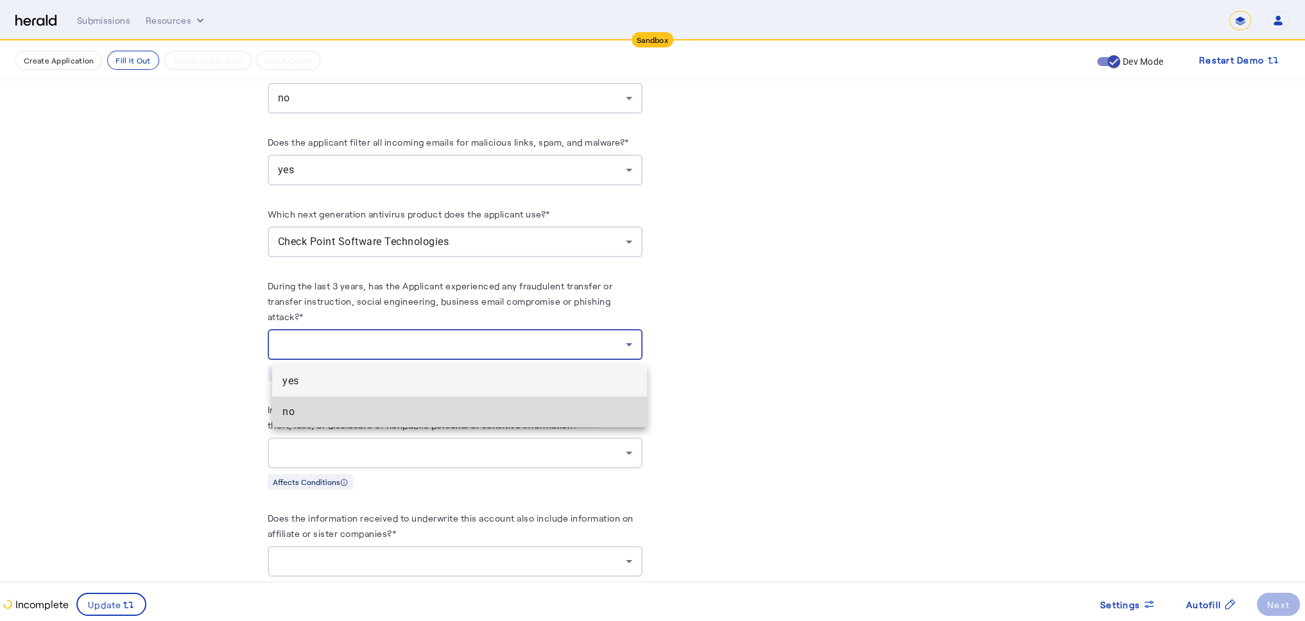
click at [379, 406] on span "no" at bounding box center [459, 411] width 354 height 15
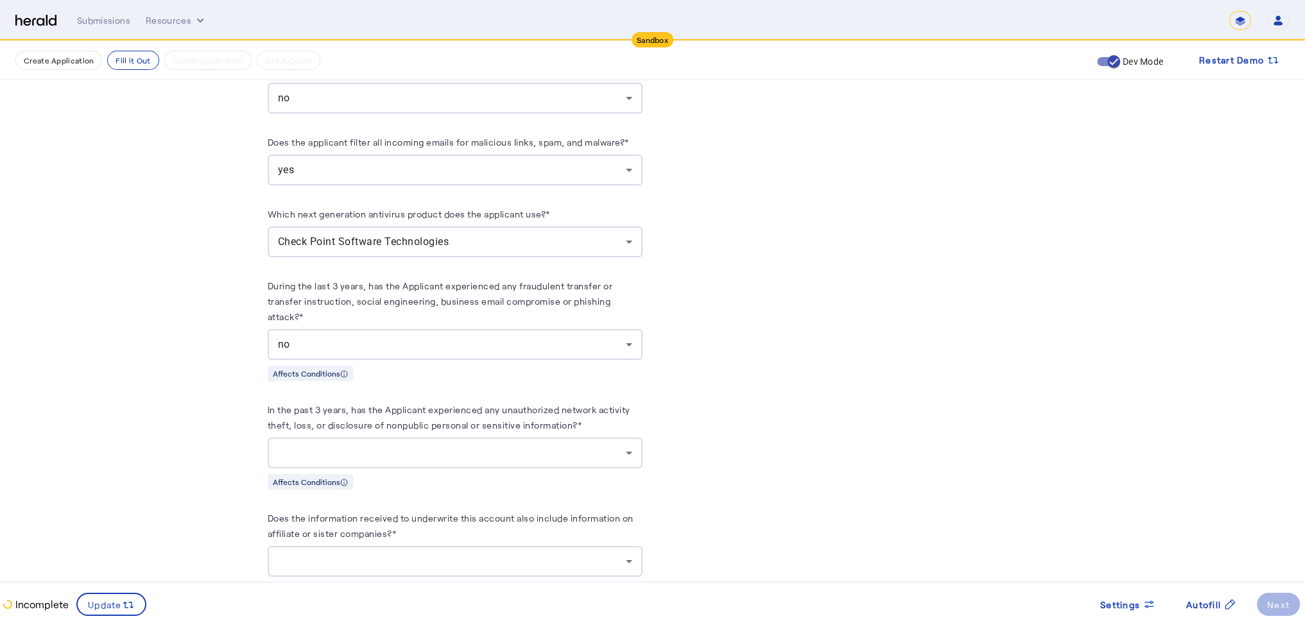
click at [377, 464] on div at bounding box center [455, 453] width 354 height 31
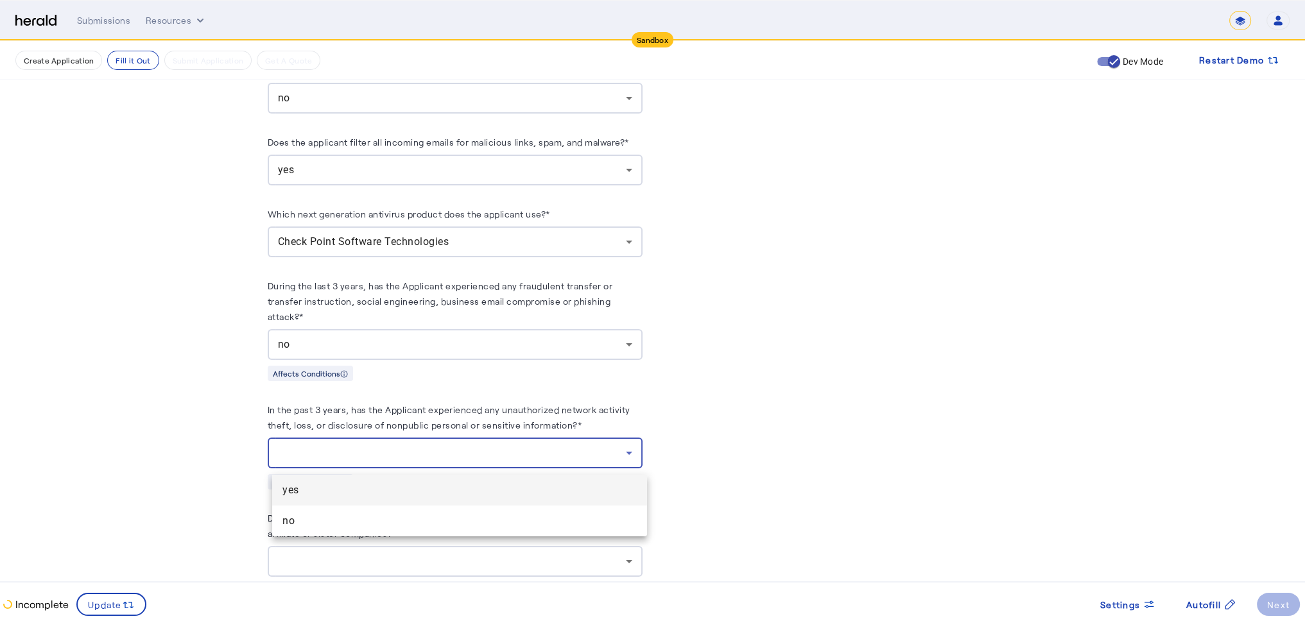
click at [349, 519] on span "no" at bounding box center [459, 521] width 354 height 15
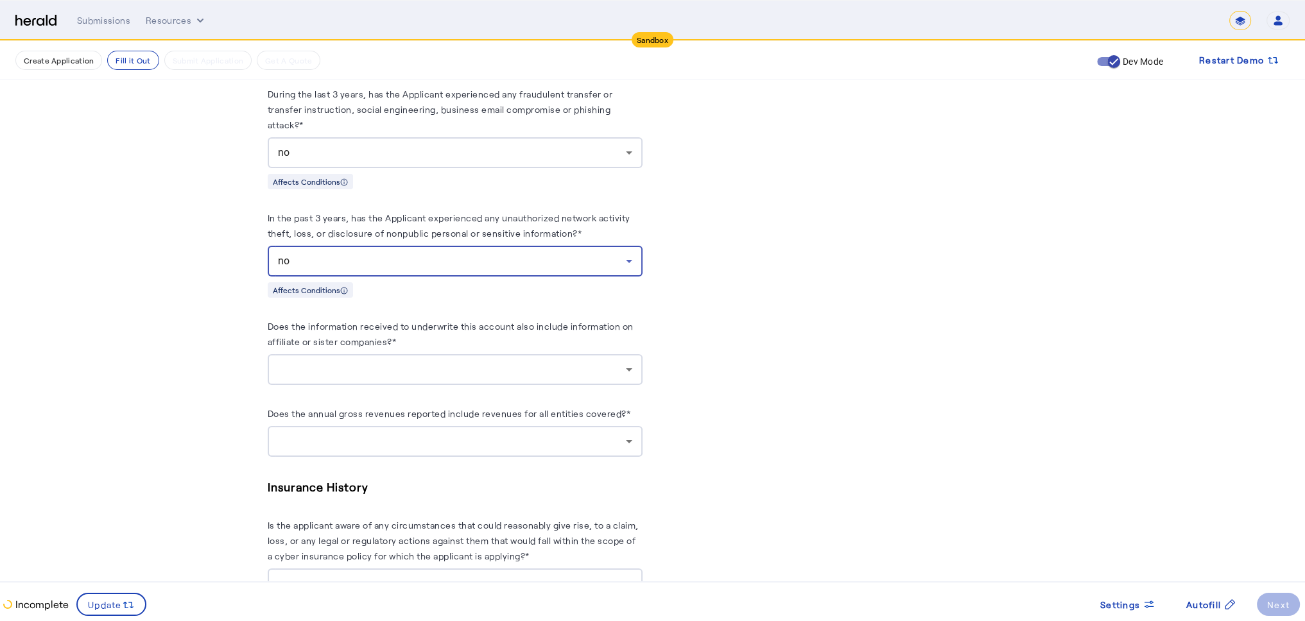
scroll to position [2493, 0]
click at [351, 385] on div at bounding box center [455, 369] width 354 height 31
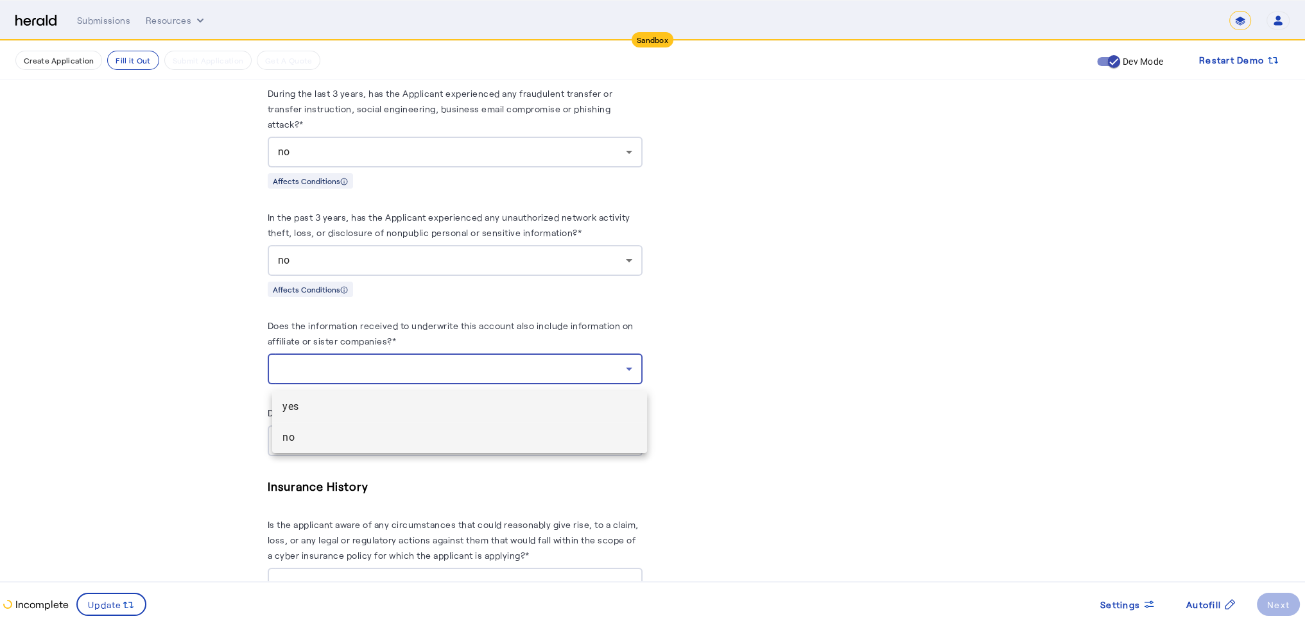
click at [334, 442] on span "no" at bounding box center [459, 437] width 354 height 15
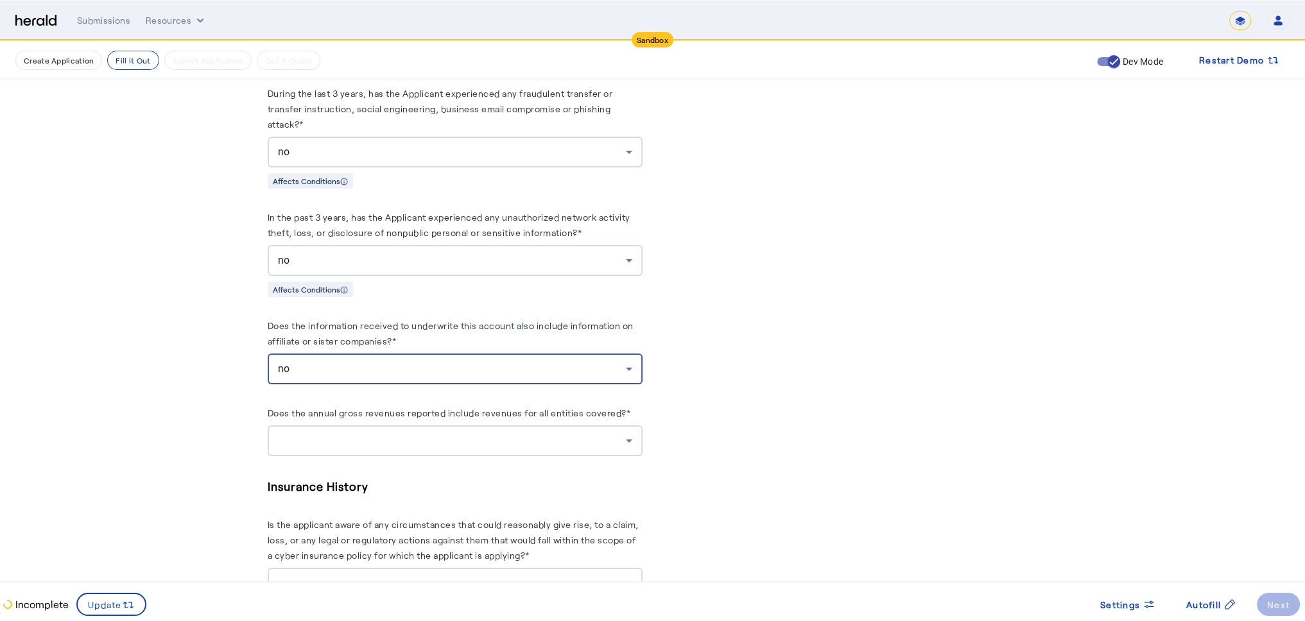
click at [334, 442] on div at bounding box center [452, 440] width 348 height 15
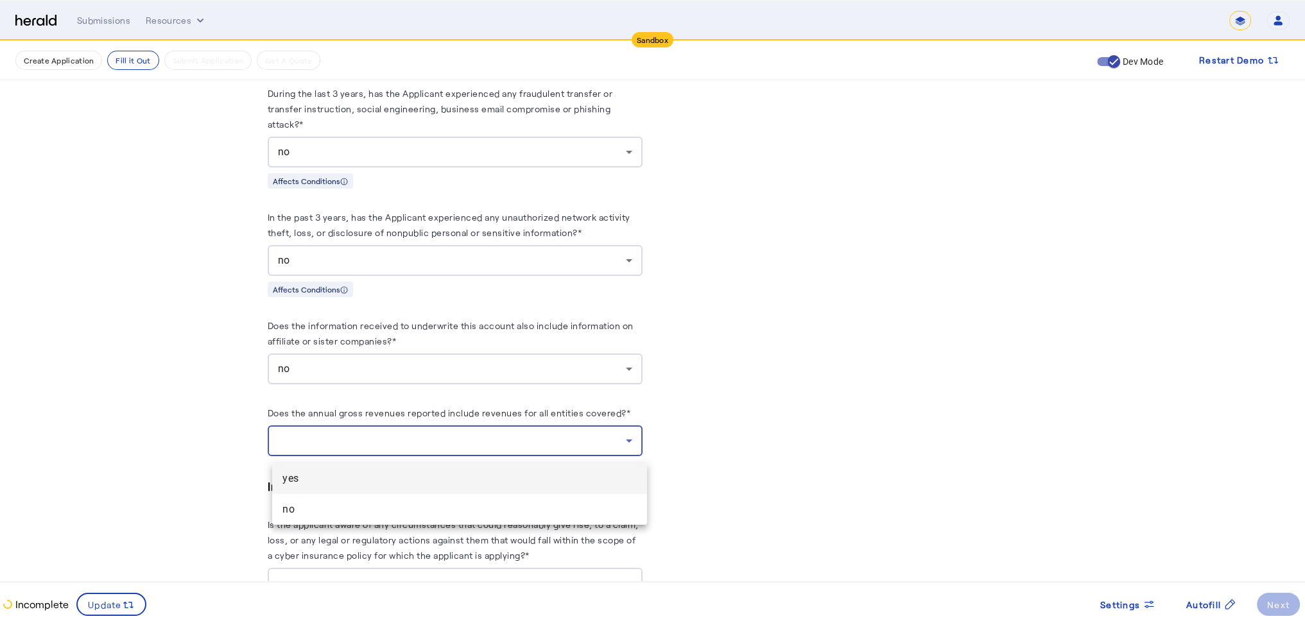
click at [345, 486] on span "yes" at bounding box center [459, 478] width 354 height 15
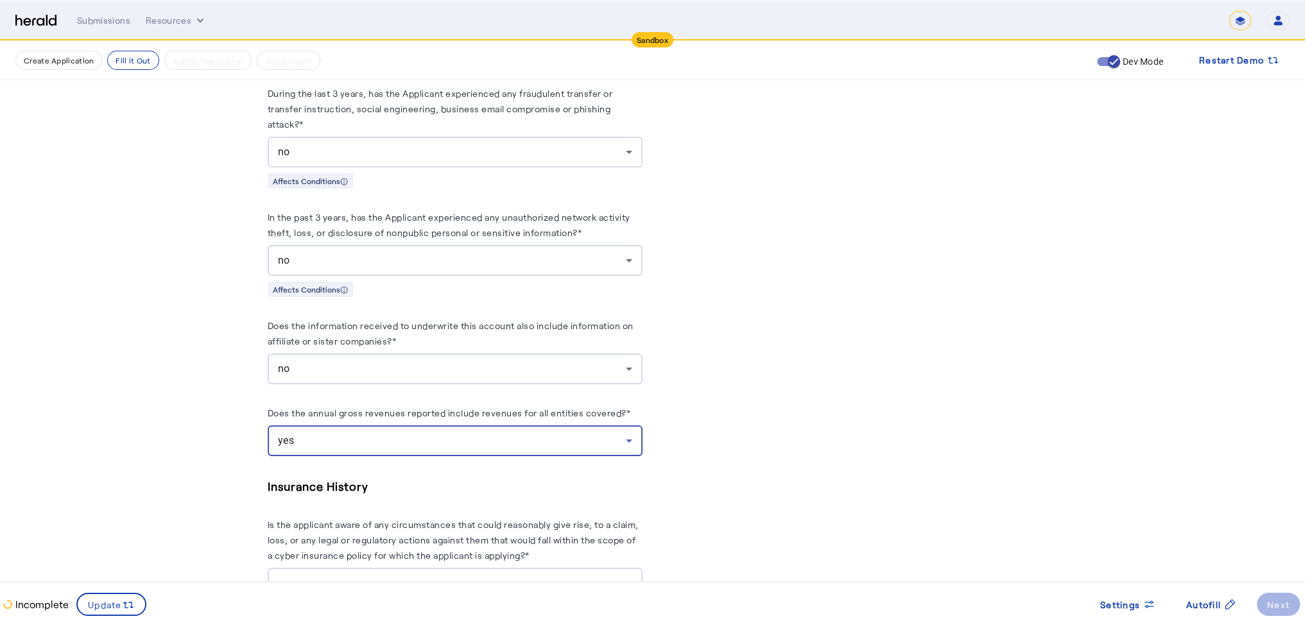
scroll to position [2750, 0]
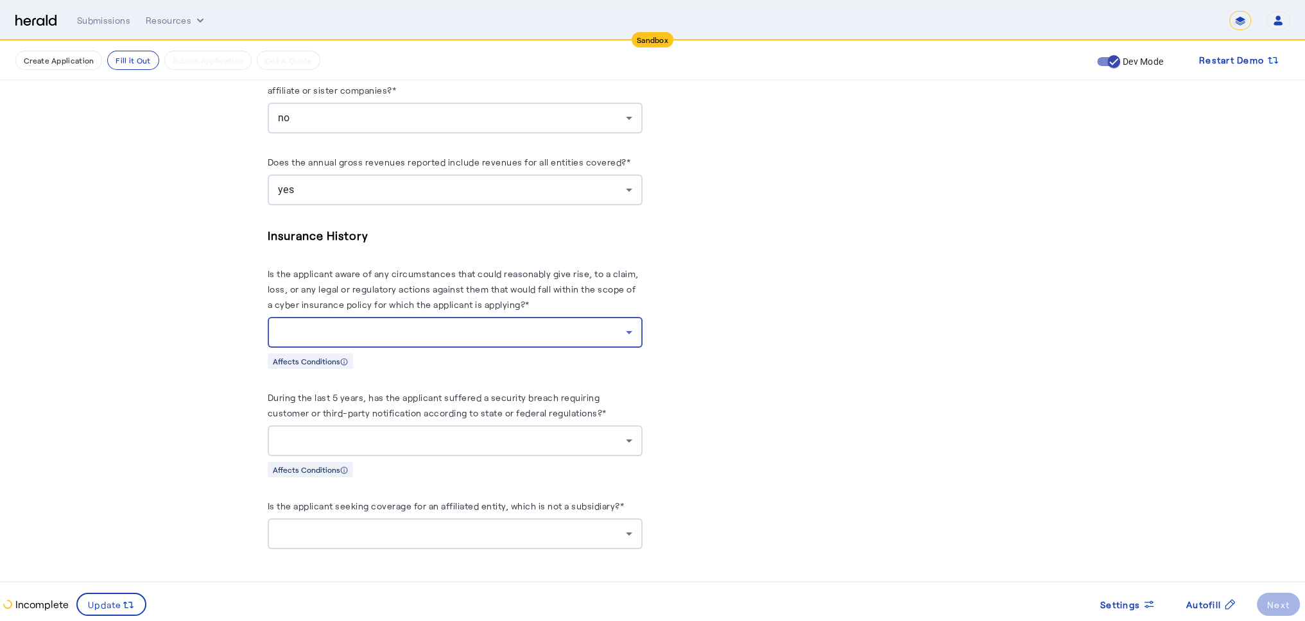
click at [366, 327] on div at bounding box center [452, 332] width 348 height 15
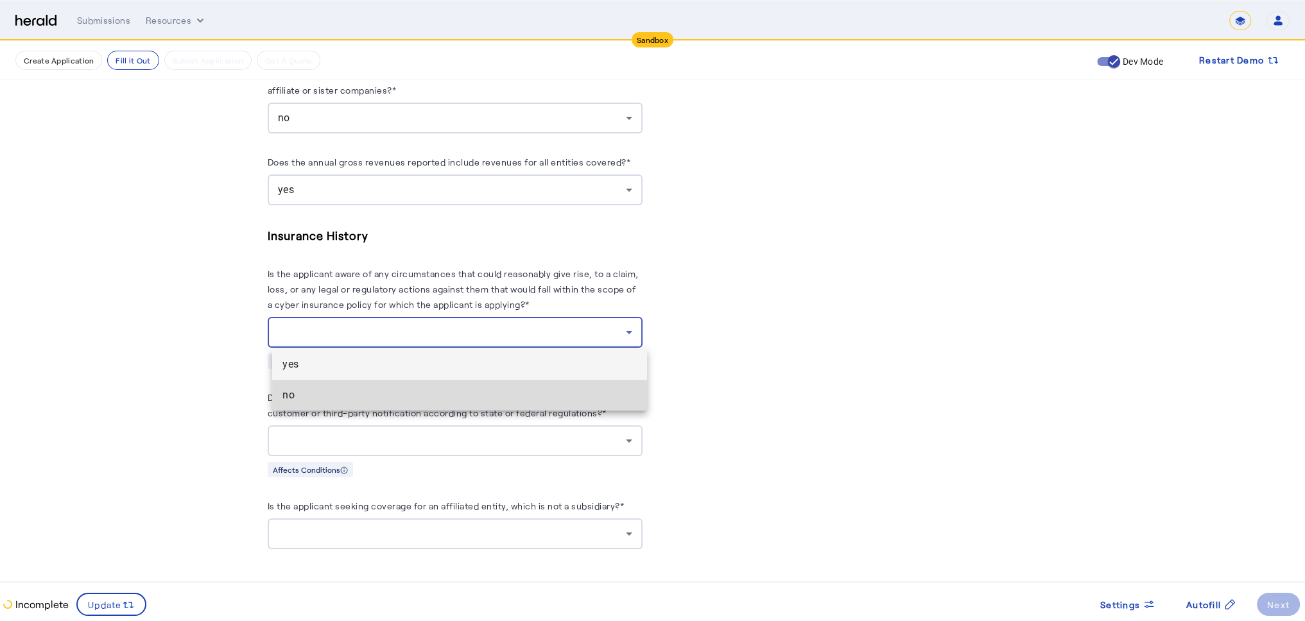
click at [346, 395] on span "no" at bounding box center [459, 395] width 354 height 15
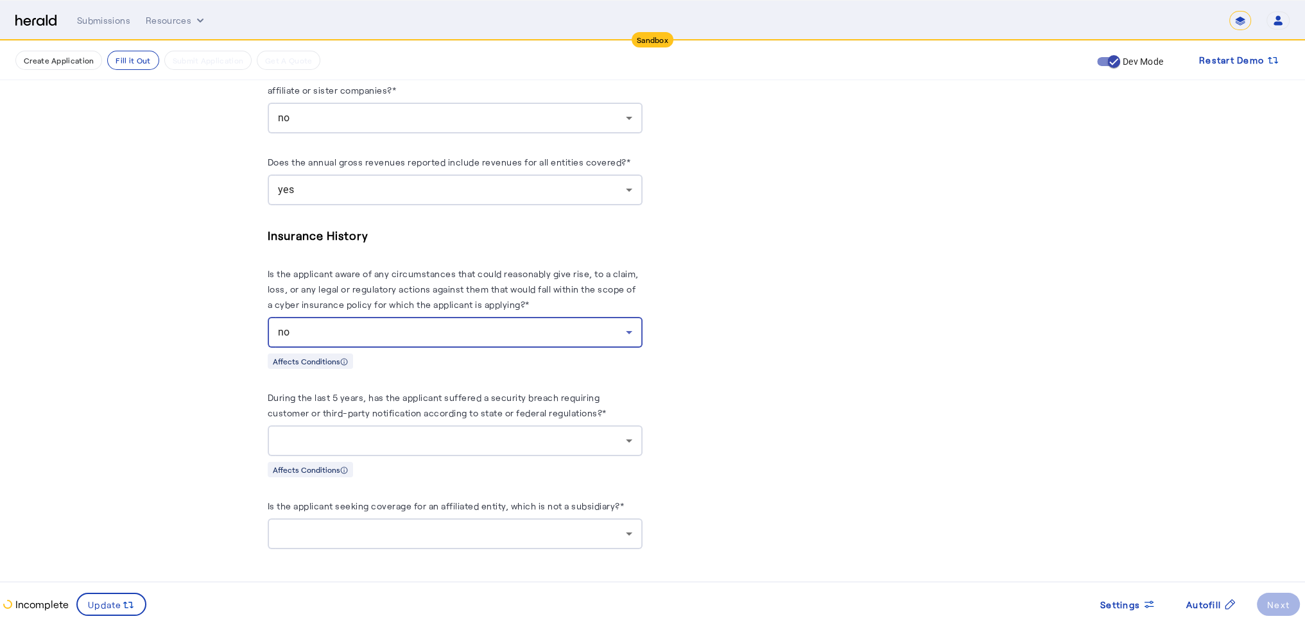
click at [380, 443] on div at bounding box center [452, 440] width 348 height 15
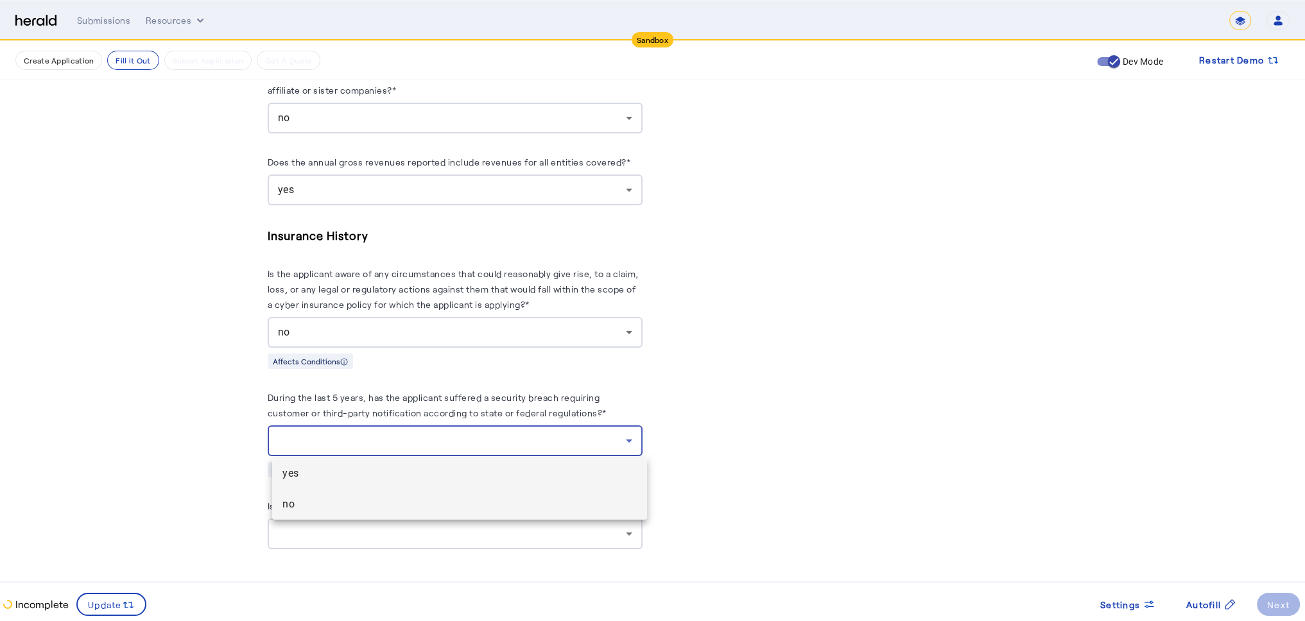
click at [357, 501] on span "no" at bounding box center [459, 504] width 354 height 15
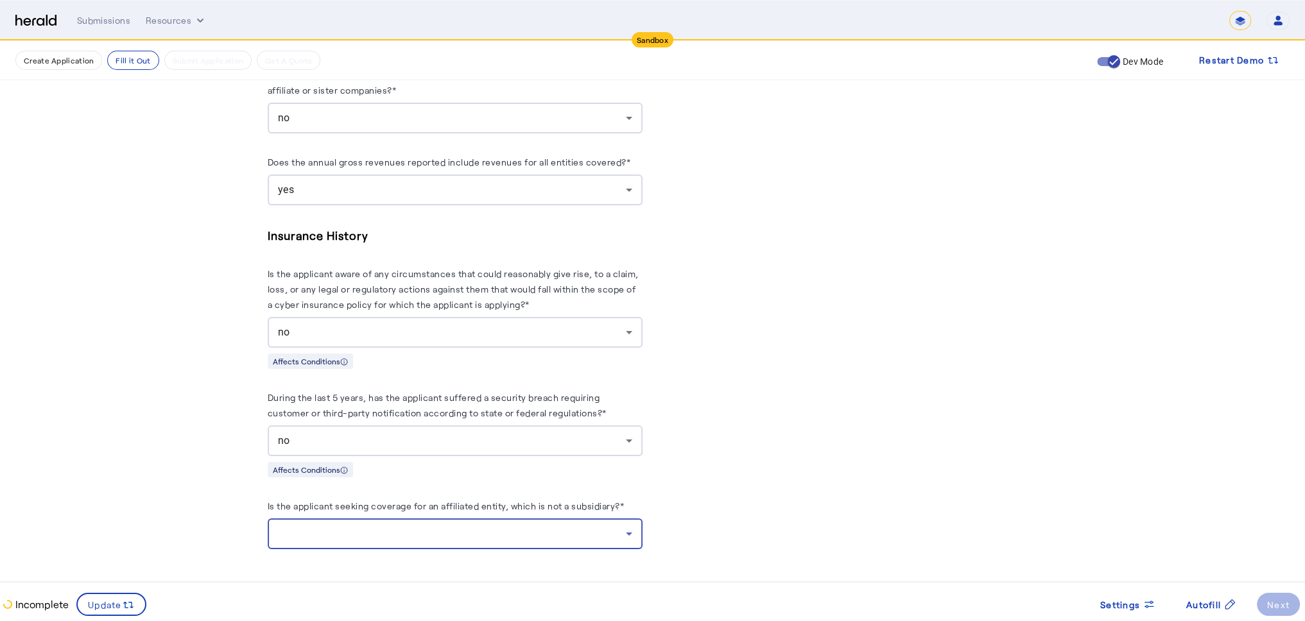
click at [389, 535] on div at bounding box center [452, 533] width 348 height 15
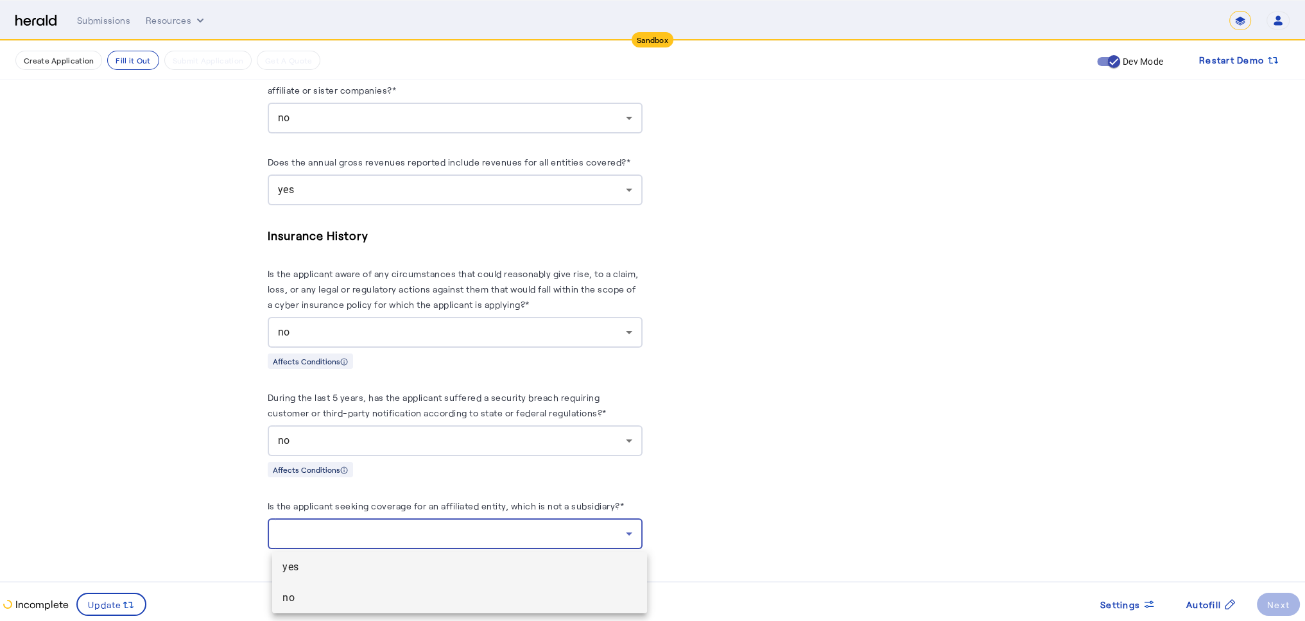
click at [318, 591] on span "no" at bounding box center [459, 598] width 354 height 15
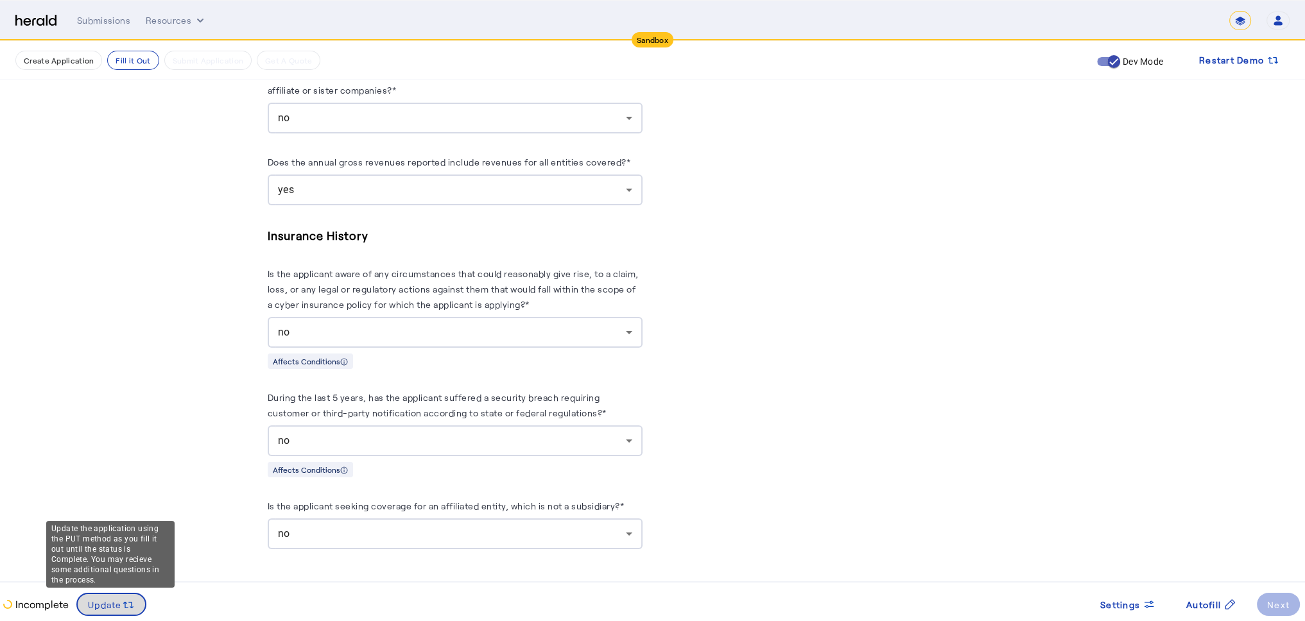
click at [120, 603] on span "Update" at bounding box center [105, 604] width 34 height 13
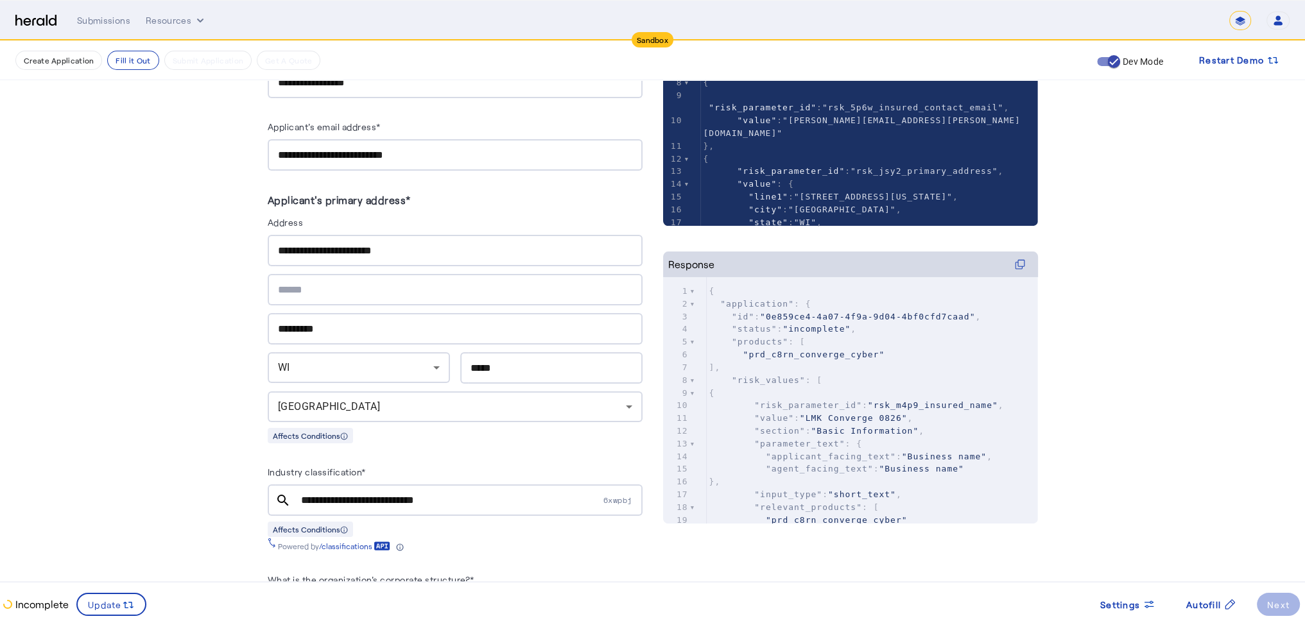
scroll to position [103, 0]
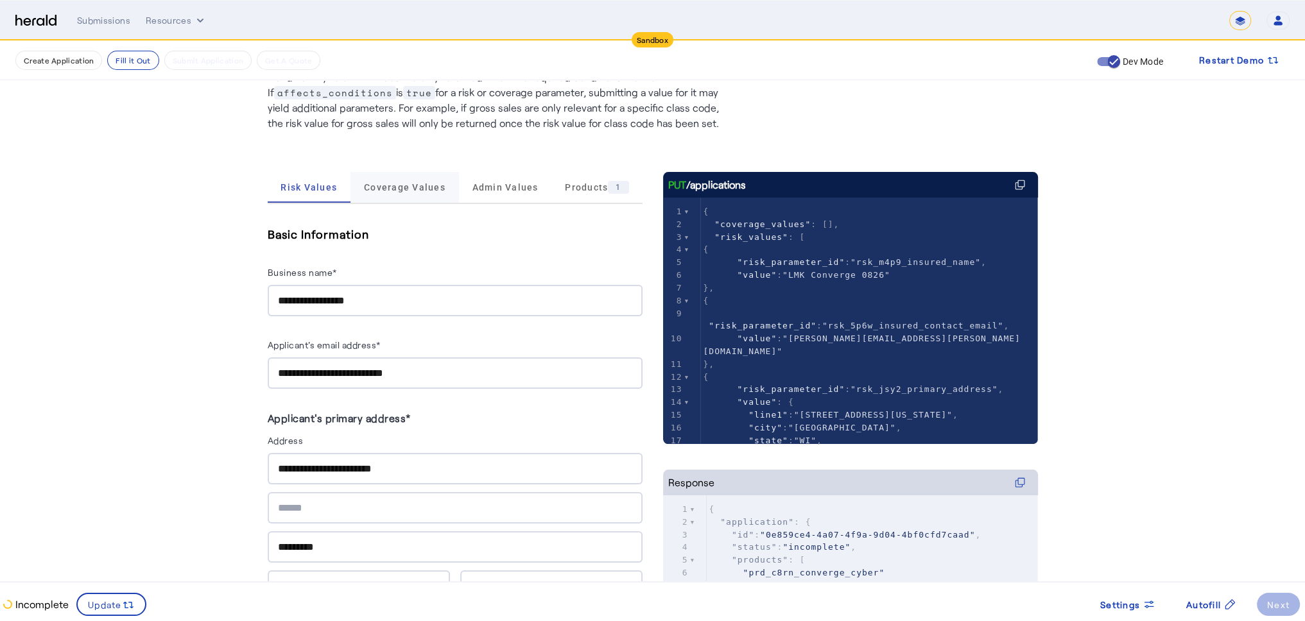
click at [401, 189] on span "Coverage Values" at bounding box center [405, 187] width 82 height 9
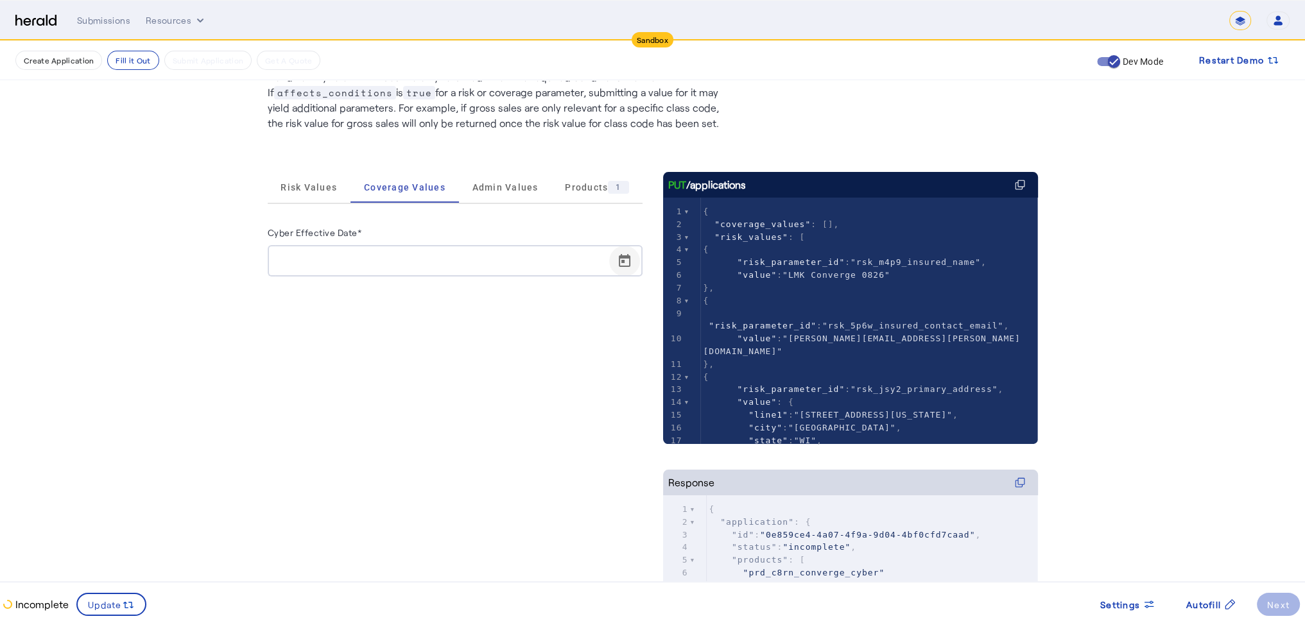
click at [629, 259] on span "Open calendar" at bounding box center [624, 261] width 31 height 31
click at [342, 462] on span "26" at bounding box center [341, 458] width 23 height 23
type input "**********"
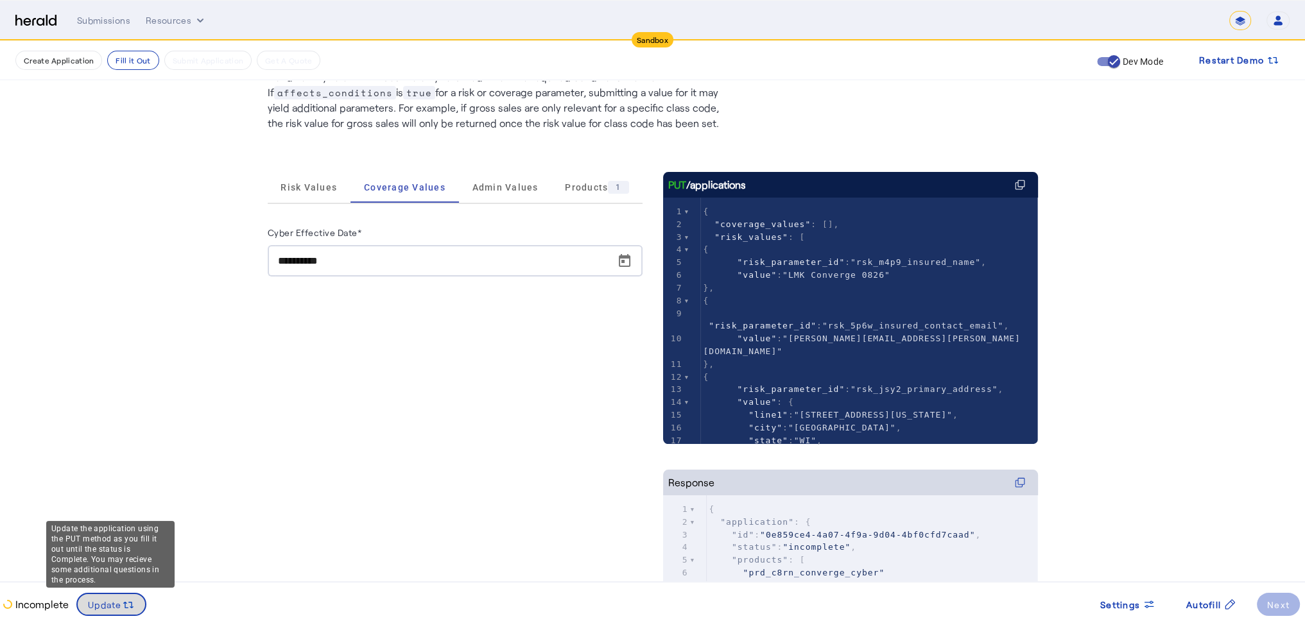
click at [130, 611] on icon at bounding box center [128, 605] width 13 height 13
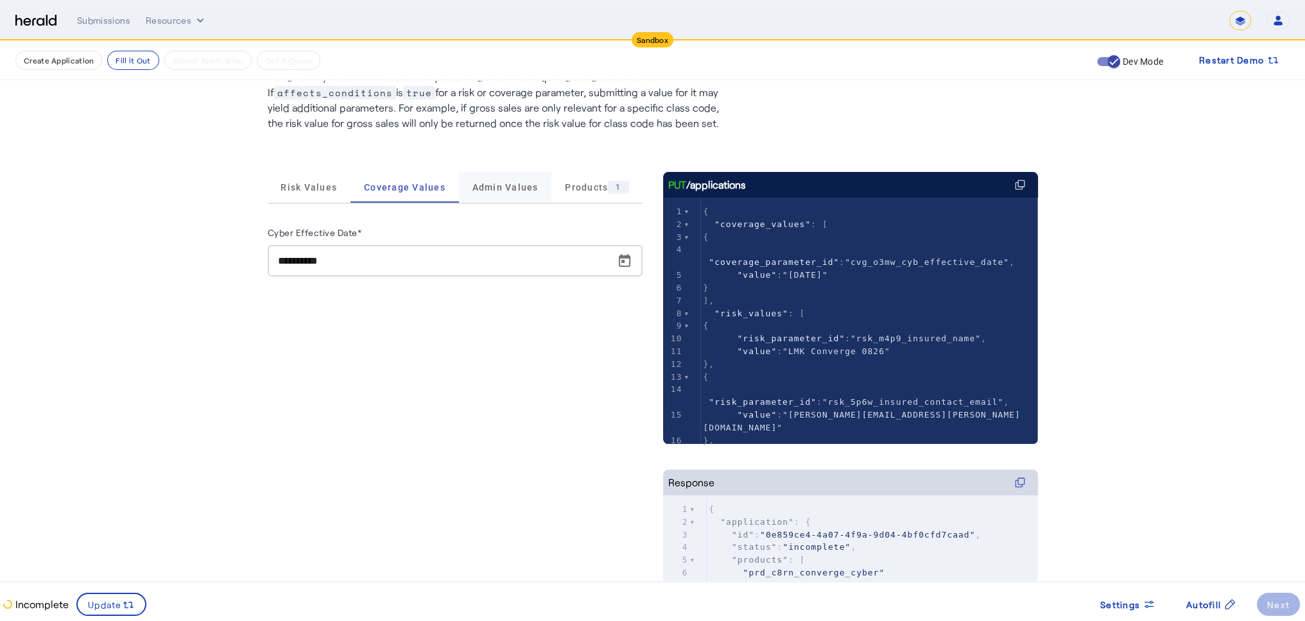
click at [481, 184] on span "Admin Values" at bounding box center [506, 187] width 66 height 9
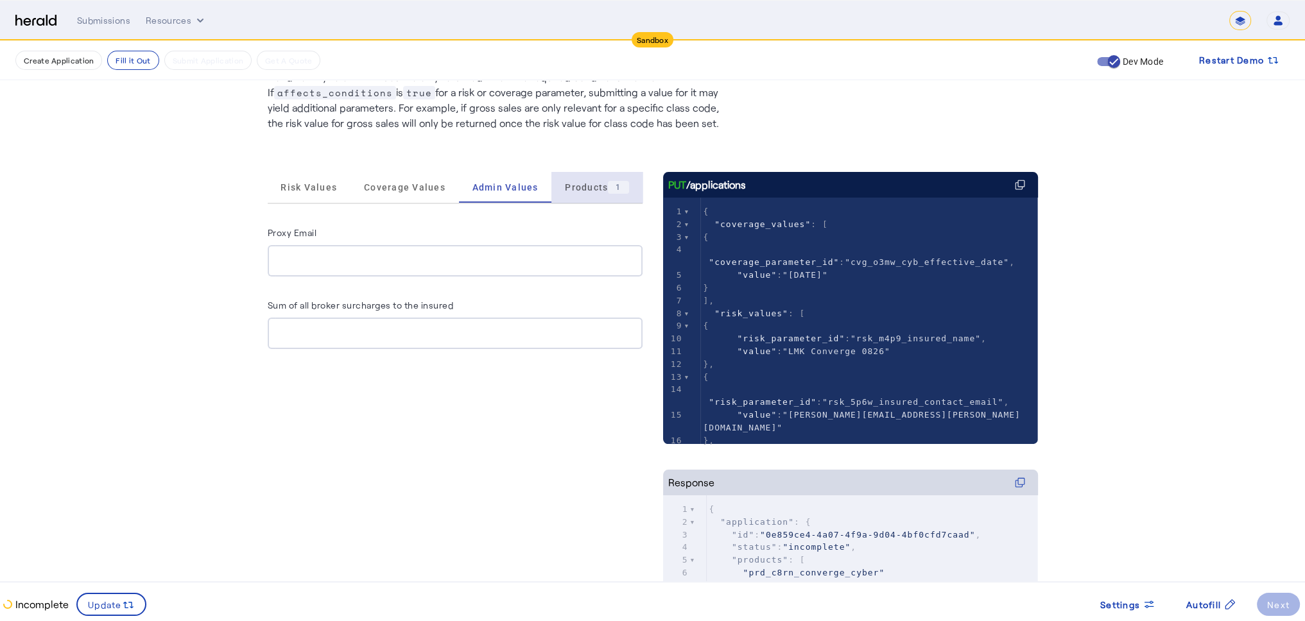
click at [570, 191] on span "Products 1" at bounding box center [597, 187] width 64 height 13
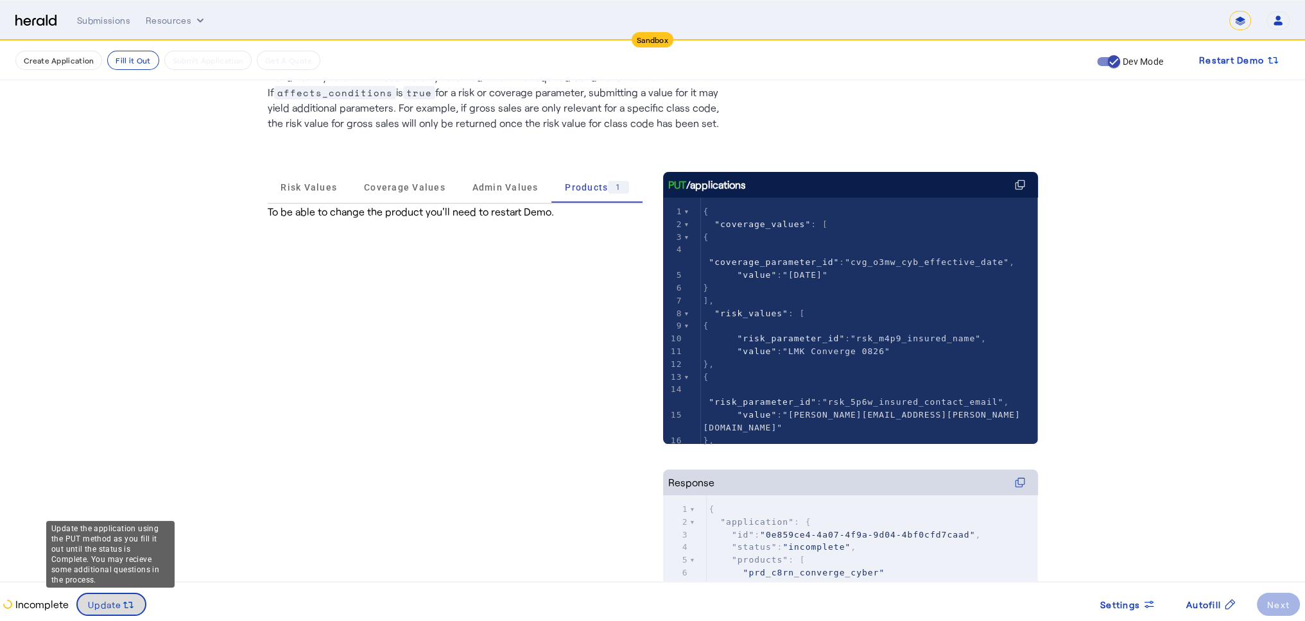
click at [111, 613] on span at bounding box center [111, 604] width 67 height 31
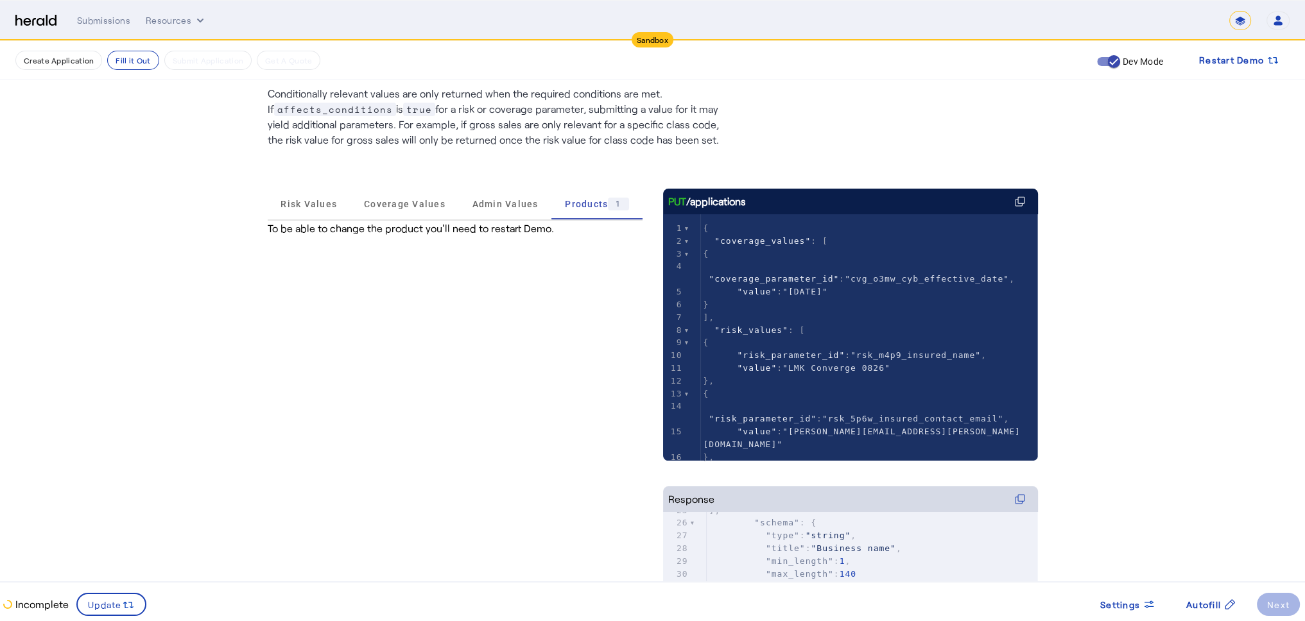
scroll to position [0, 0]
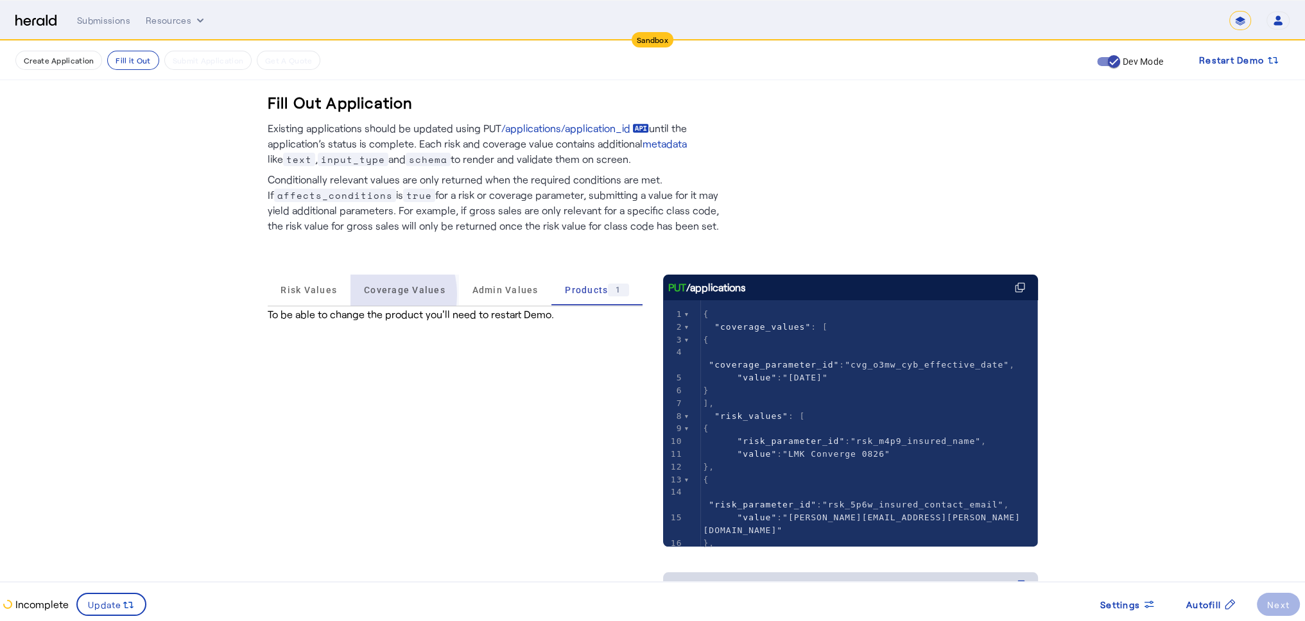
click at [368, 295] on span "Coverage Values" at bounding box center [405, 290] width 82 height 9
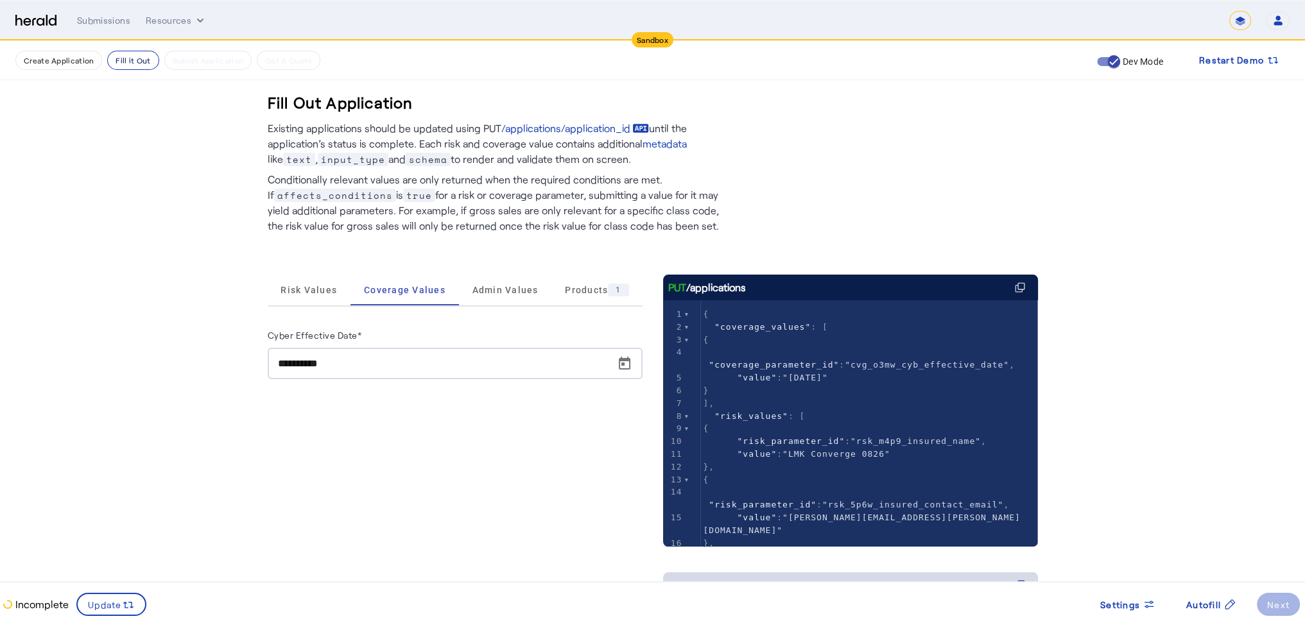
click at [130, 65] on button "Fill it Out" at bounding box center [132, 60] width 51 height 19
click at [129, 60] on button "Fill it Out" at bounding box center [132, 60] width 51 height 19
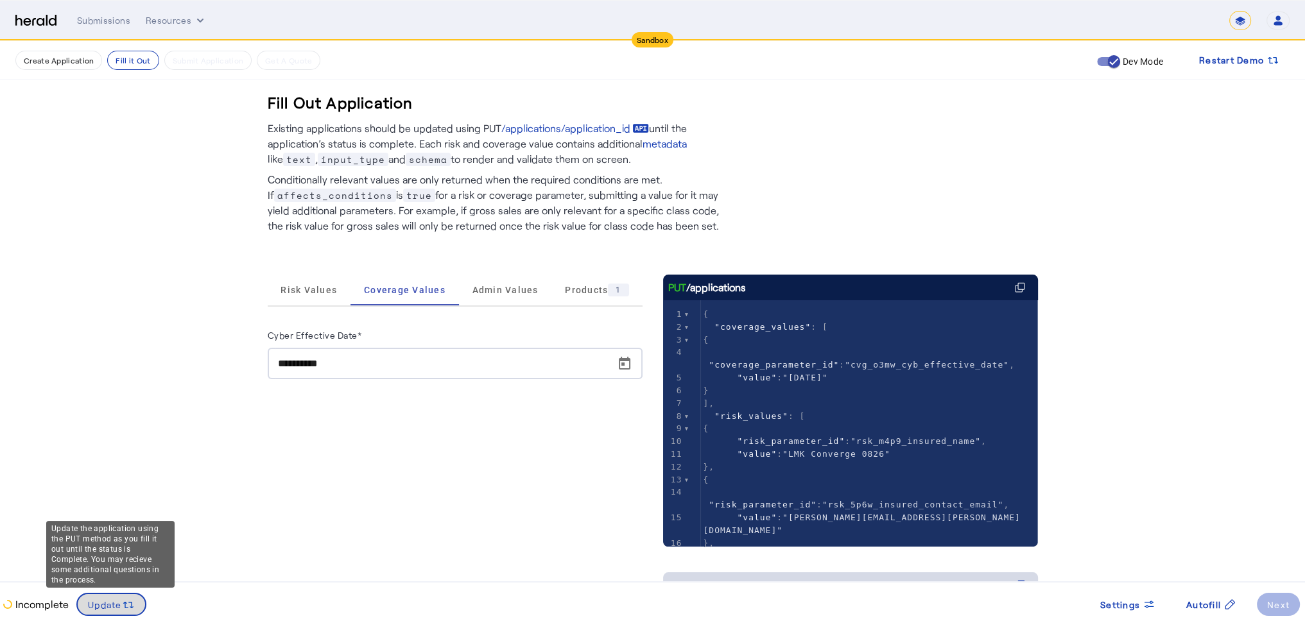
click at [116, 601] on span "Update" at bounding box center [105, 604] width 34 height 13
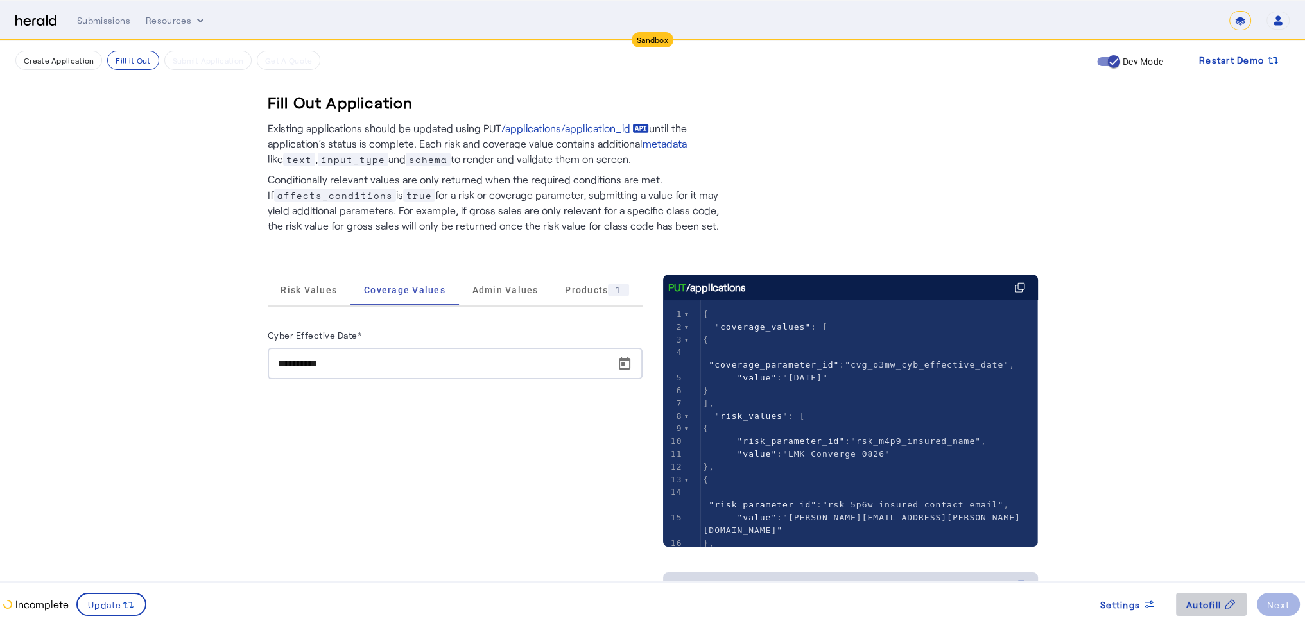
click at [1220, 603] on span "Autofill" at bounding box center [1203, 604] width 35 height 13
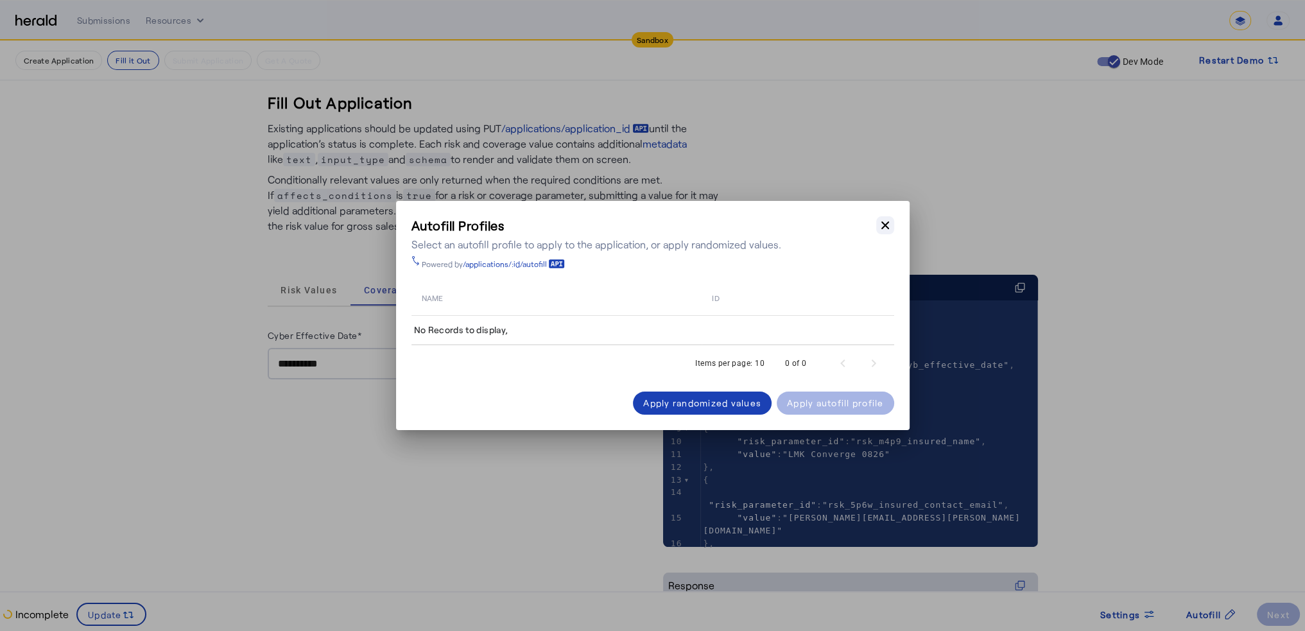
click at [879, 228] on icon "button" at bounding box center [885, 225] width 13 height 13
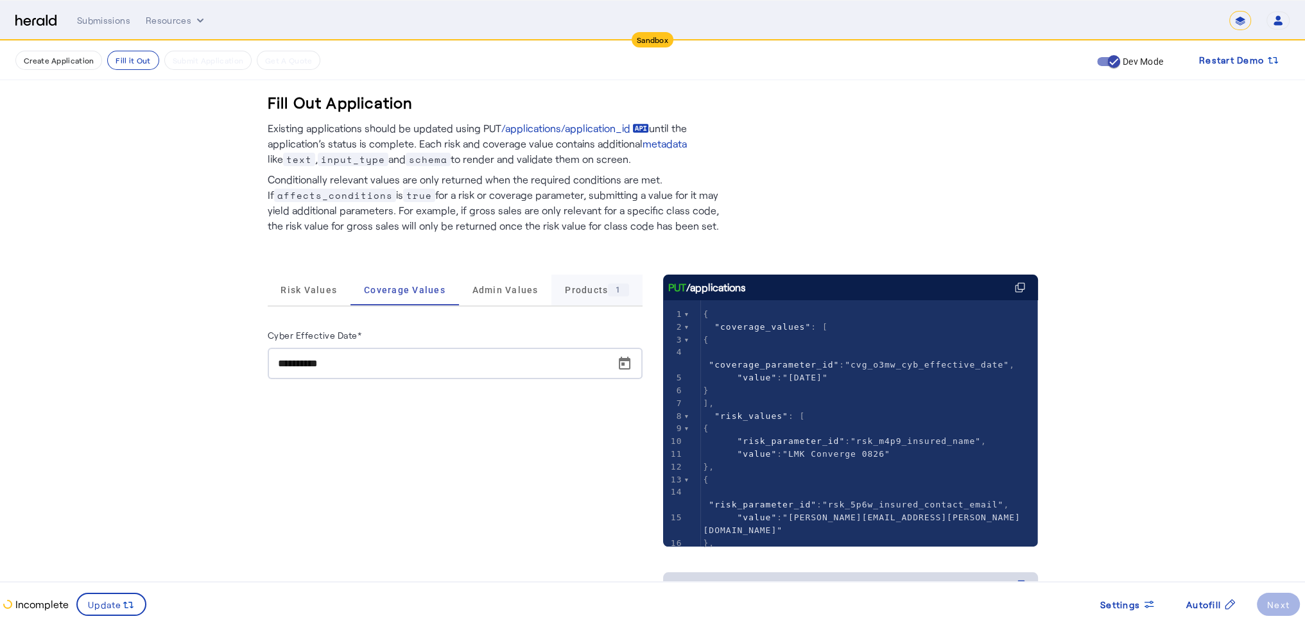
click at [573, 300] on span "Products 1" at bounding box center [597, 290] width 64 height 31
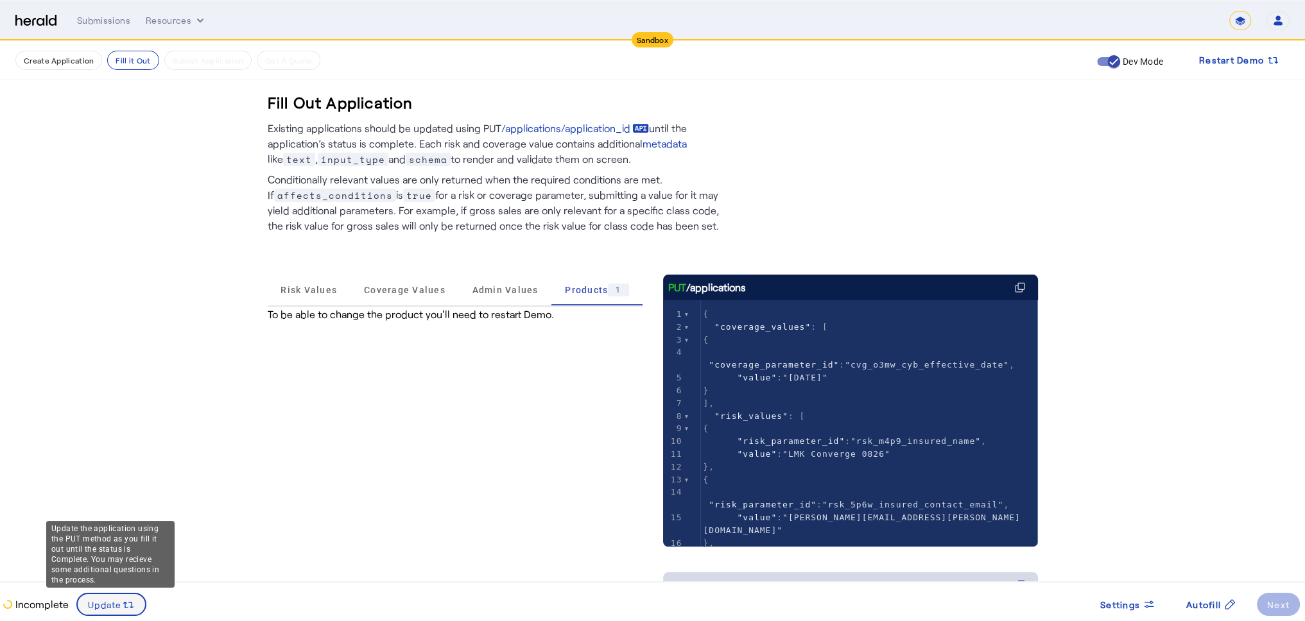
click at [123, 600] on icon at bounding box center [128, 605] width 13 height 13
click at [324, 291] on span "Risk Values" at bounding box center [309, 290] width 56 height 9
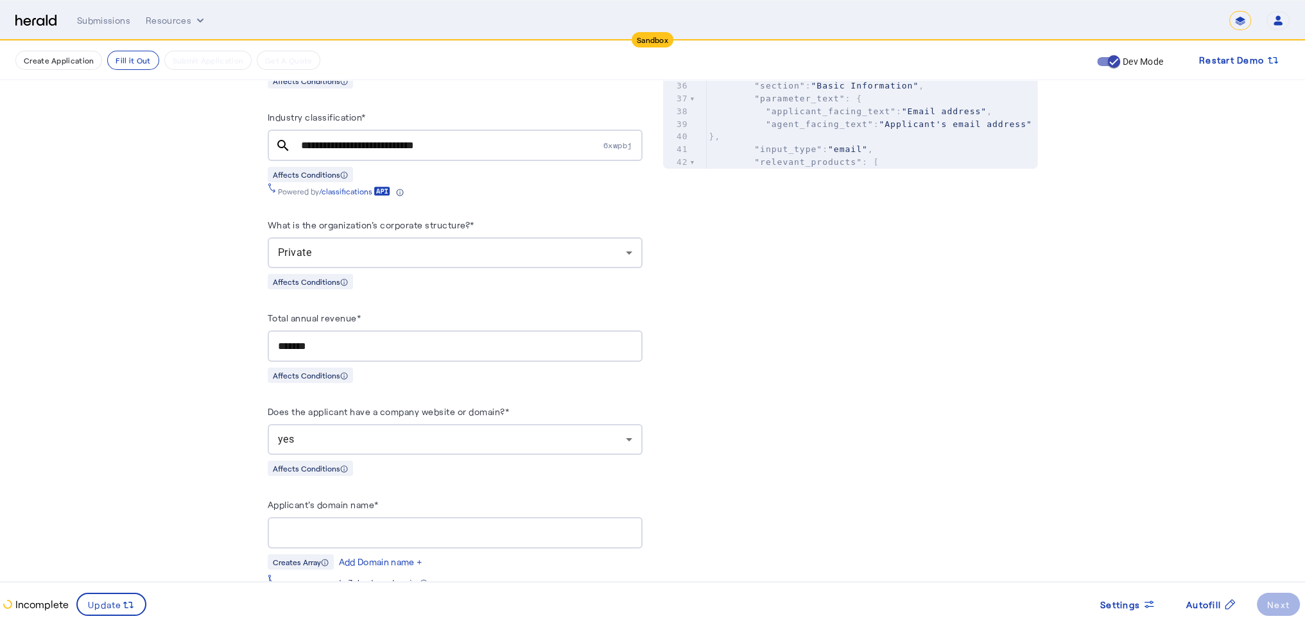
scroll to position [706, 0]
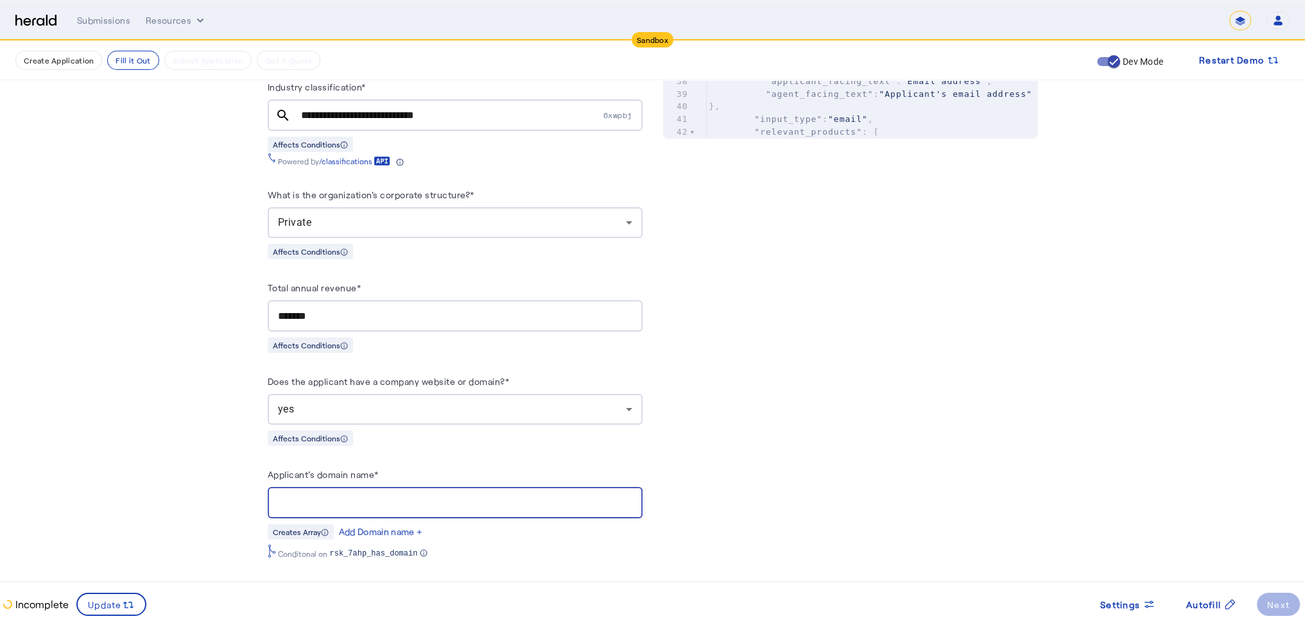
click at [473, 506] on input "Applicant's domain name*" at bounding box center [455, 503] width 354 height 15
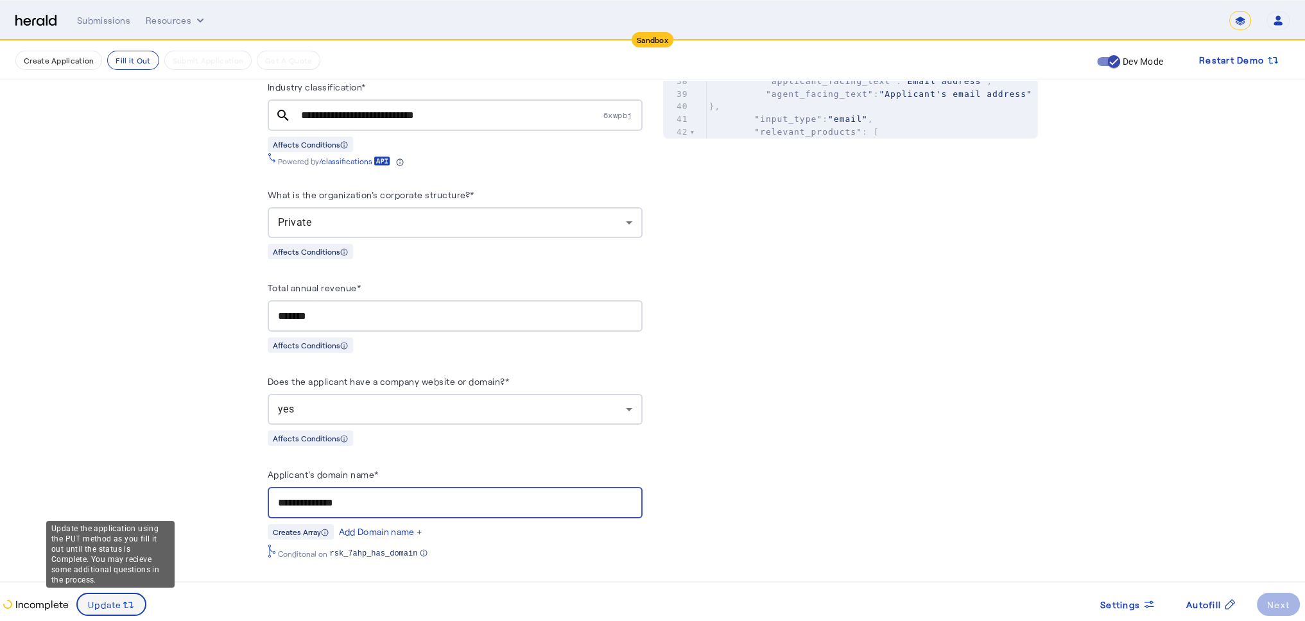
type input "**********"
click at [133, 605] on icon at bounding box center [128, 605] width 13 height 13
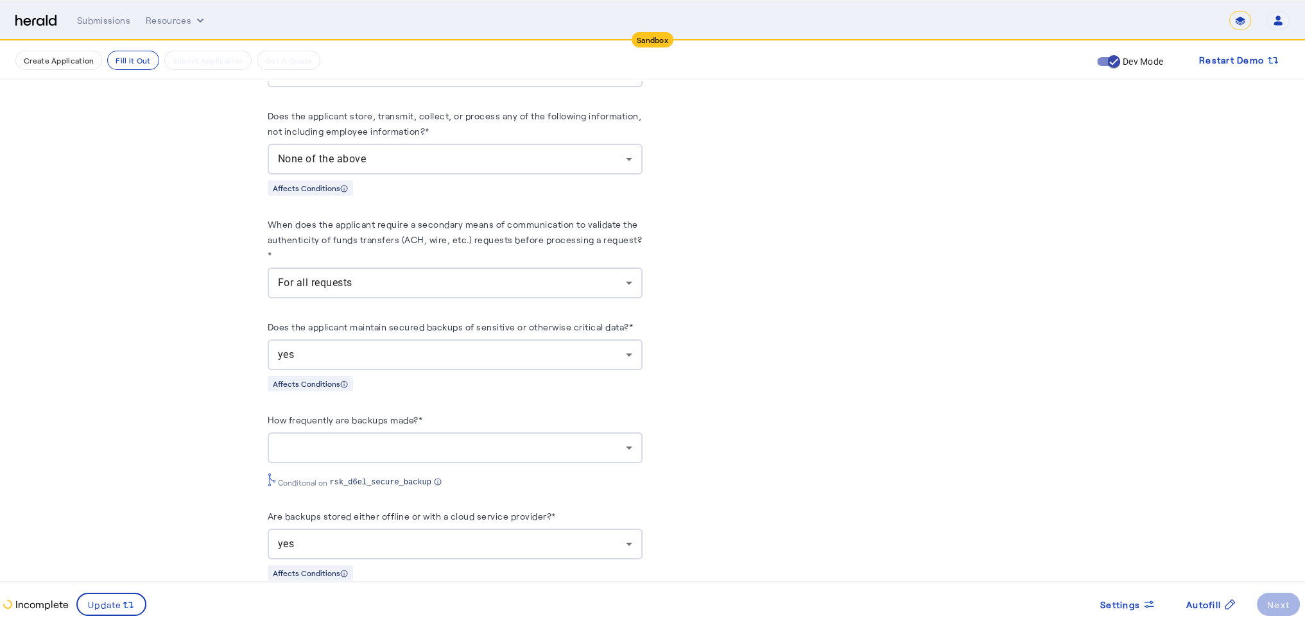
scroll to position [1348, 0]
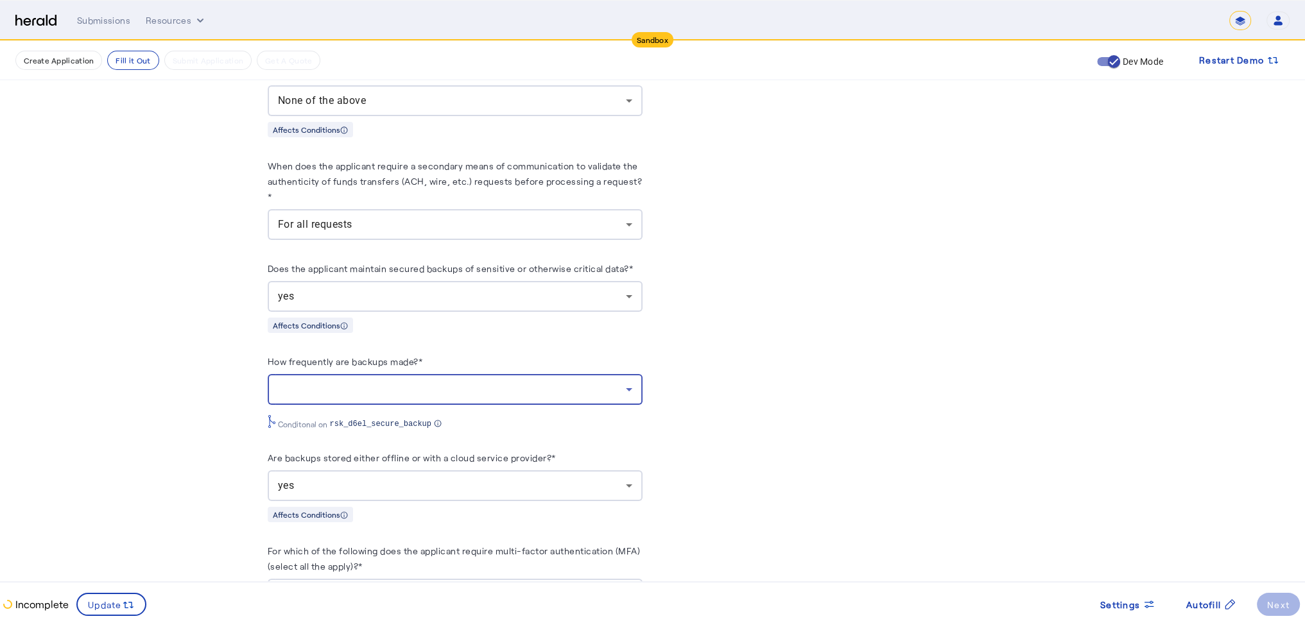
click at [461, 388] on div at bounding box center [452, 389] width 348 height 15
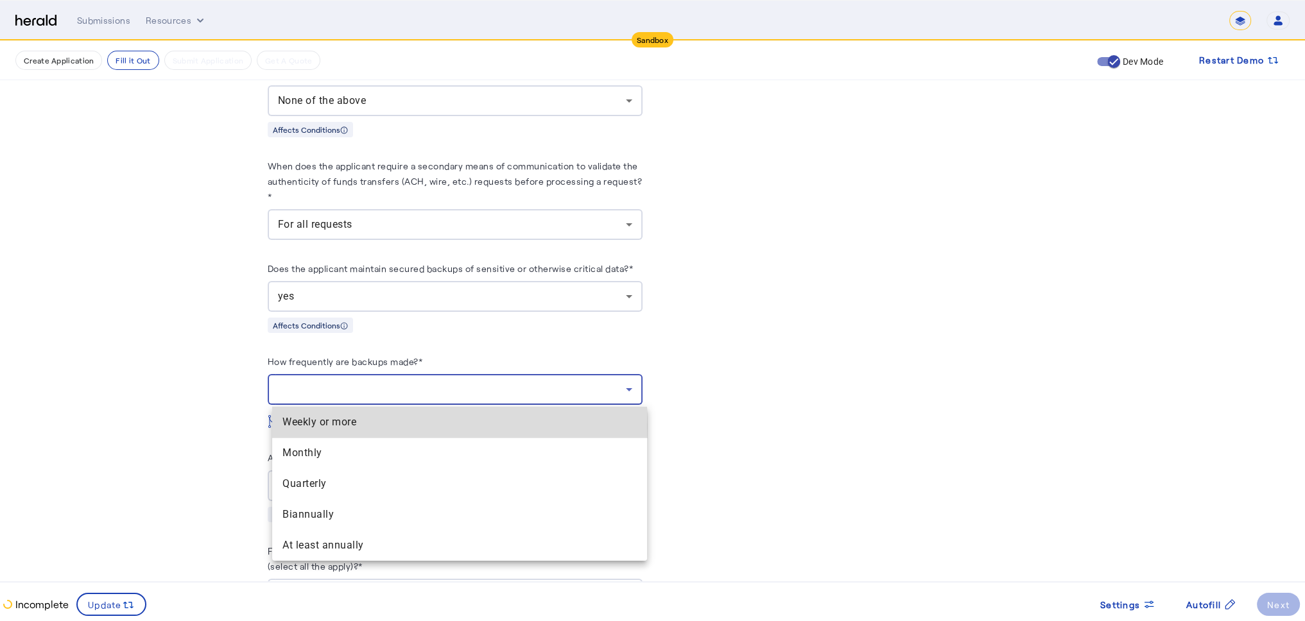
click at [345, 426] on span "Weekly or more" at bounding box center [459, 422] width 354 height 15
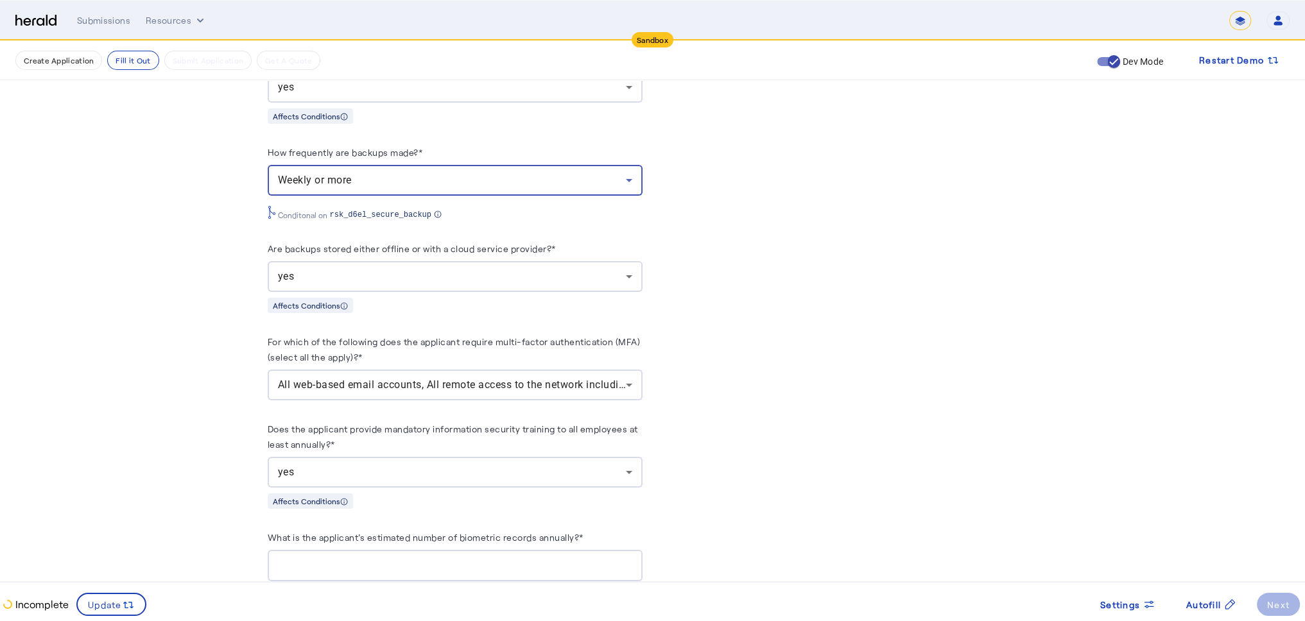
scroll to position [1605, 0]
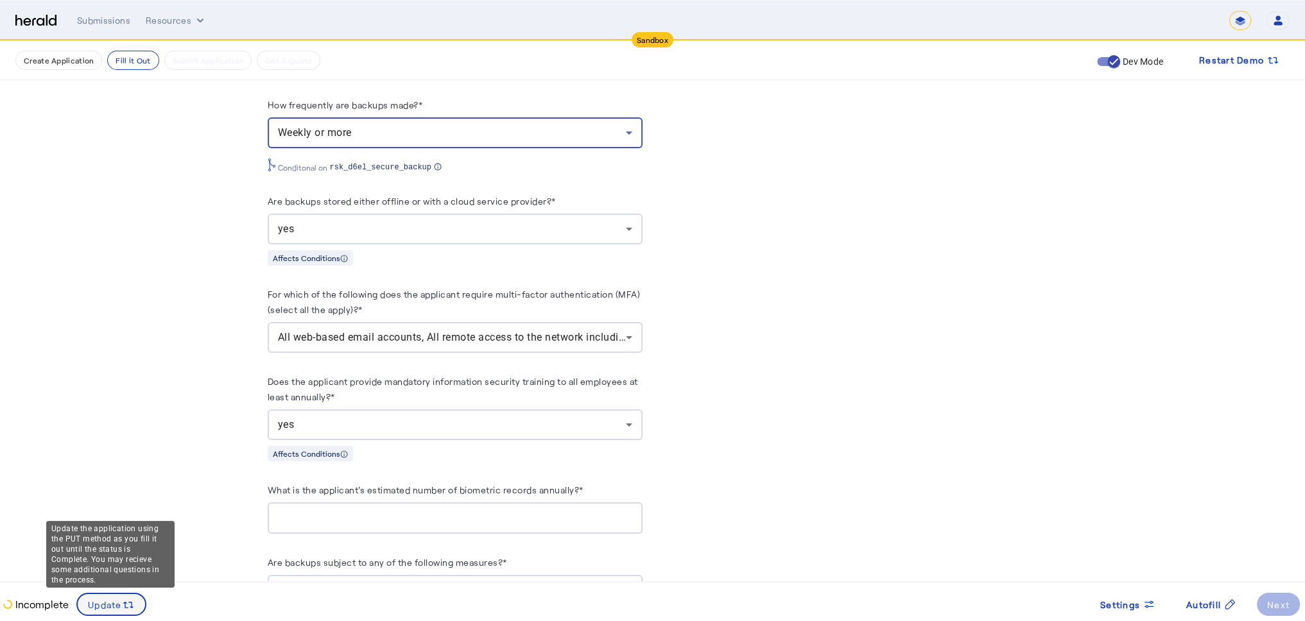
click at [119, 611] on span "Update" at bounding box center [105, 604] width 34 height 13
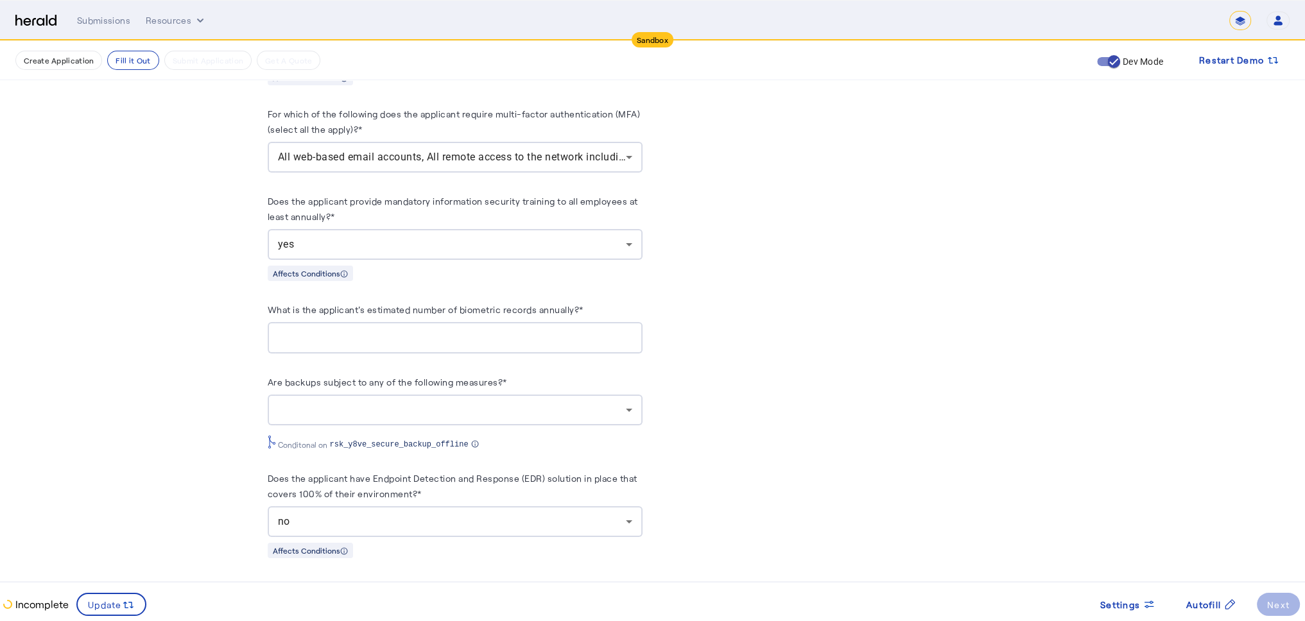
scroll to position [1798, 0]
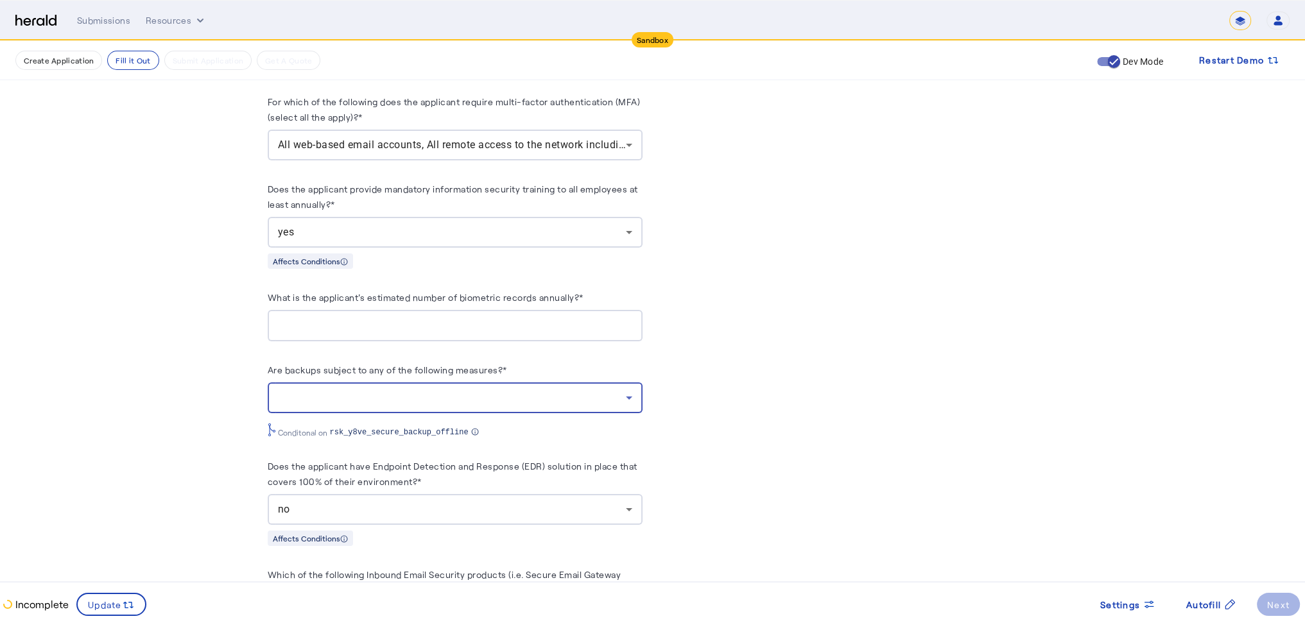
click at [492, 398] on div at bounding box center [452, 397] width 348 height 15
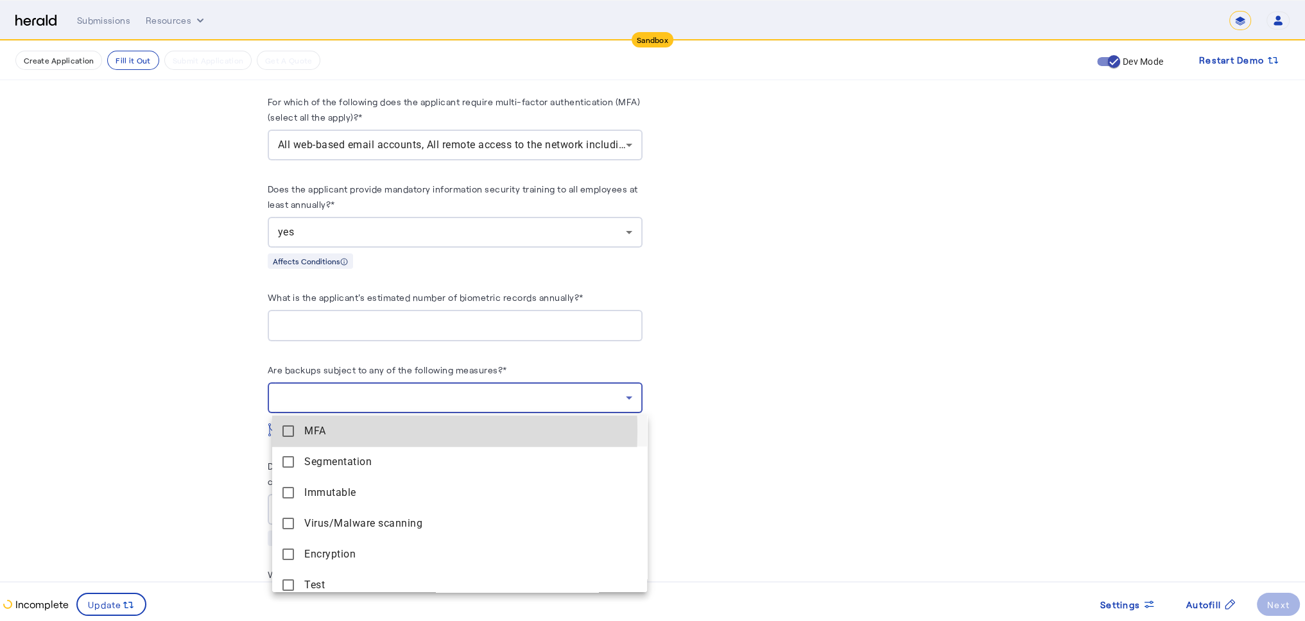
click at [290, 431] on mat-pseudo-checkbox at bounding box center [288, 432] width 12 height 12
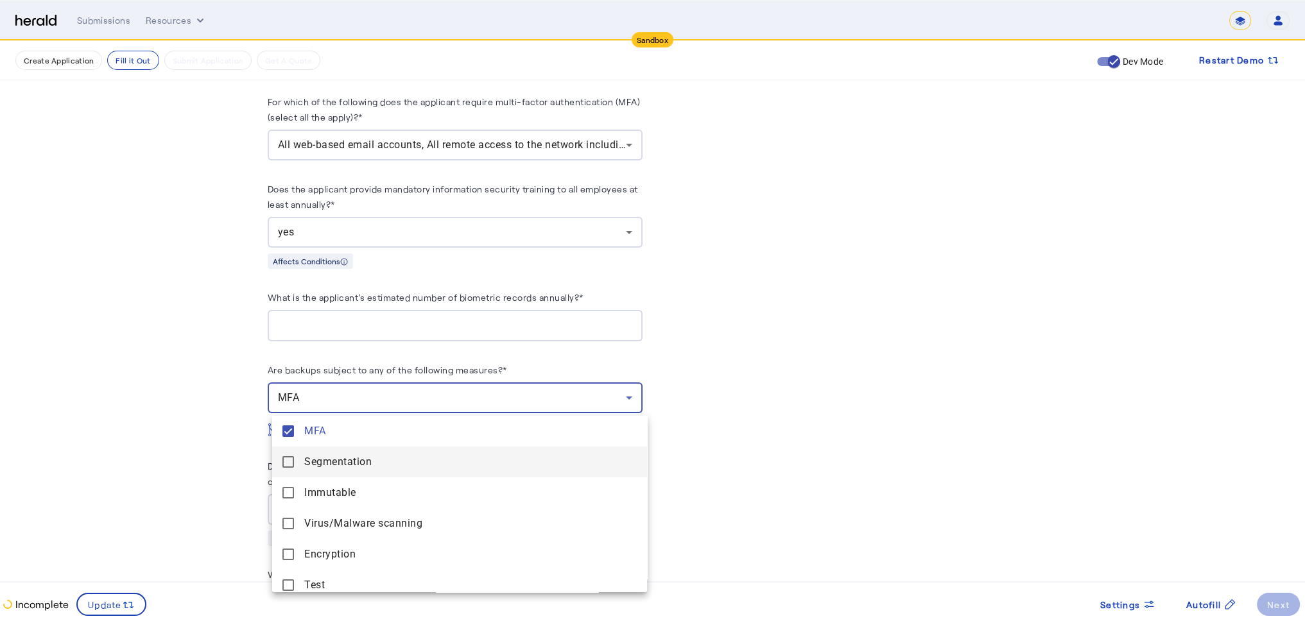
click at [290, 457] on mat-pseudo-checkbox at bounding box center [288, 462] width 12 height 12
click at [290, 492] on mat-pseudo-checkbox at bounding box center [288, 493] width 12 height 12
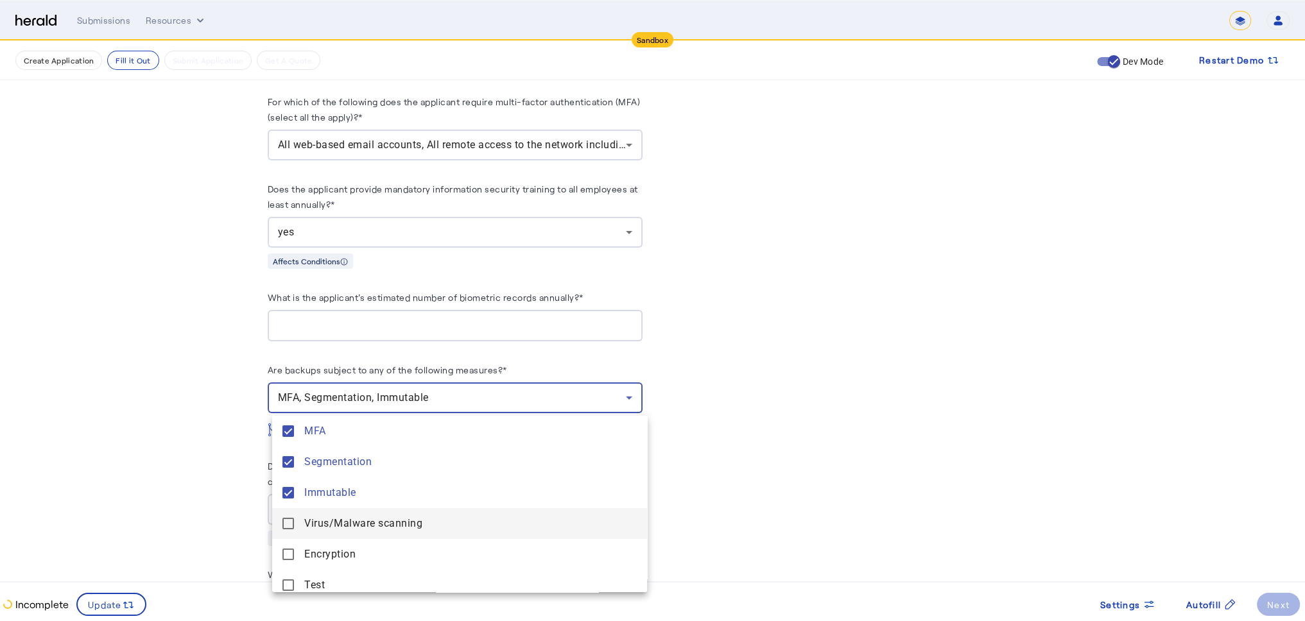
click at [291, 525] on mat-pseudo-checkbox at bounding box center [288, 524] width 12 height 12
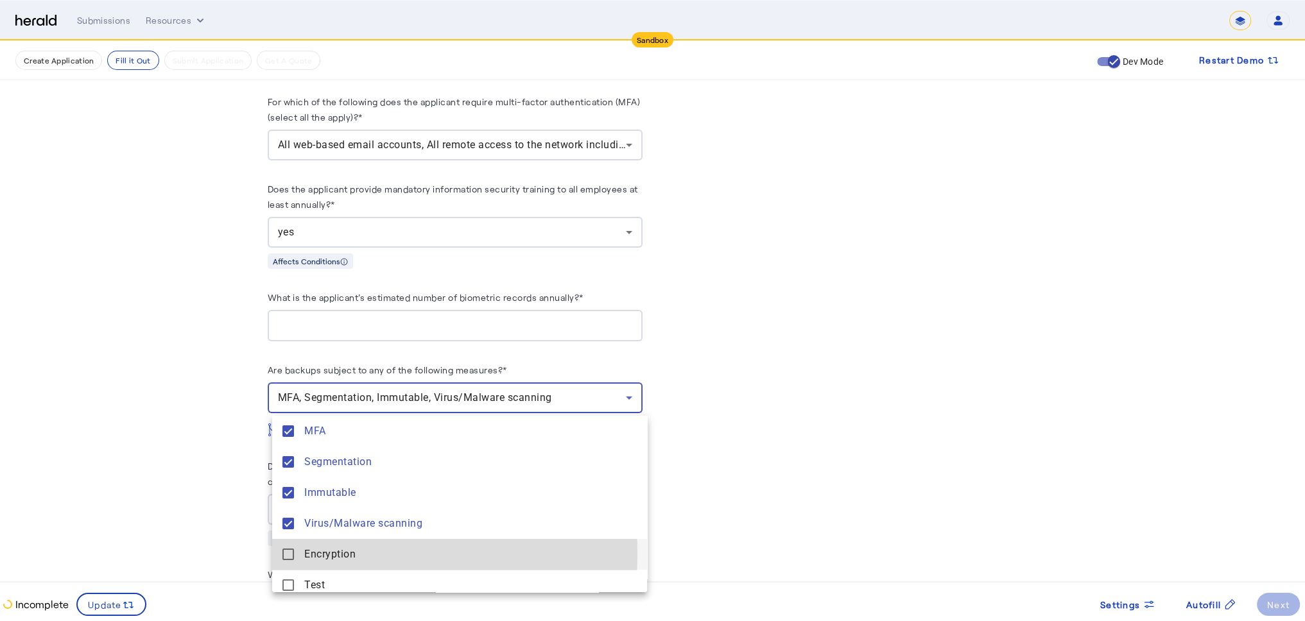
click at [288, 555] on mat-pseudo-checkbox at bounding box center [288, 555] width 12 height 12
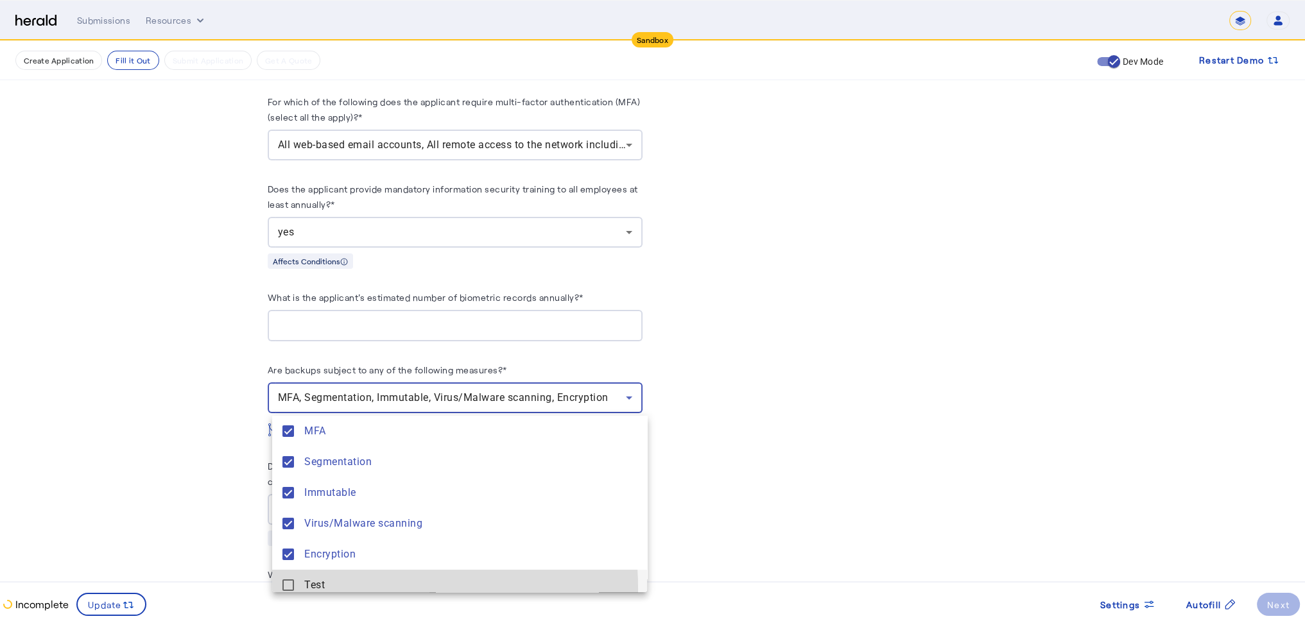
click at [289, 591] on mat-pseudo-checkbox at bounding box center [288, 586] width 12 height 12
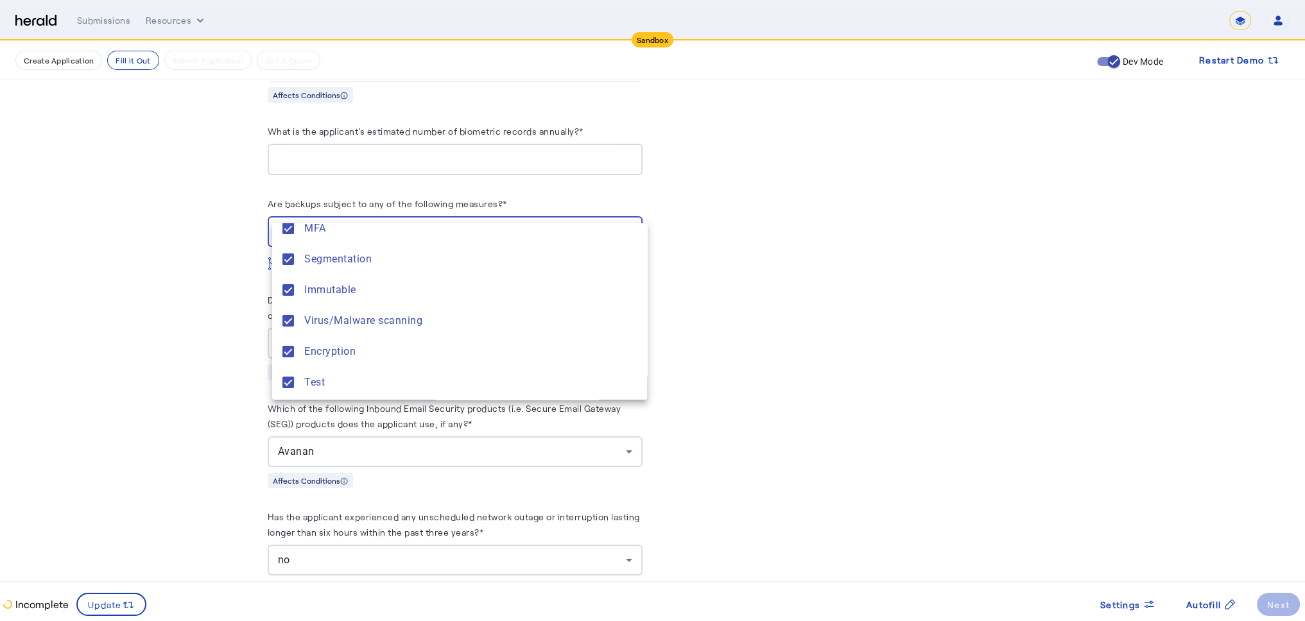
scroll to position [1990, 0]
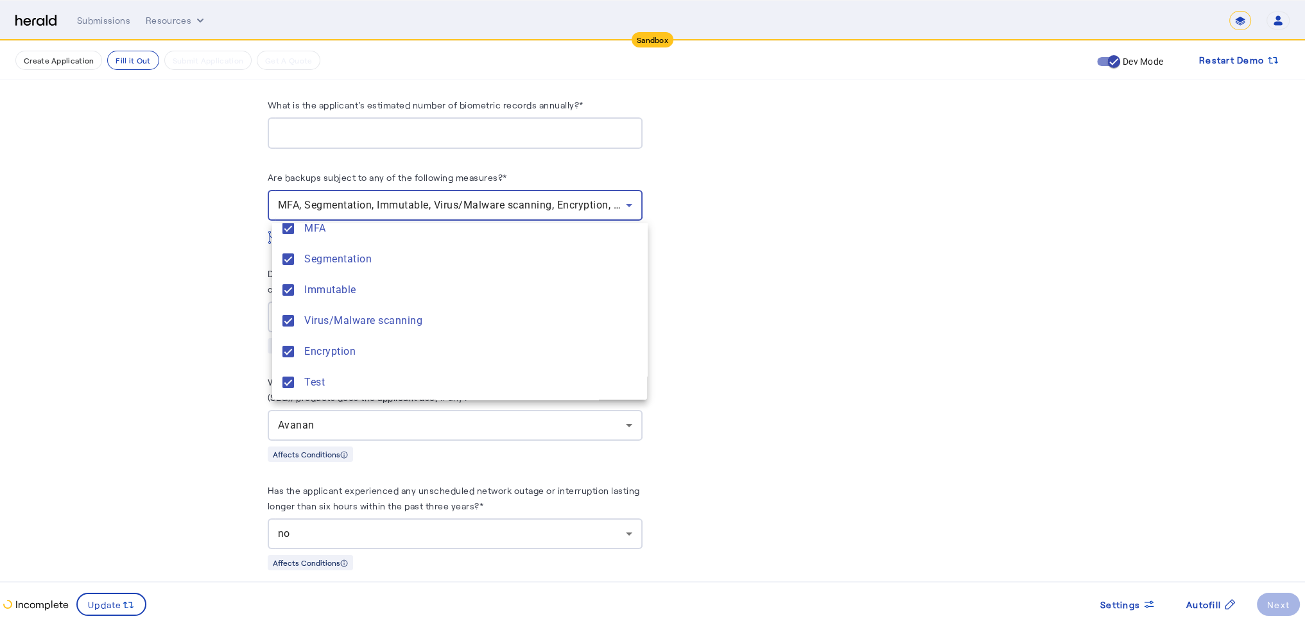
click at [845, 419] on div at bounding box center [652, 310] width 1305 height 621
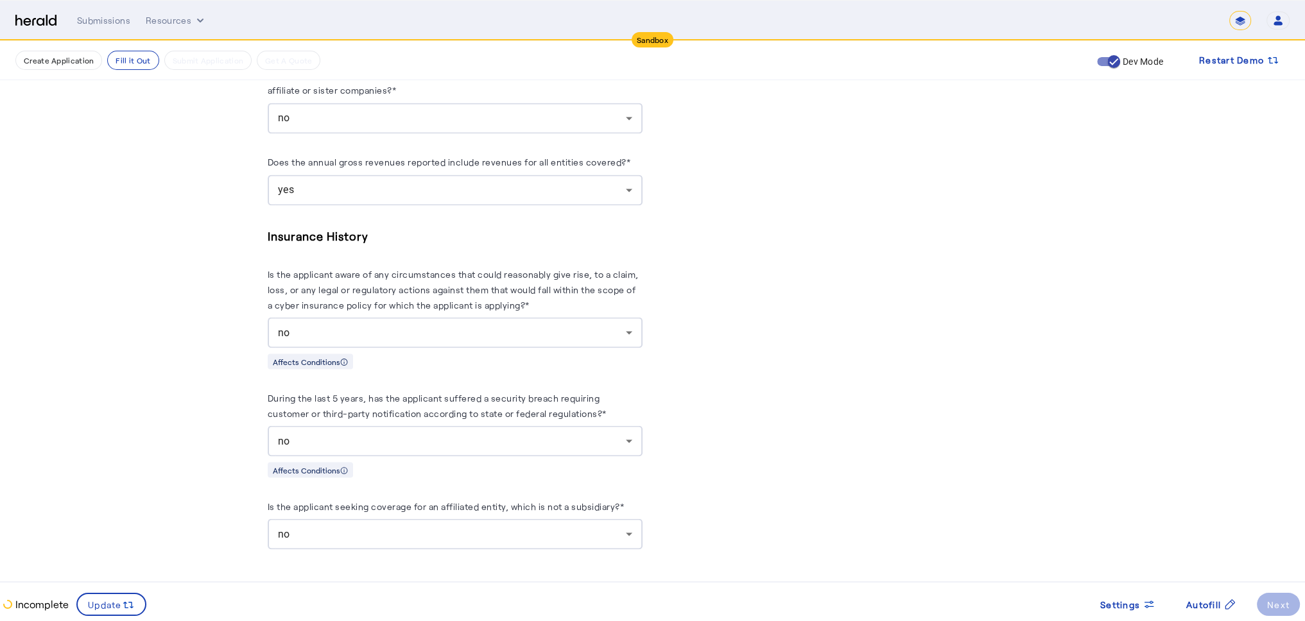
scroll to position [3056, 0]
click at [103, 593] on span at bounding box center [111, 604] width 67 height 31
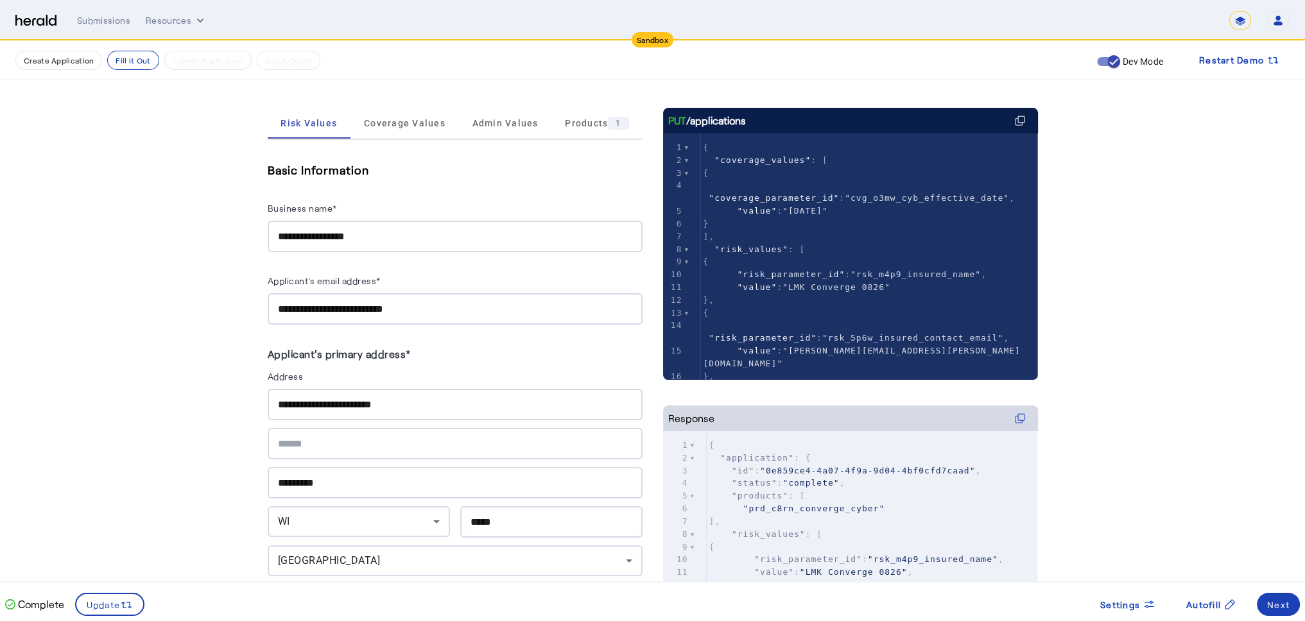
scroll to position [39, 0]
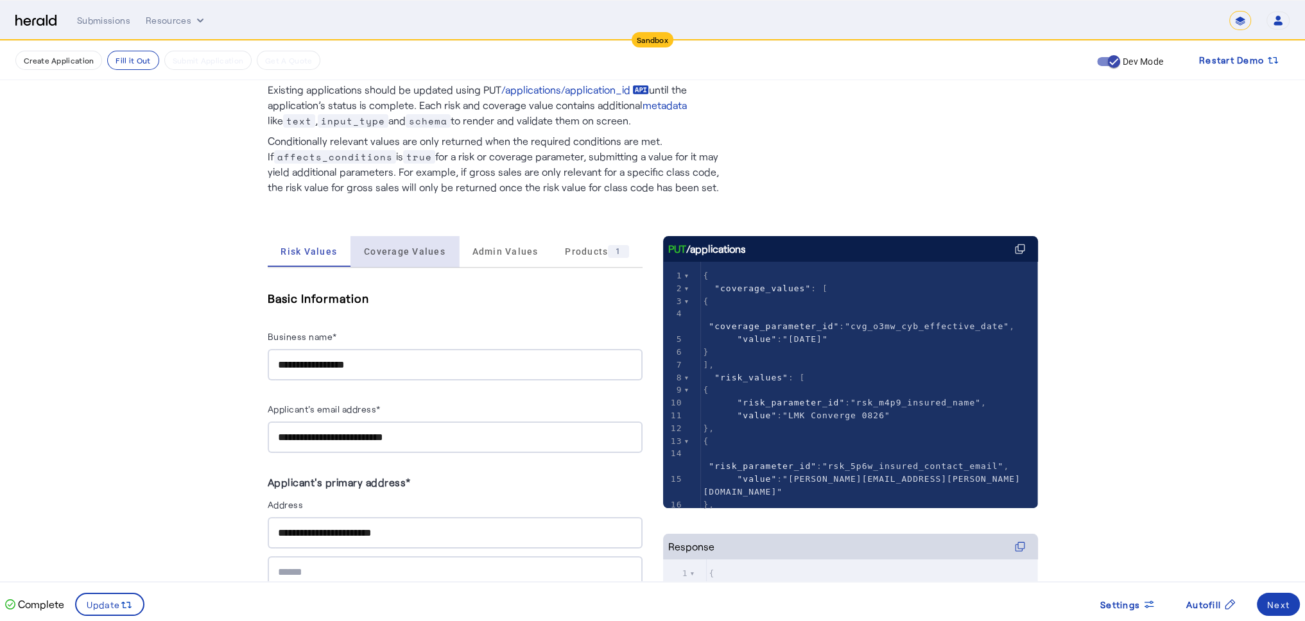
click at [411, 255] on span "Coverage Values" at bounding box center [405, 251] width 82 height 9
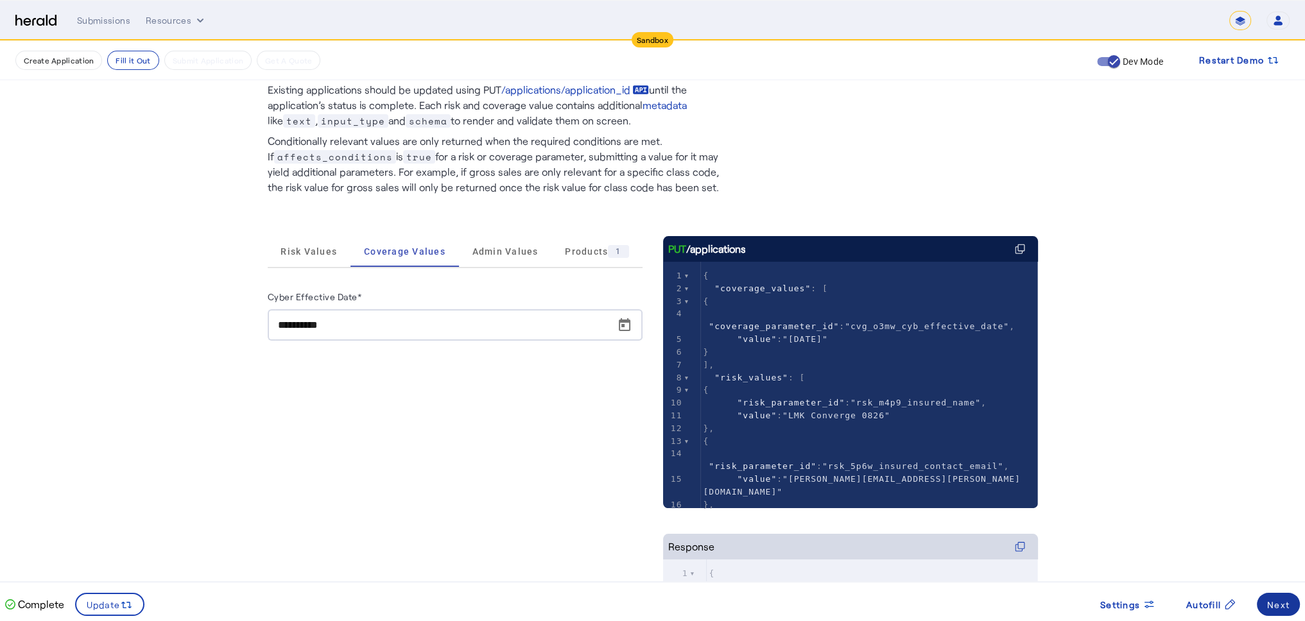
click at [1276, 608] on div "Next" at bounding box center [1278, 604] width 22 height 13
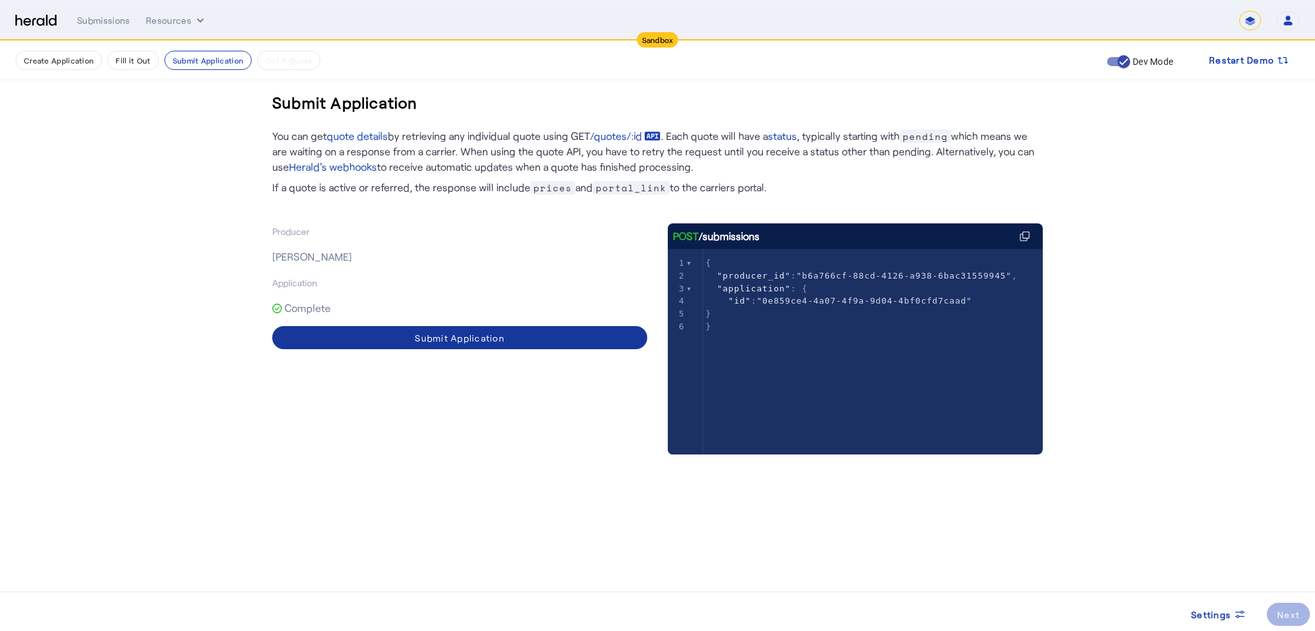
click at [546, 339] on span at bounding box center [459, 337] width 375 height 31
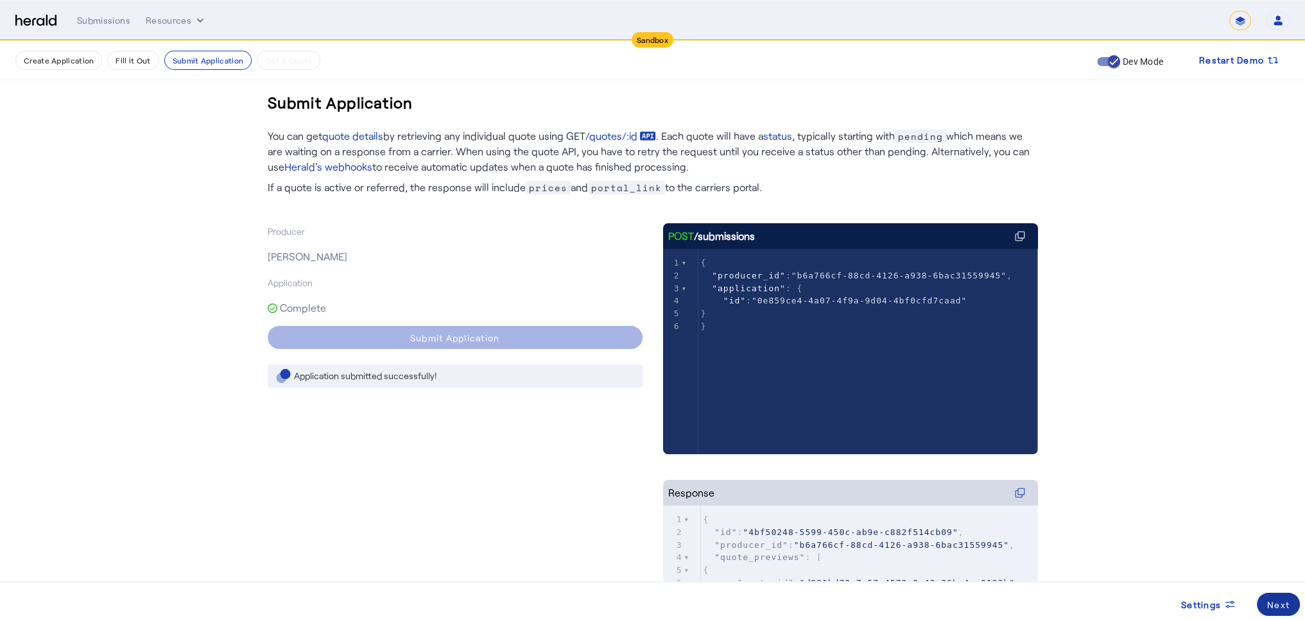
click at [1272, 604] on div "Next" at bounding box center [1278, 604] width 22 height 13
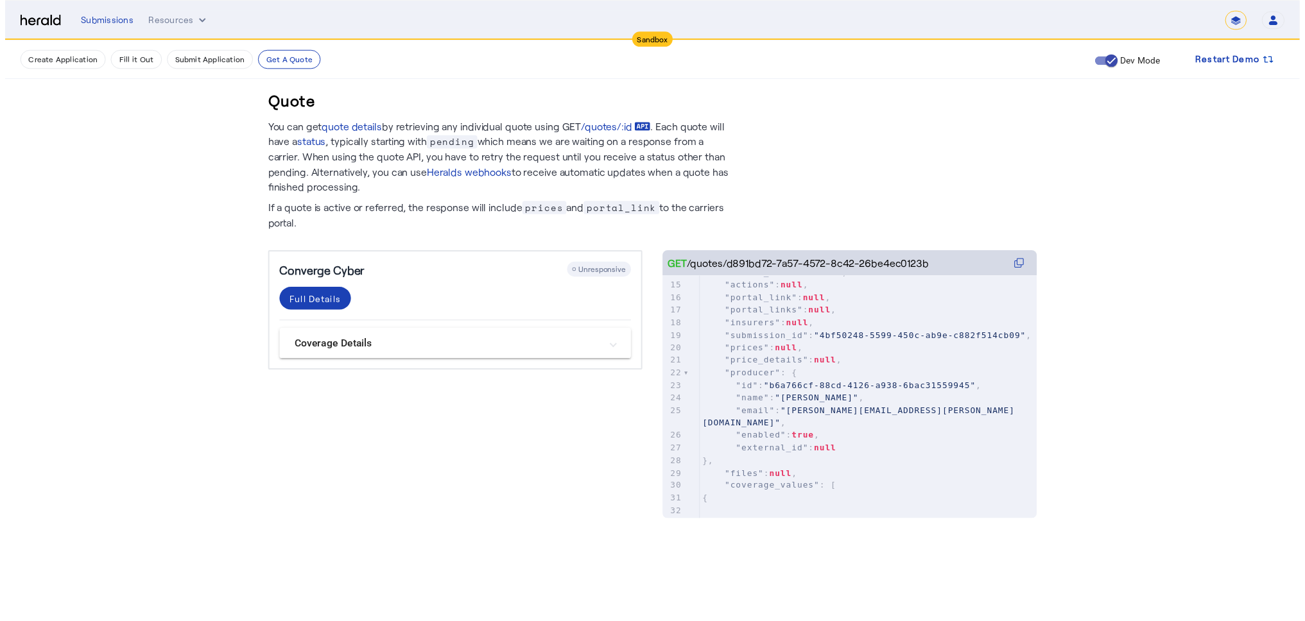
scroll to position [256, 0]
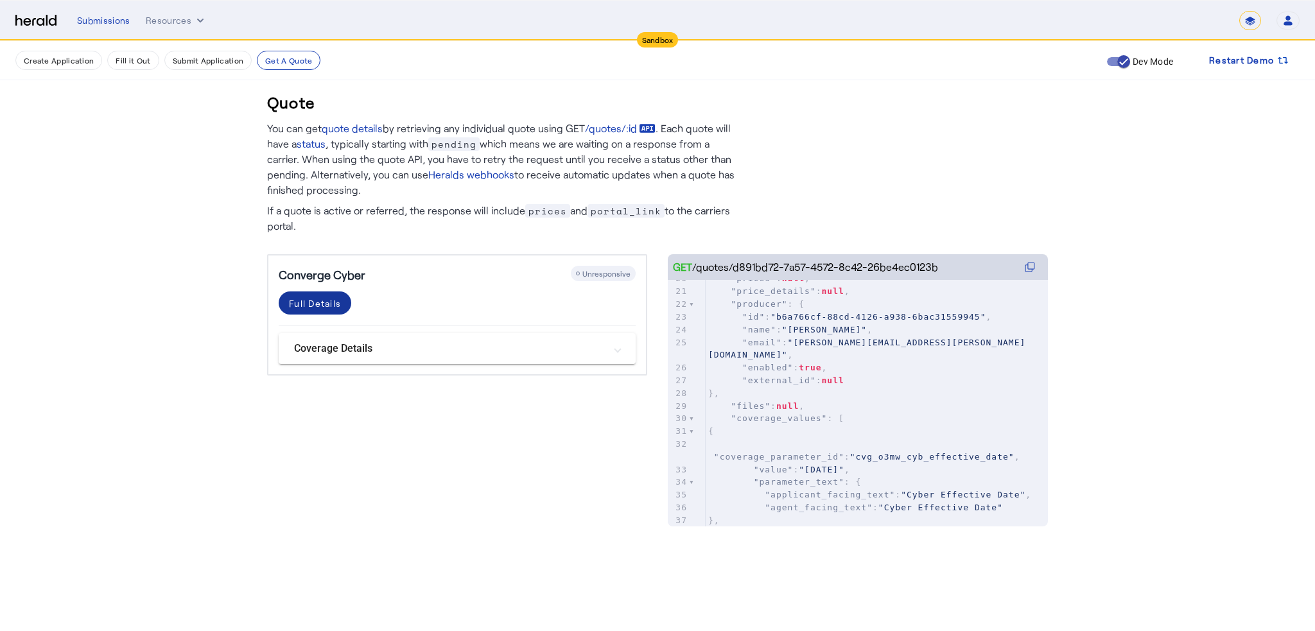
click at [327, 302] on div "Full Details" at bounding box center [315, 303] width 52 height 13
